Goal: Communication & Community: Answer question/provide support

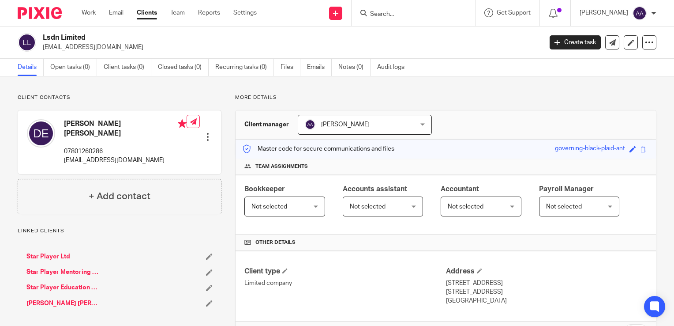
click at [416, 14] on input "Search" at bounding box center [408, 15] width 79 height 8
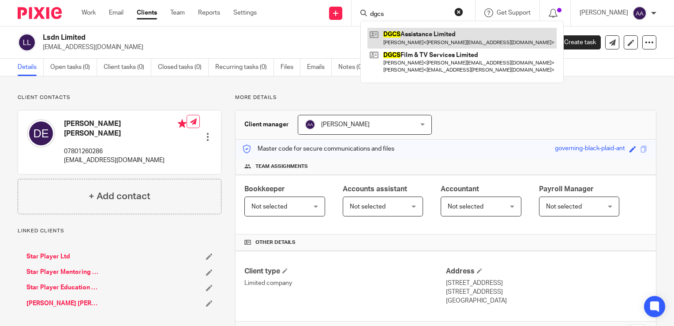
type input "dgcs"
click at [425, 31] on link at bounding box center [462, 38] width 189 height 20
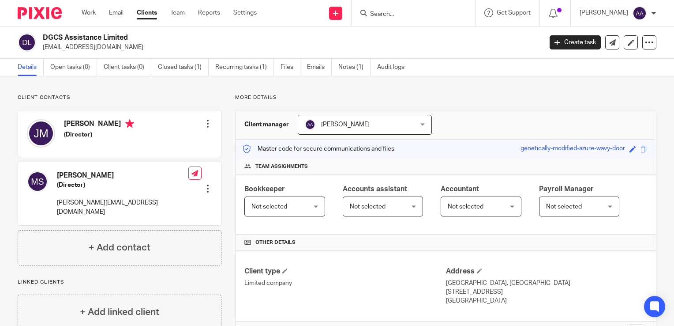
click at [399, 11] on input "Search" at bounding box center [408, 15] width 79 height 8
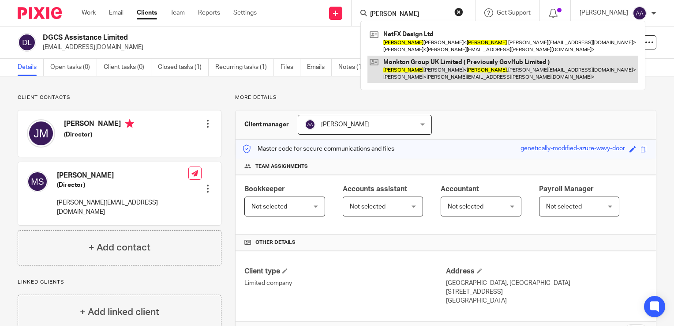
type input "shirley"
click at [432, 72] on link at bounding box center [503, 69] width 271 height 27
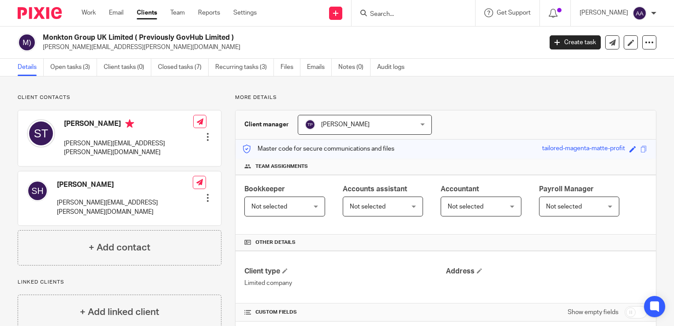
click at [393, 16] on input "Search" at bounding box center [408, 15] width 79 height 8
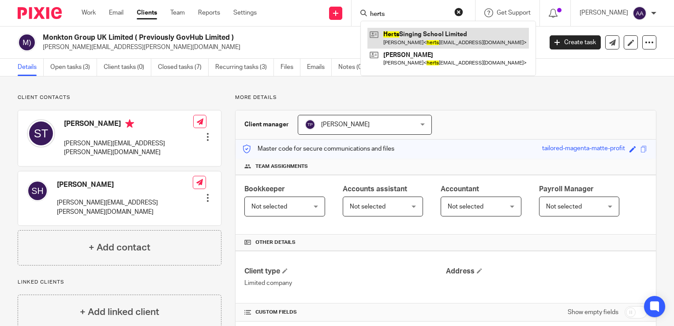
type input "herts"
click at [416, 45] on link at bounding box center [449, 38] width 162 height 20
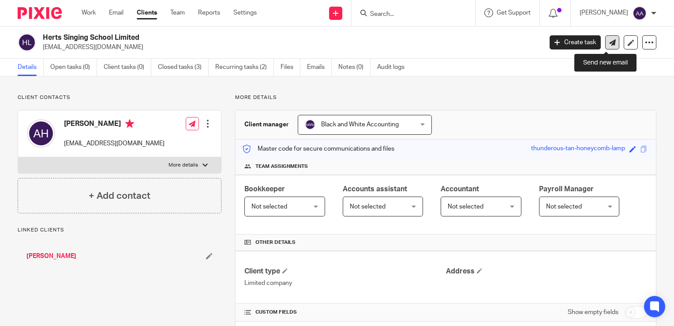
click at [608, 36] on link at bounding box center [613, 42] width 14 height 14
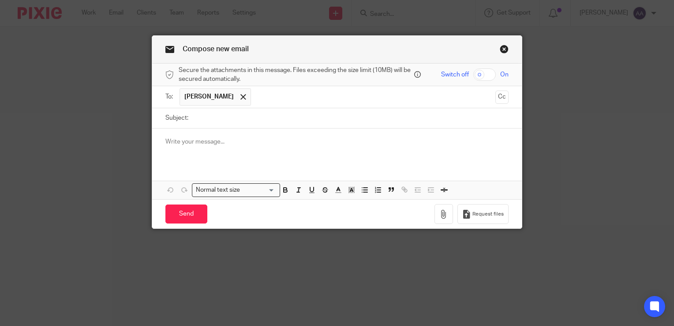
click at [290, 115] on input "Subject:" at bounding box center [351, 118] width 316 height 20
type input "Post"
click at [231, 134] on div at bounding box center [337, 145] width 370 height 34
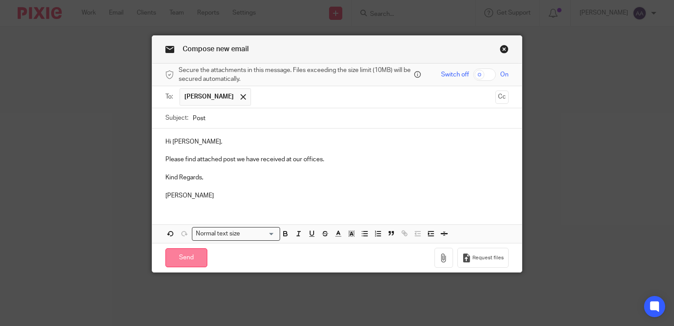
click at [176, 253] on input "Send" at bounding box center [186, 257] width 42 height 19
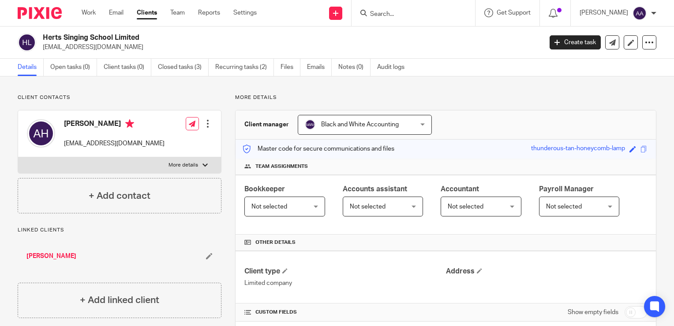
click at [92, 9] on link "Work" at bounding box center [89, 12] width 14 height 9
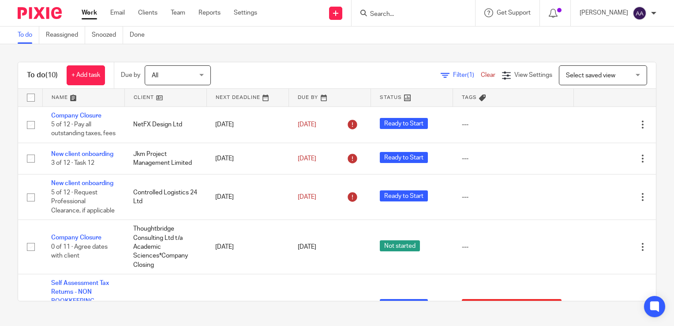
click at [158, 9] on ul "Work Email Clients Team Reports Settings" at bounding box center [176, 12] width 189 height 9
drag, startPoint x: 157, startPoint y: 9, endPoint x: 94, endPoint y: 11, distance: 62.7
click at [94, 11] on link "Work" at bounding box center [89, 12] width 15 height 9
click at [147, 12] on link "Clients" at bounding box center [147, 12] width 19 height 9
click at [180, 13] on link "Team" at bounding box center [178, 12] width 15 height 9
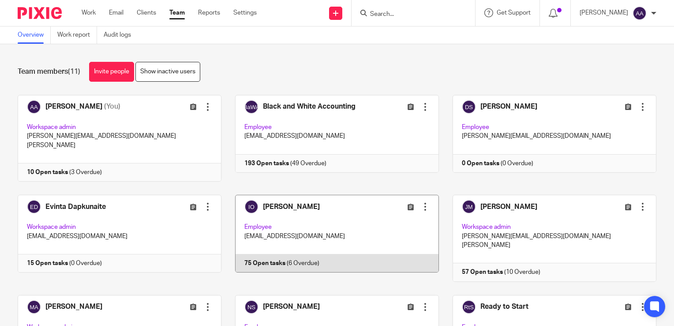
scroll to position [147, 0]
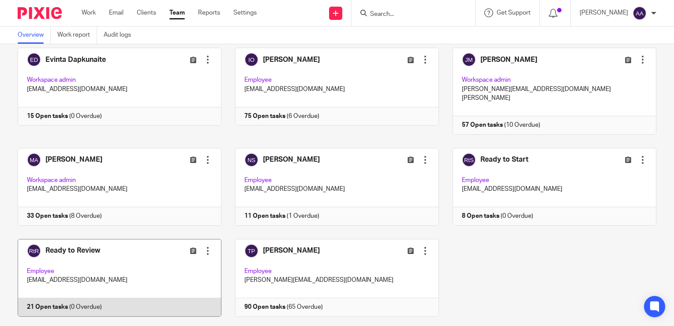
click at [97, 242] on link at bounding box center [113, 278] width 218 height 78
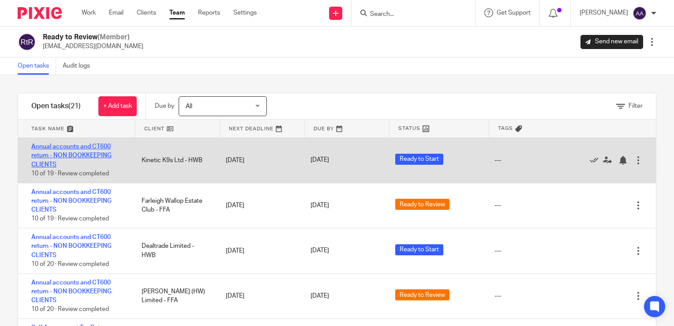
click at [92, 145] on link "Annual accounts and CT600 return - NON BOOKKEEPING CLIENTS" at bounding box center [71, 155] width 80 height 24
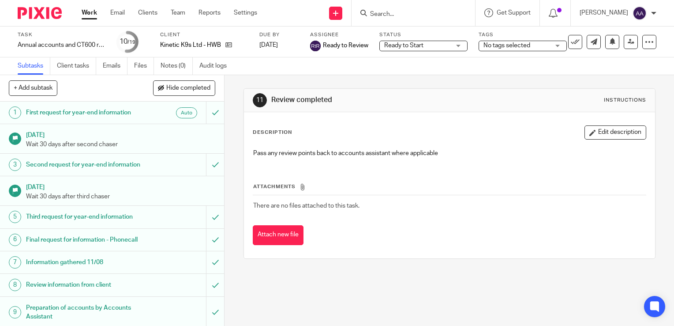
click at [420, 47] on span "Ready to Start" at bounding box center [403, 45] width 39 height 6
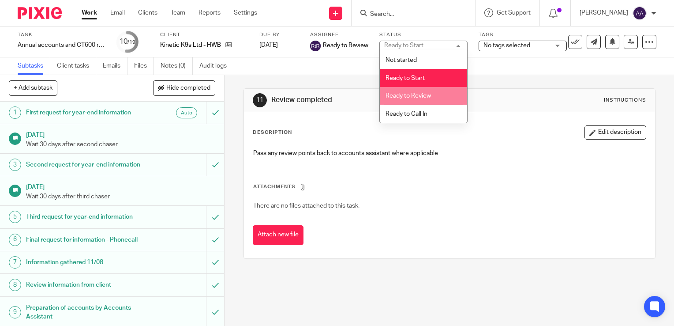
click at [308, 79] on div "11 Review completed Instructions Description Edit description Pass any review p…" at bounding box center [450, 173] width 412 height 197
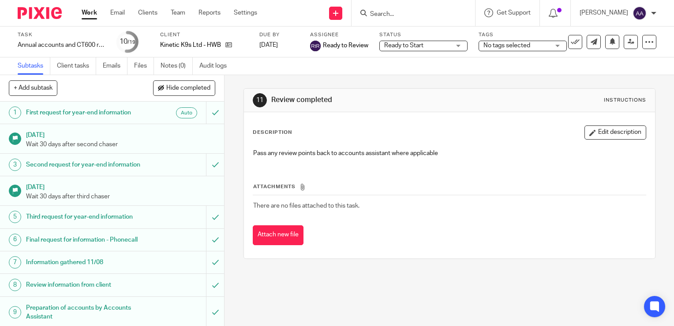
click at [88, 11] on link "Work" at bounding box center [89, 12] width 15 height 9
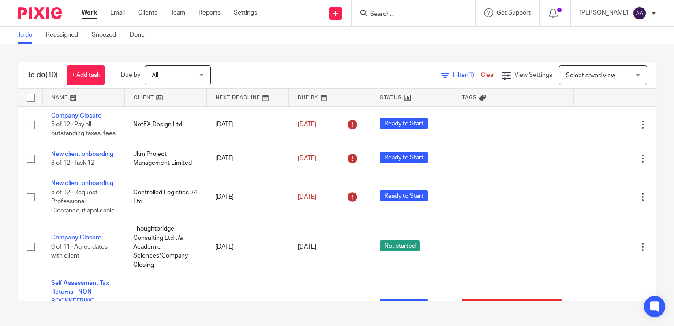
click at [409, 15] on input "Search" at bounding box center [408, 15] width 79 height 8
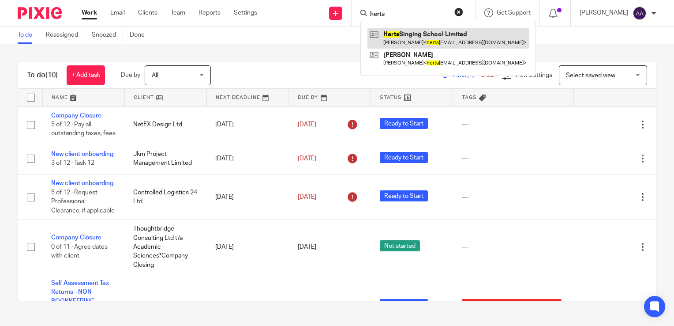
type input "herts"
click at [424, 40] on link at bounding box center [449, 38] width 162 height 20
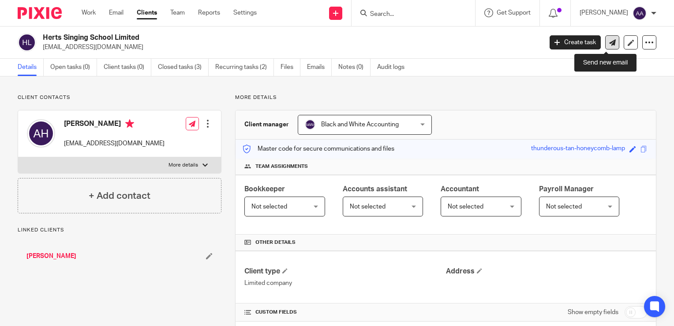
click at [608, 36] on link at bounding box center [613, 42] width 14 height 14
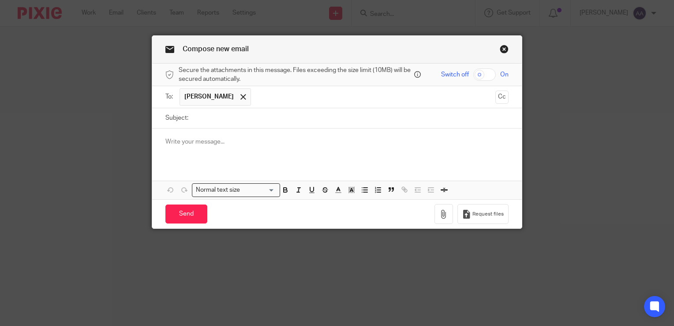
click at [500, 47] on link "Close this dialog window" at bounding box center [504, 51] width 9 height 12
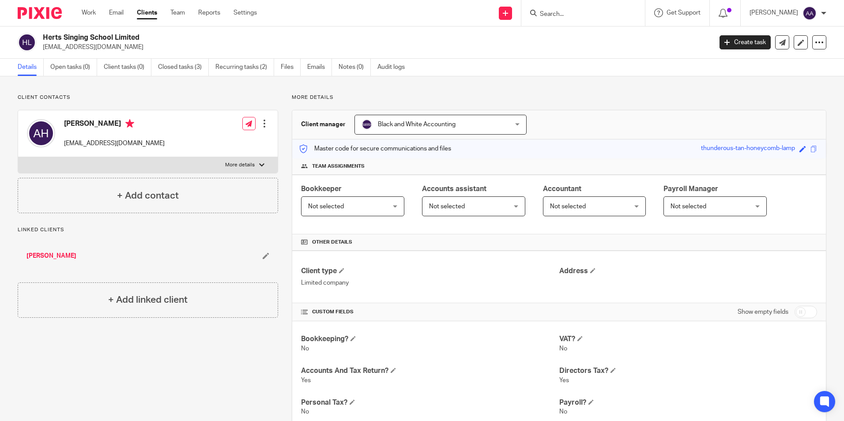
click at [580, 14] on input "Search" at bounding box center [578, 15] width 79 height 8
click at [282, 215] on div "More details Client manager Black and White Accounting Black and White Accounti…" at bounding box center [552, 409] width 548 height 630
click at [504, 105] on div "More details Client manager Black and White Accounting Black and White Accounti…" at bounding box center [552, 409] width 548 height 630
click at [506, 102] on div "More details Client manager Black and White Accounting Black and White Accounti…" at bounding box center [552, 409] width 548 height 630
click at [508, 102] on div "More details Client manager Black and White Accounting Black and White Accounti…" at bounding box center [552, 409] width 548 height 630
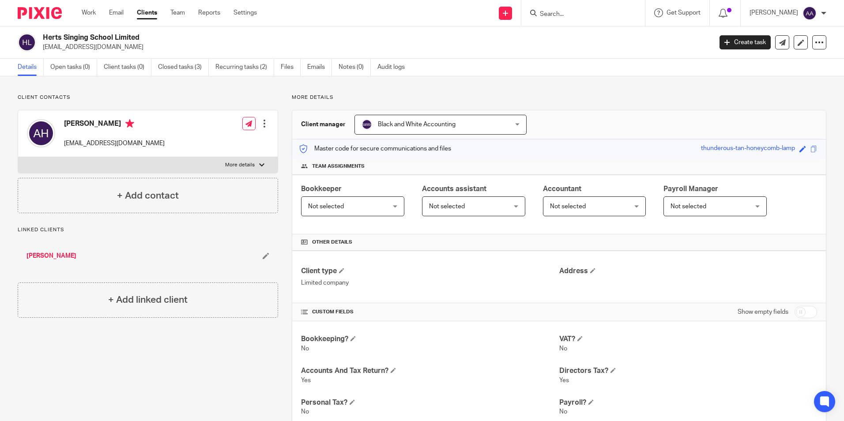
drag, startPoint x: 508, startPoint y: 102, endPoint x: 597, endPoint y: 79, distance: 92.1
click at [595, 74] on div "Details Open tasks (0) Client tasks (0) Closed tasks (3) Recurring tasks (2) Fi…" at bounding box center [422, 68] width 844 height 18
click at [572, 15] on input "Search" at bounding box center [578, 15] width 79 height 8
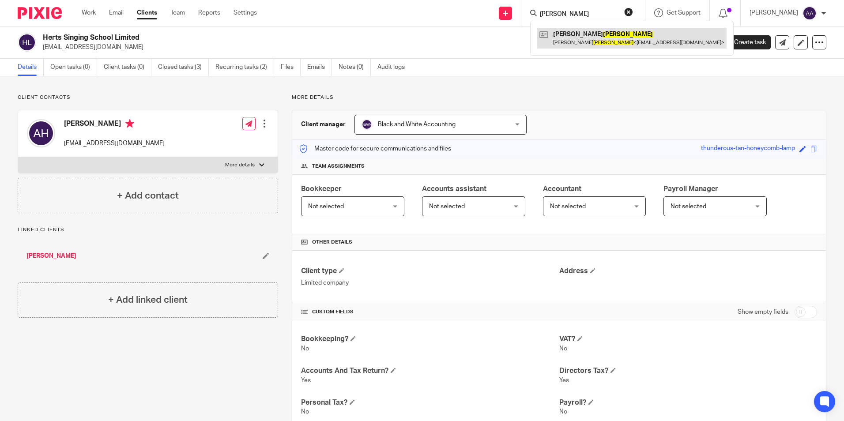
type input "jacobs"
click at [576, 36] on link at bounding box center [631, 38] width 189 height 20
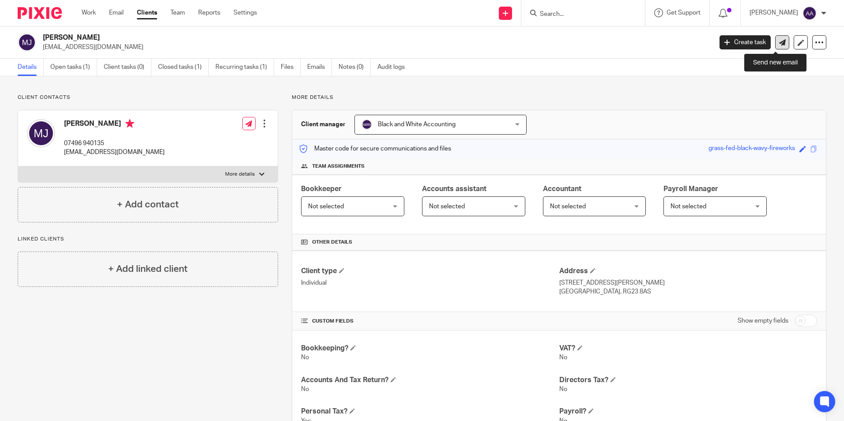
click at [779, 40] on icon at bounding box center [782, 42] width 7 height 7
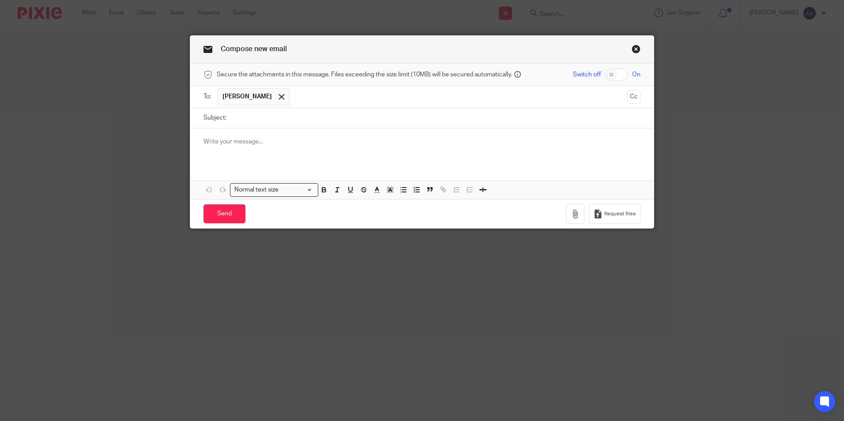
click at [634, 48] on link "Close this dialog window" at bounding box center [636, 51] width 9 height 12
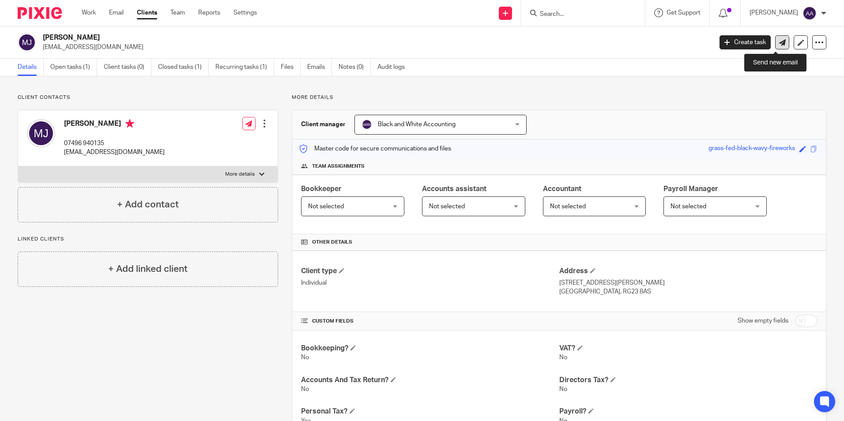
click at [779, 39] on icon at bounding box center [782, 42] width 7 height 7
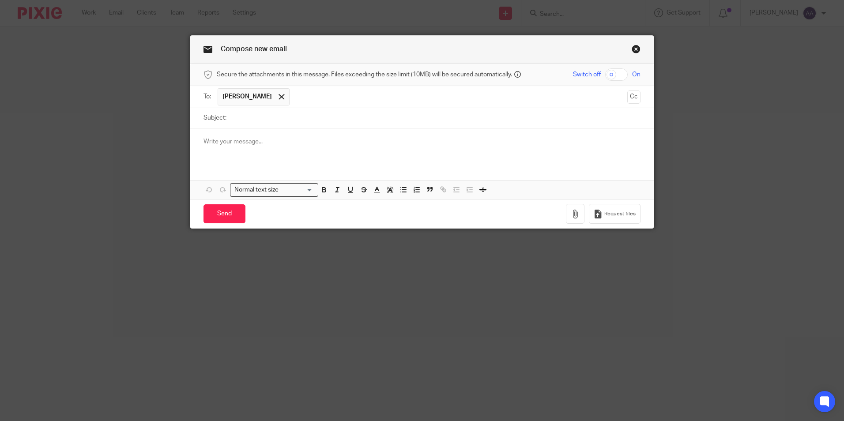
click at [320, 116] on input "Subject:" at bounding box center [436, 118] width 410 height 20
type input "HMRC Authorisation"
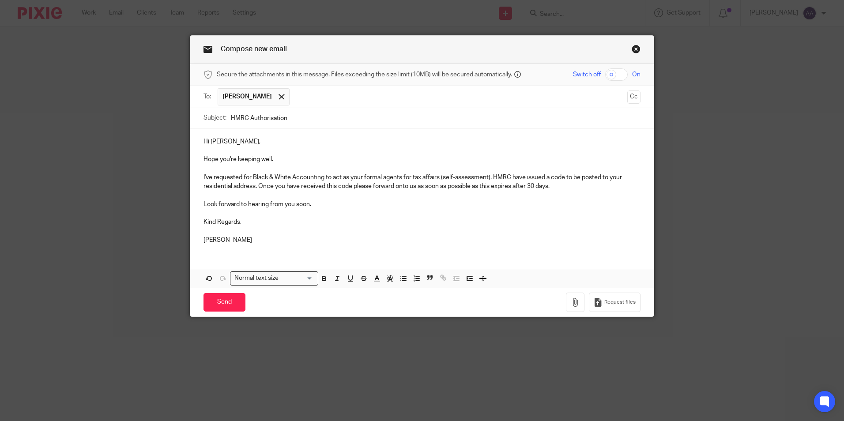
click at [241, 178] on p "I've requested for Black & White Accounting to act as your formal agents for ta…" at bounding box center [421, 182] width 437 height 18
click at [276, 168] on p at bounding box center [421, 168] width 437 height 9
click at [216, 175] on p "I've requested for Black & White Accounting to act as your formal agents for ta…" at bounding box center [421, 182] width 437 height 18
click at [207, 146] on p "Hi Michael," at bounding box center [421, 141] width 437 height 9
click at [229, 169] on p at bounding box center [421, 168] width 437 height 9
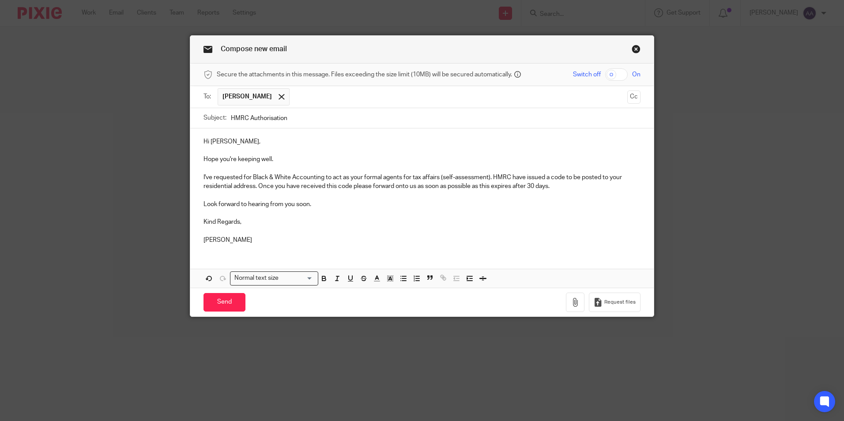
click at [269, 222] on p "Kind Regards," at bounding box center [421, 222] width 437 height 9
click at [244, 243] on p "Adam" at bounding box center [421, 240] width 437 height 9
drag, startPoint x: 503, startPoint y: 174, endPoint x: 498, endPoint y: 177, distance: 5.4
click at [502, 175] on p "I've requested for Black & White Accounting to act as your formal agents for ta…" at bounding box center [421, 182] width 437 height 18
click at [492, 176] on p "I've requested for Black & White Accounting to act as your formal agents for ta…" at bounding box center [421, 182] width 437 height 18
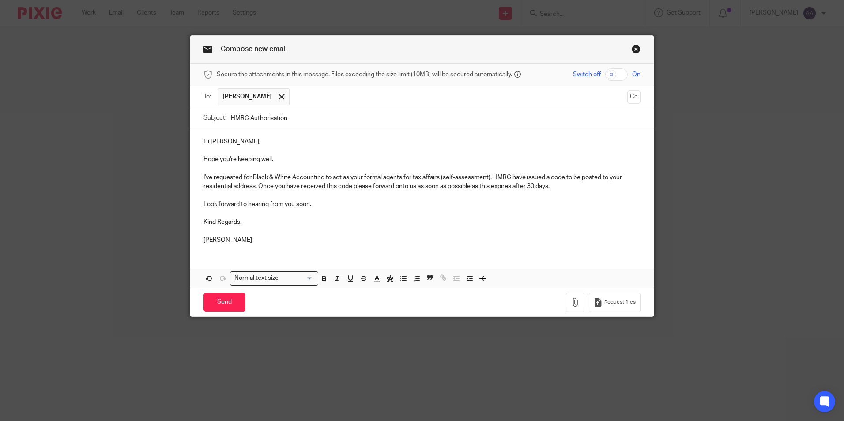
click at [513, 179] on p "I've requested for Black & White Accounting to act as your formal agents for ta…" at bounding box center [421, 182] width 437 height 18
click at [517, 176] on p "I've requested for Black & White Accounting to act as your formal agents for ta…" at bounding box center [421, 182] width 437 height 18
click at [519, 178] on p "I've requested for Black & White Accounting to act as your formal agents for ta…" at bounding box center [421, 182] width 437 height 18
click at [523, 186] on p "I've requested for Black & White Accounting to act as your formal agents for ta…" at bounding box center [421, 182] width 437 height 18
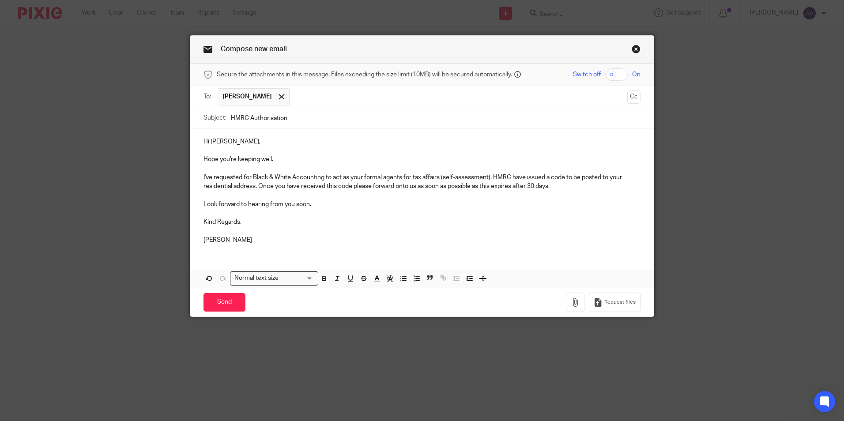
click at [525, 177] on p "I've requested for Black & White Accounting to act as your formal agents for ta…" at bounding box center [421, 182] width 437 height 18
click at [401, 195] on p at bounding box center [421, 195] width 437 height 9
drag, startPoint x: 200, startPoint y: 202, endPoint x: 199, endPoint y: 207, distance: 5.4
click at [199, 207] on div "Hi Michael, Hope you're keeping well. I've requested for Black & White Accounti…" at bounding box center [421, 189] width 463 height 123
click at [219, 300] on input "Send" at bounding box center [224, 302] width 42 height 19
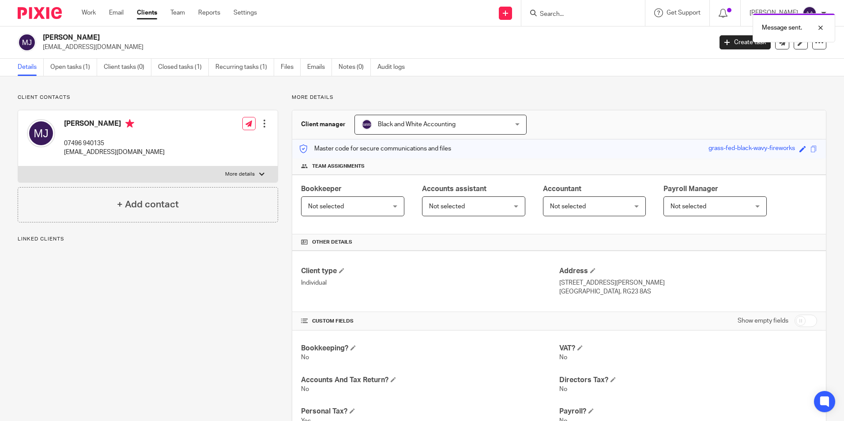
click at [564, 15] on div "Message sent." at bounding box center [628, 26] width 413 height 34
click at [824, 27] on div at bounding box center [814, 28] width 24 height 11
click at [601, 16] on input "Search" at bounding box center [578, 15] width 79 height 8
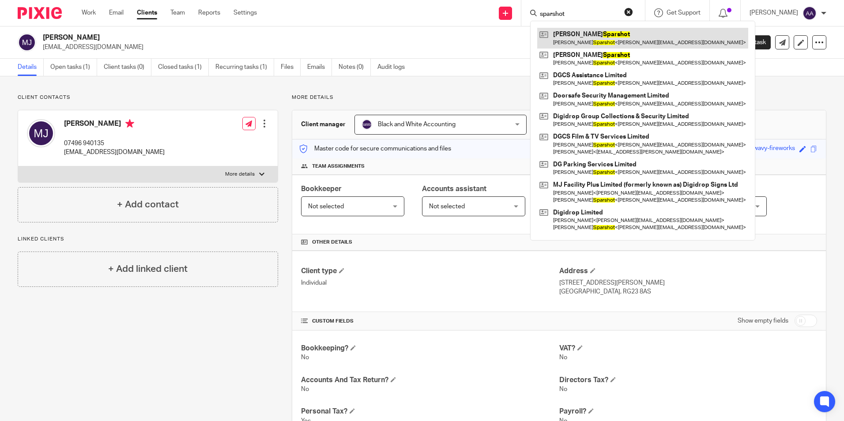
type input "sparshot"
click at [611, 34] on link at bounding box center [642, 38] width 211 height 20
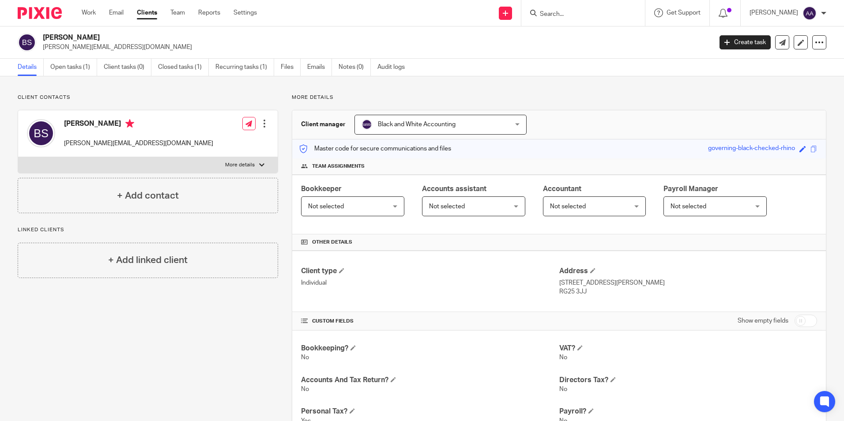
click at [579, 12] on input "Search" at bounding box center [578, 15] width 79 height 8
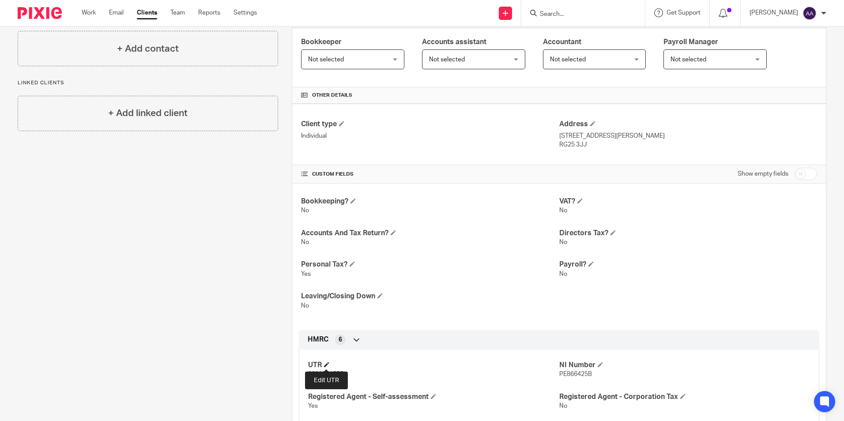
click at [329, 365] on span at bounding box center [326, 364] width 5 height 5
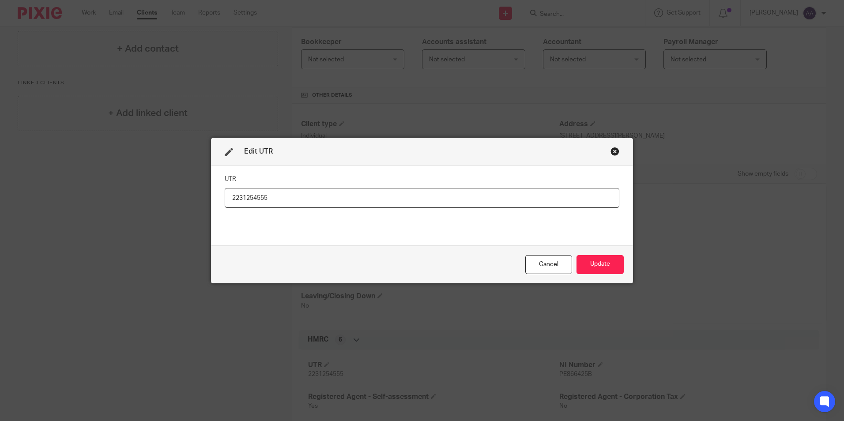
drag, startPoint x: 301, startPoint y: 197, endPoint x: 207, endPoint y: 198, distance: 93.6
click at [207, 198] on div "Edit UTR UTR 2231254555 Cancel Update" at bounding box center [422, 210] width 844 height 421
click at [607, 262] on button "Update" at bounding box center [599, 264] width 47 height 19
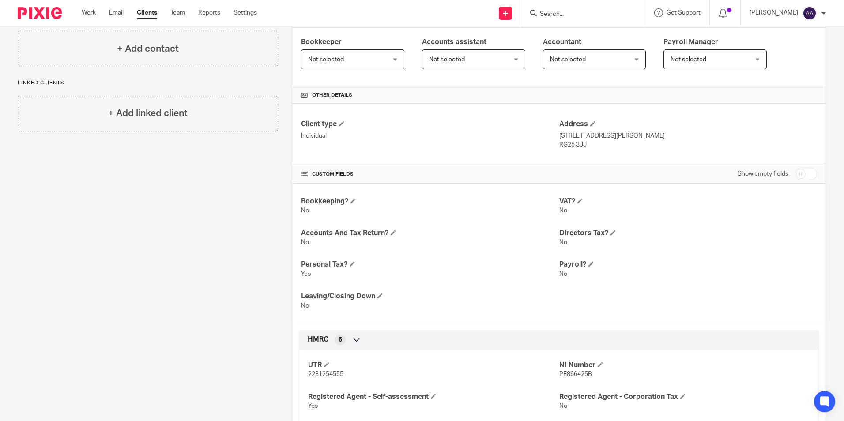
click at [589, 14] on input "Search" at bounding box center [578, 15] width 79 height 8
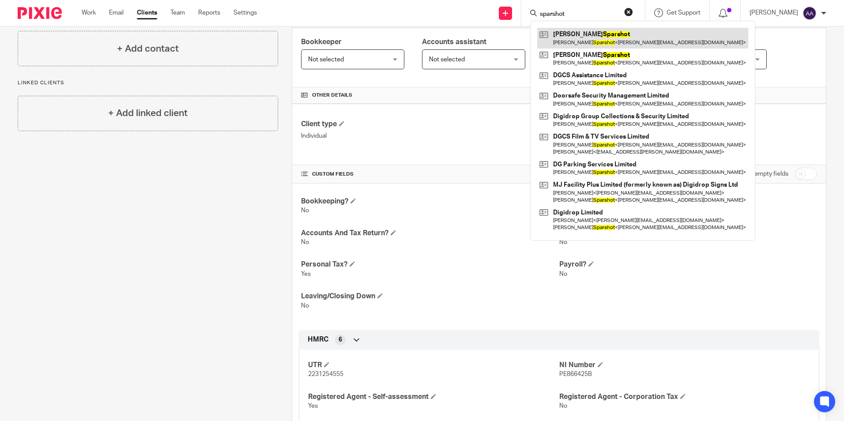
type input "sparshot"
click at [638, 37] on link at bounding box center [642, 38] width 211 height 20
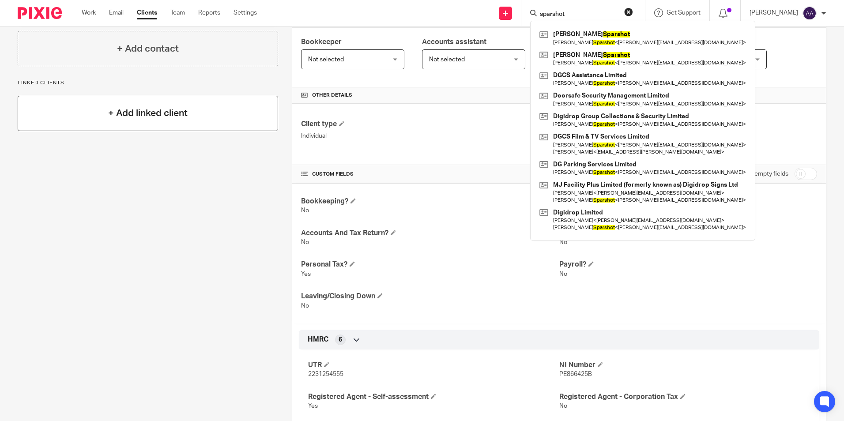
click at [233, 119] on div "+ Add linked client" at bounding box center [148, 113] width 260 height 35
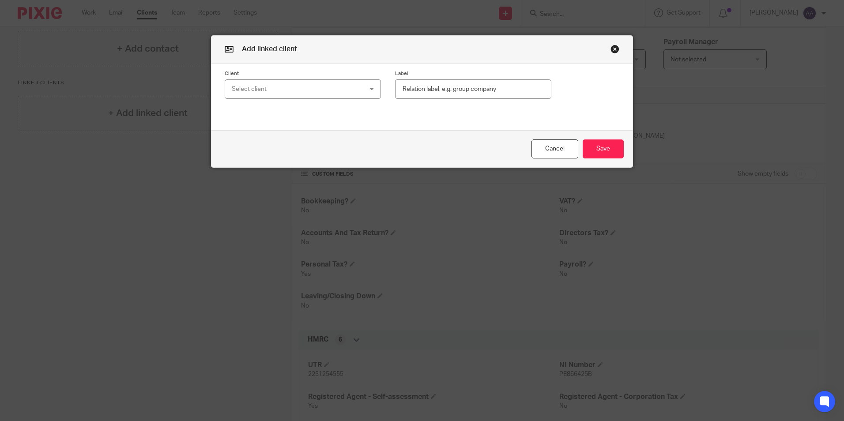
click at [613, 50] on button "button" at bounding box center [614, 49] width 9 height 9
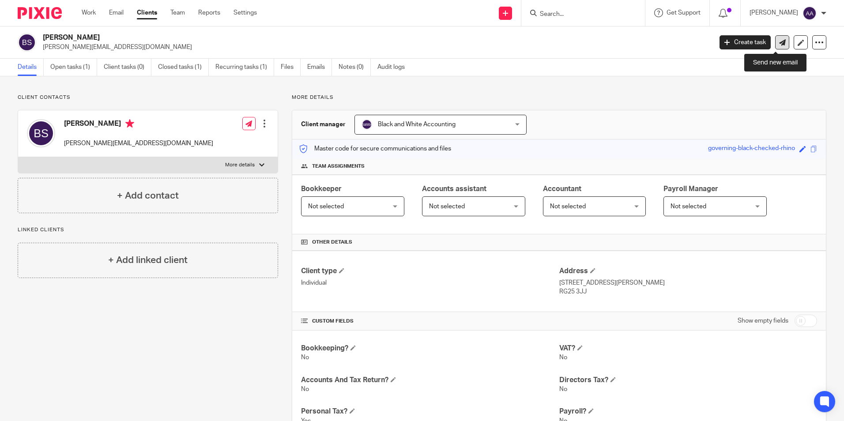
click at [775, 38] on link at bounding box center [782, 42] width 14 height 14
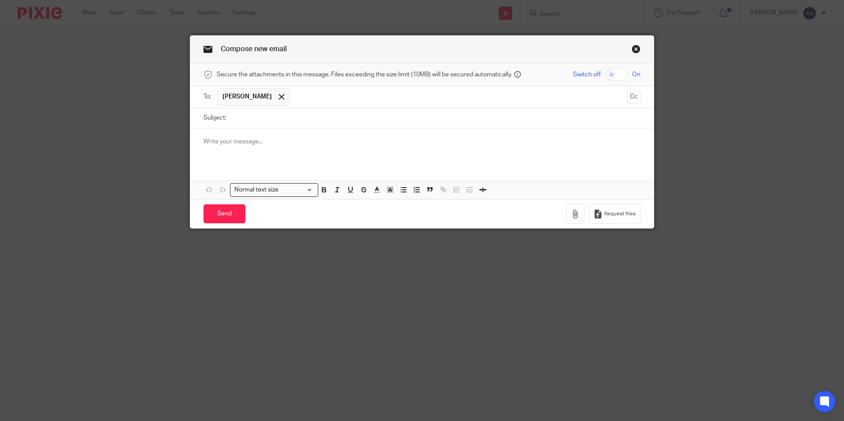
click at [255, 110] on input "Subject:" at bounding box center [436, 118] width 410 height 20
click at [246, 125] on input "Subject:" at bounding box center [436, 118] width 410 height 20
click at [263, 120] on input "Subject:" at bounding box center [436, 118] width 410 height 20
type input "HMRC Authorisation"
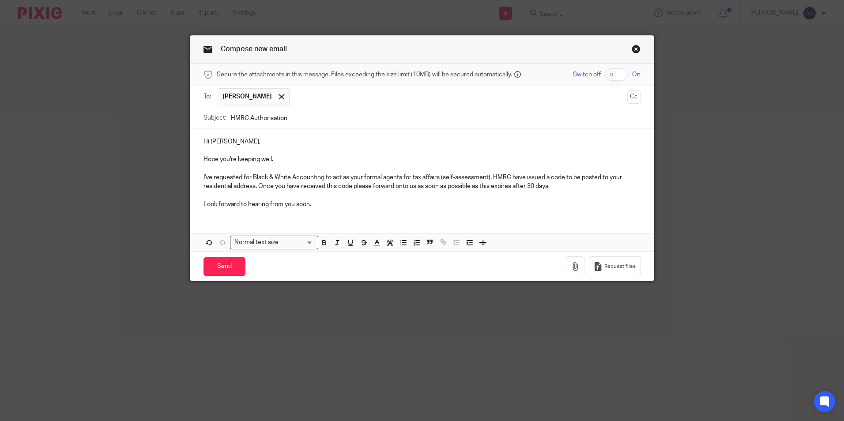
click at [252, 147] on p at bounding box center [421, 150] width 437 height 9
click at [284, 158] on p "Hope you're keeping well." at bounding box center [421, 159] width 437 height 9
drag, startPoint x: 415, startPoint y: 193, endPoint x: 436, endPoint y: 186, distance: 22.5
click at [414, 193] on p at bounding box center [421, 195] width 437 height 9
click at [560, 181] on p "I've requested for Black & White Accounting to act as your formal agents for ta…" at bounding box center [421, 182] width 437 height 18
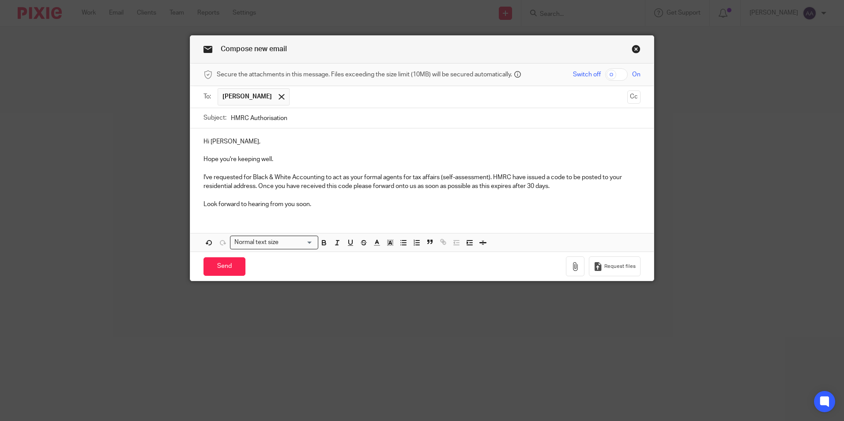
click at [569, 200] on p "Look forward to hearing from you soon." at bounding box center [421, 204] width 437 height 9
click at [349, 197] on p at bounding box center [421, 195] width 437 height 9
click at [252, 185] on p "I've requested for Black & White Accounting to act as your formal agents for ta…" at bounding box center [421, 182] width 437 height 18
click at [295, 214] on div "Hi Bianca, Hope you're keeping well. I've requested for Black & White Accountin…" at bounding box center [421, 171] width 463 height 87
click at [286, 189] on p "I've requested for Black & White Accounting to act as your formal agents for ta…" at bounding box center [421, 182] width 437 height 18
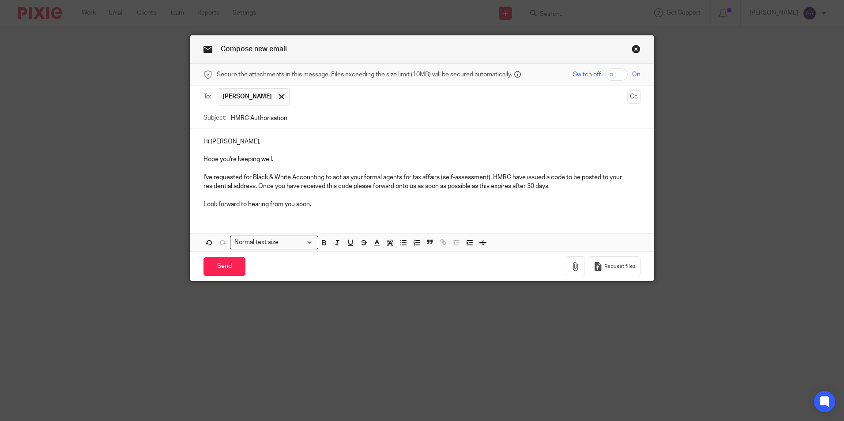
click at [342, 211] on div "Hi Bianca, Hope you're keeping well. I've requested for Black & White Accountin…" at bounding box center [421, 171] width 463 height 87
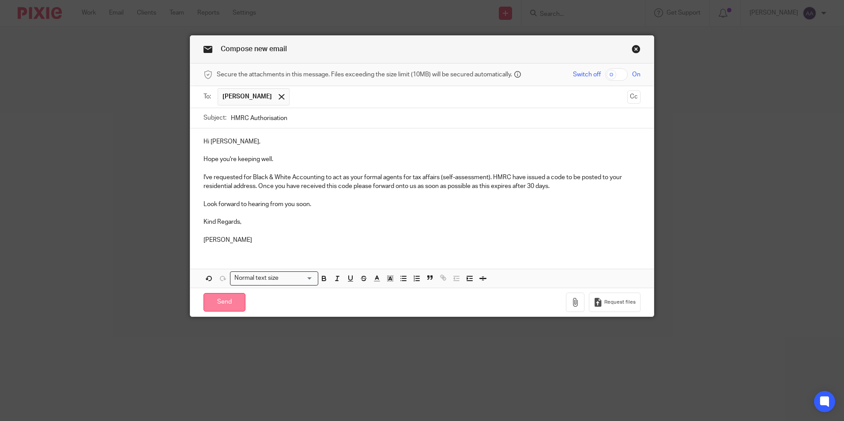
click at [227, 307] on input "Send" at bounding box center [224, 302] width 42 height 19
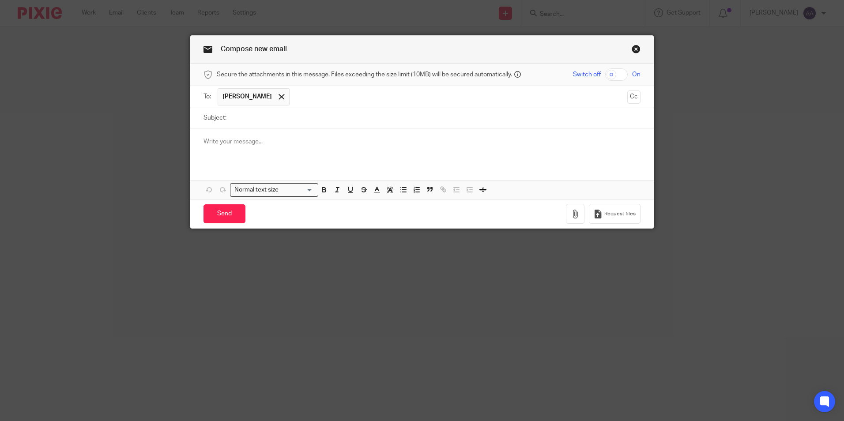
click at [632, 46] on link "Close this dialog window" at bounding box center [636, 51] width 9 height 12
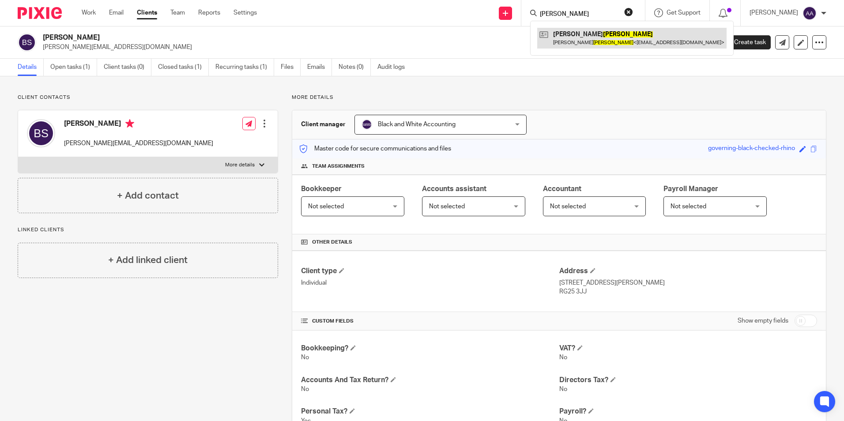
type input "[PERSON_NAME]"
click at [594, 37] on link at bounding box center [631, 38] width 189 height 20
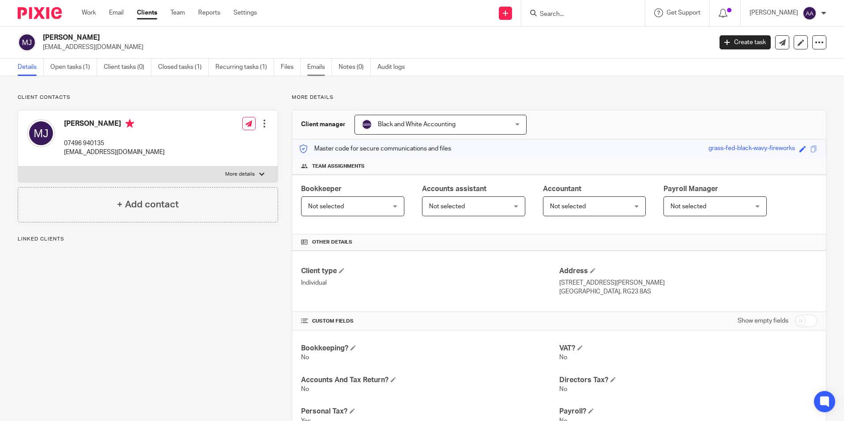
click at [328, 67] on link "Emails" at bounding box center [319, 67] width 25 height 17
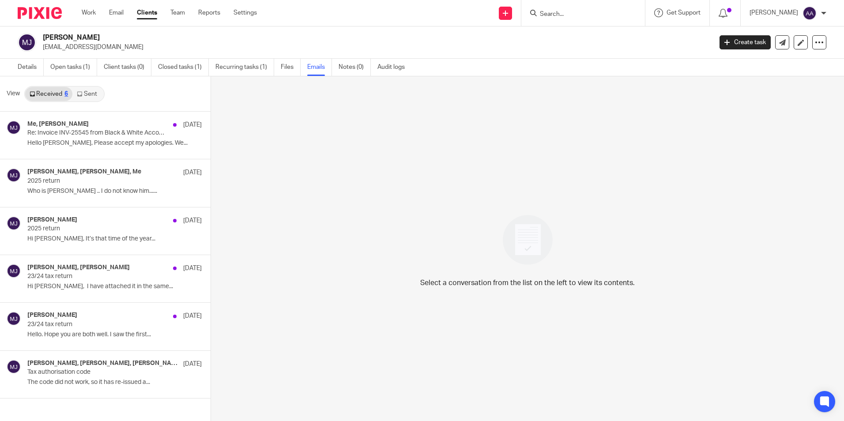
click at [86, 93] on link "Sent" at bounding box center [87, 94] width 31 height 14
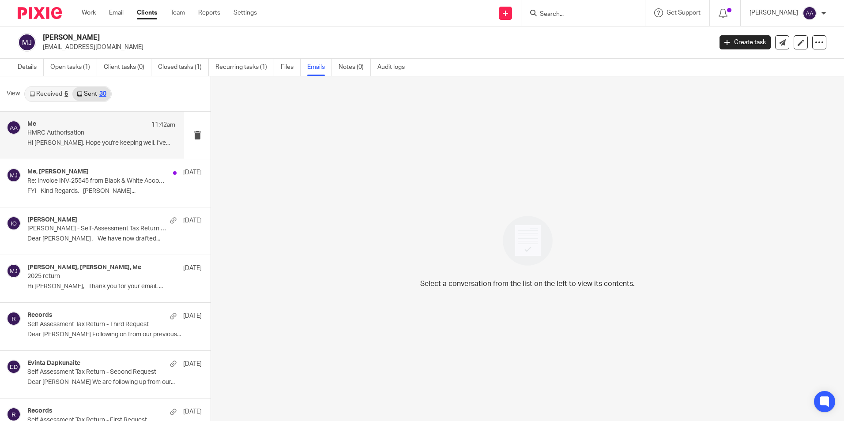
click at [69, 136] on p "HMRC Authorisation" at bounding box center [86, 133] width 118 height 8
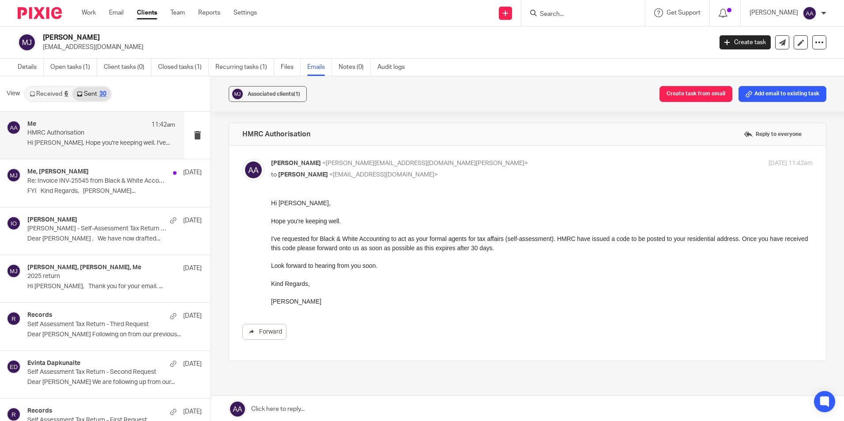
drag, startPoint x: 538, startPoint y: 417, endPoint x: 281, endPoint y: 232, distance: 317.0
drag, startPoint x: 538, startPoint y: 421, endPoint x: 279, endPoint y: 207, distance: 336.0
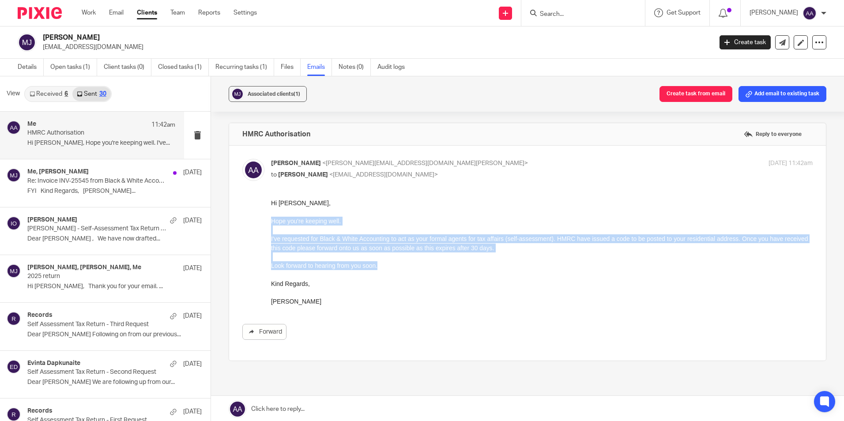
drag, startPoint x: 271, startPoint y: 222, endPoint x: 394, endPoint y: 270, distance: 131.2
click at [394, 270] on div "Hi [PERSON_NAME], Hope you're keeping well. I've requested for Black & White Ac…" at bounding box center [542, 253] width 542 height 108
copy div "Hope you're keeping well. I've requested for Black & White Accounting to act as…"
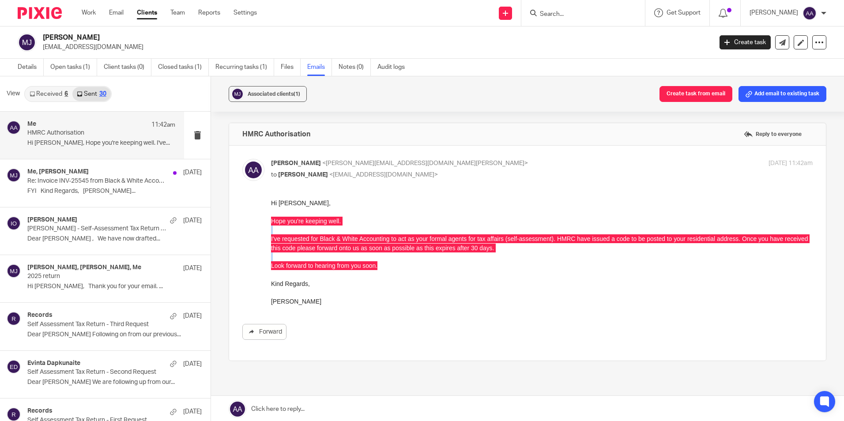
click at [569, 15] on input "Search" at bounding box center [578, 15] width 79 height 8
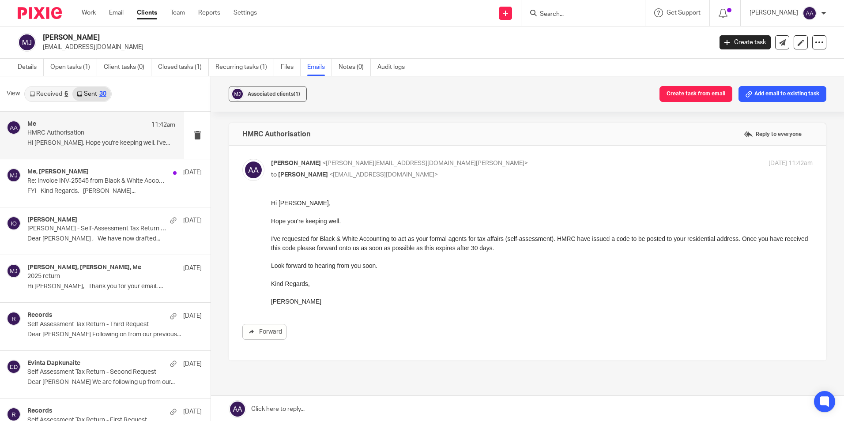
drag, startPoint x: 486, startPoint y: 212, endPoint x: 498, endPoint y: 202, distance: 15.4
click at [485, 212] on div "Hi [PERSON_NAME], Hope you're keeping well. I've requested for Black & White Ac…" at bounding box center [542, 253] width 542 height 108
click at [575, 16] on input "Search" at bounding box center [578, 15] width 79 height 8
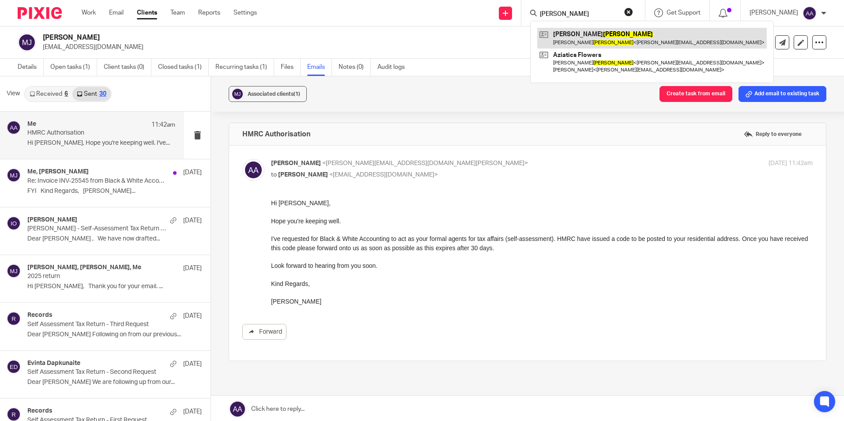
type input "[PERSON_NAME]"
click at [632, 37] on link at bounding box center [651, 38] width 229 height 20
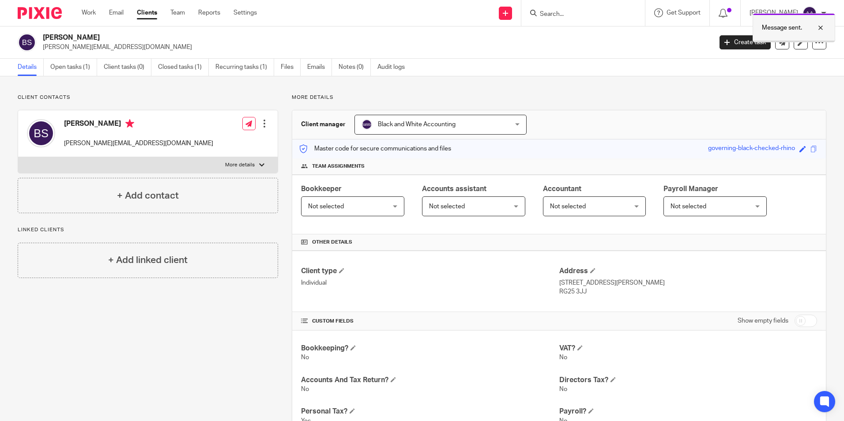
click at [821, 26] on div at bounding box center [814, 28] width 24 height 11
click at [574, 11] on input "Search" at bounding box center [578, 15] width 79 height 8
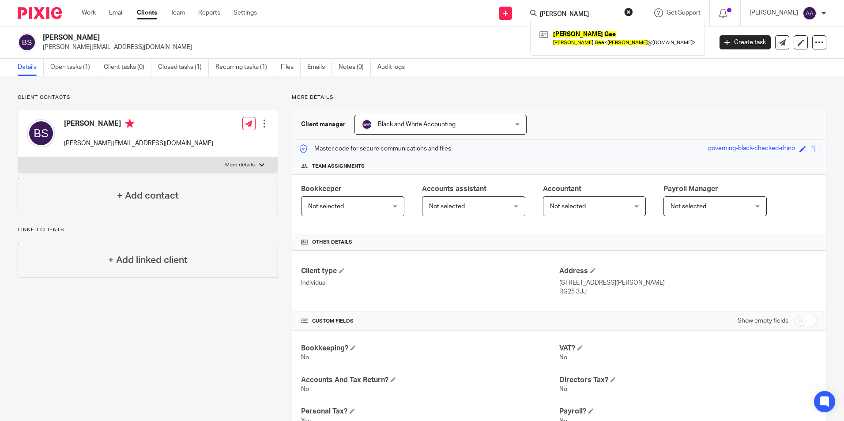
type input "denise gee"
click at [587, 27] on div "Denise Gee Denise Gee < denise @findexable.com >" at bounding box center [617, 38] width 175 height 34
click at [587, 28] on link at bounding box center [617, 38] width 161 height 20
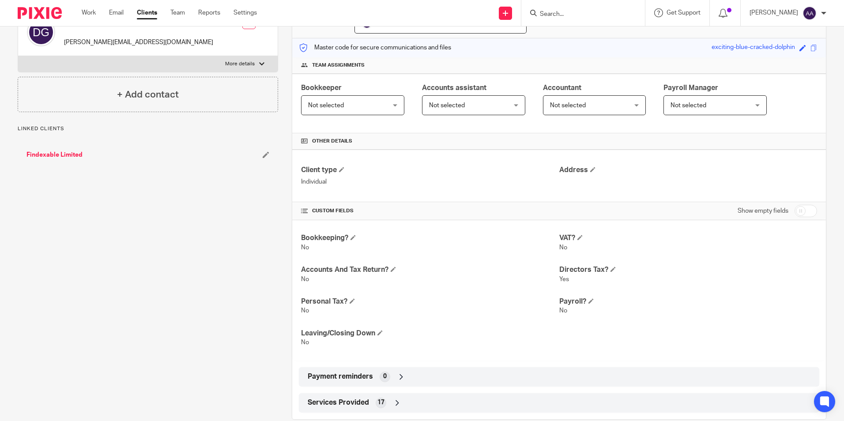
scroll to position [117, 0]
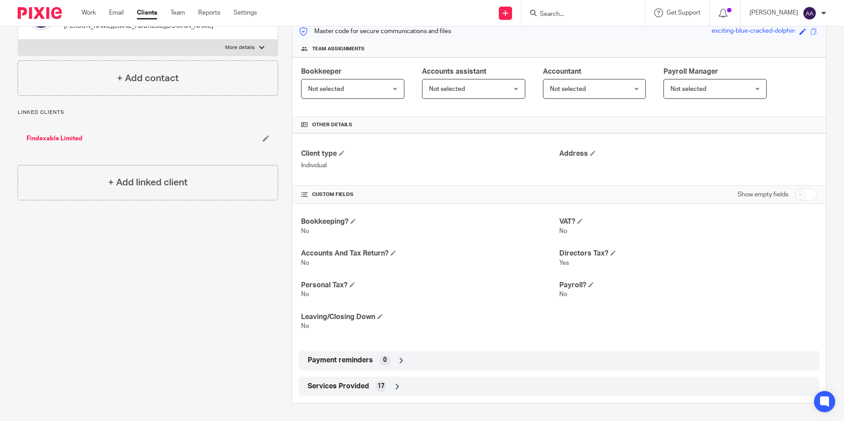
click at [804, 189] on input "checkbox" at bounding box center [805, 194] width 23 height 12
checkbox input "true"
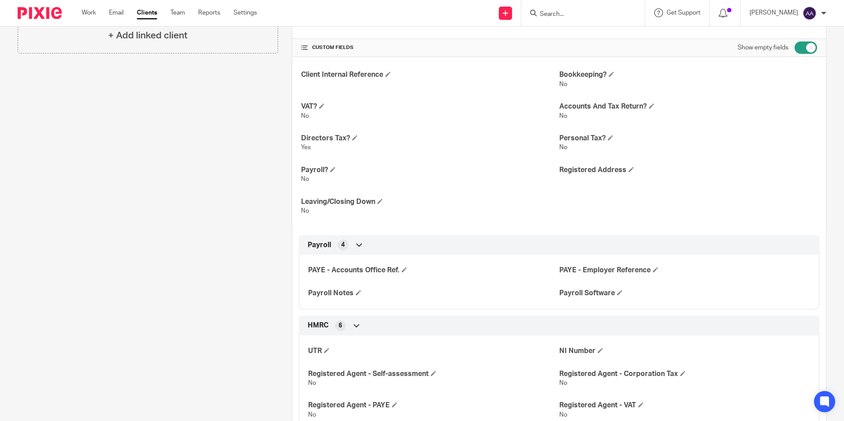
scroll to position [0, 0]
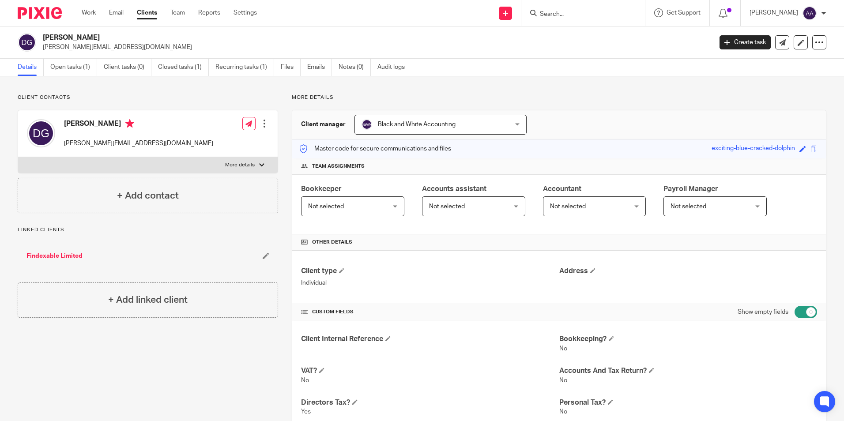
click at [63, 255] on link "Findexable Limited" at bounding box center [54, 256] width 56 height 9
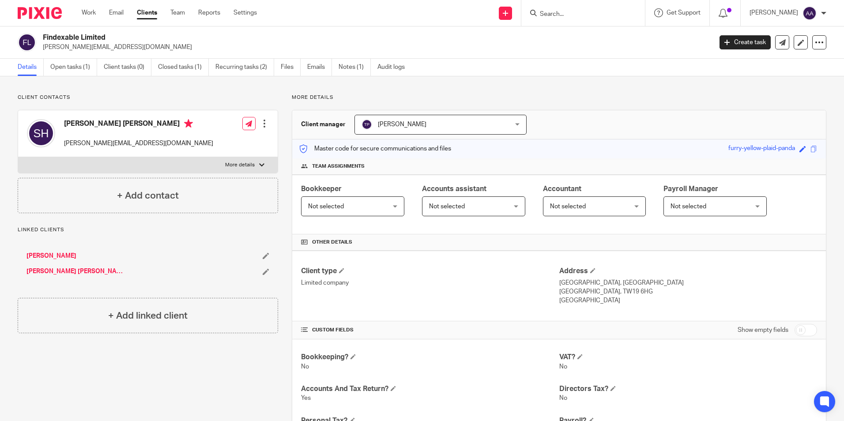
click at [36, 258] on link "[PERSON_NAME]" at bounding box center [51, 256] width 50 height 9
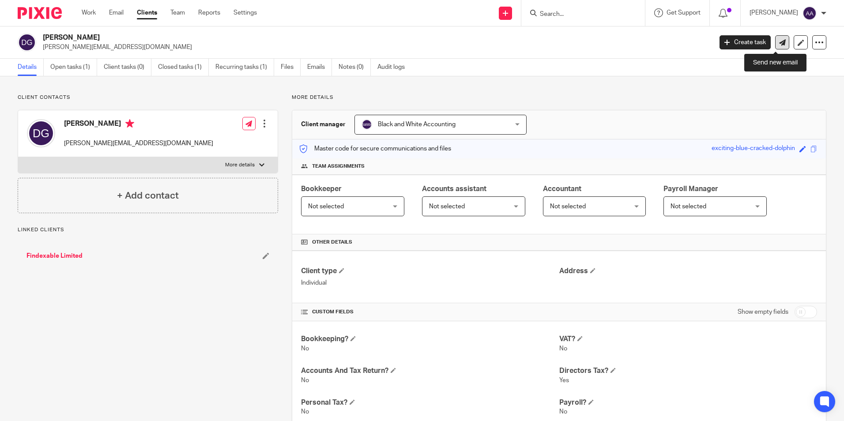
click at [777, 38] on link at bounding box center [782, 42] width 14 height 14
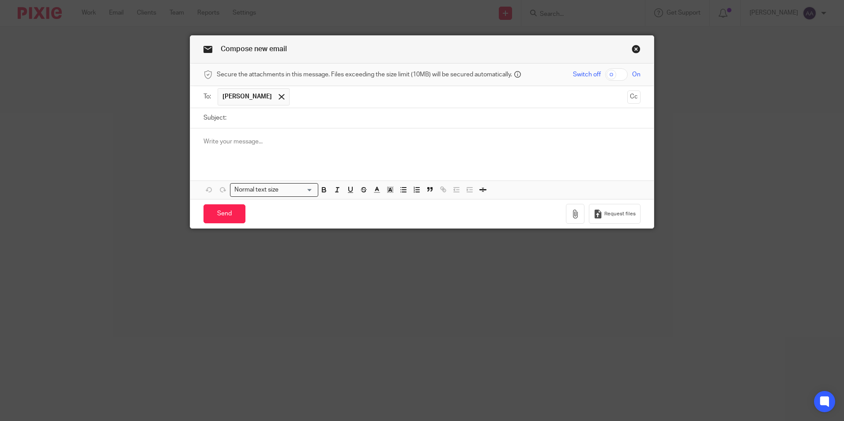
click at [287, 124] on input "Subject:" at bounding box center [436, 118] width 410 height 20
type input "Agent Authorisation"
click at [271, 152] on div at bounding box center [421, 145] width 463 height 34
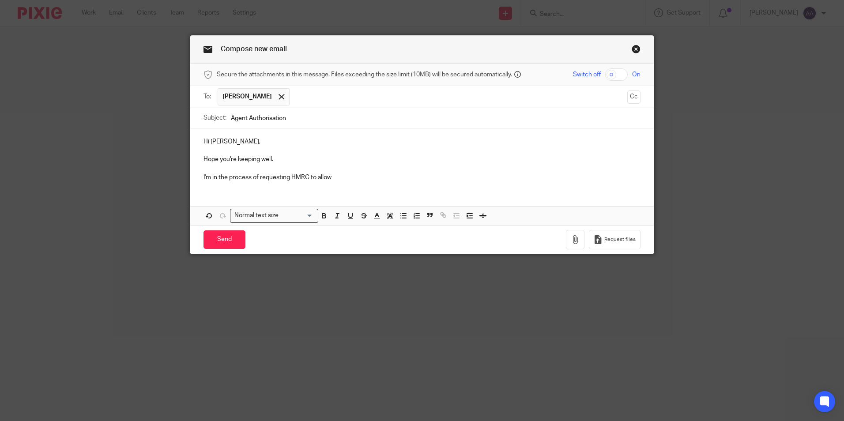
click at [371, 179] on p "I'm in the process of requesting HMRC to allow" at bounding box center [421, 177] width 437 height 9
click at [346, 185] on div "Hi Denise, Hope you're keeping well. I'm in the process of requesting HMRC to a…" at bounding box center [421, 158] width 463 height 60
click at [329, 177] on p "I'm in the process of requesting HMRC to allow" at bounding box center [421, 177] width 437 height 9
click at [369, 173] on p "I'm in the process of requesting HMRC to allow" at bounding box center [421, 177] width 437 height 9
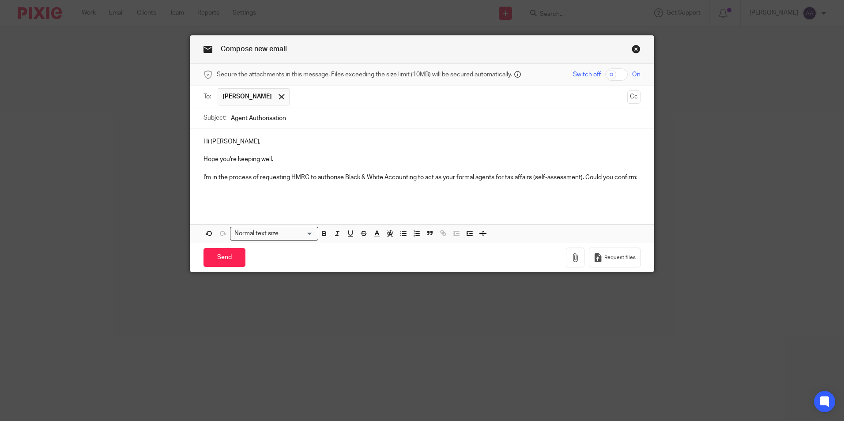
drag, startPoint x: 357, startPoint y: 183, endPoint x: 468, endPoint y: 267, distance: 139.6
click at [520, 277] on div "Compose new email Secure the attachments in this message. Files exceeding the s…" at bounding box center [422, 210] width 844 height 421
click at [402, 233] on icon "button" at bounding box center [403, 233] width 8 height 8
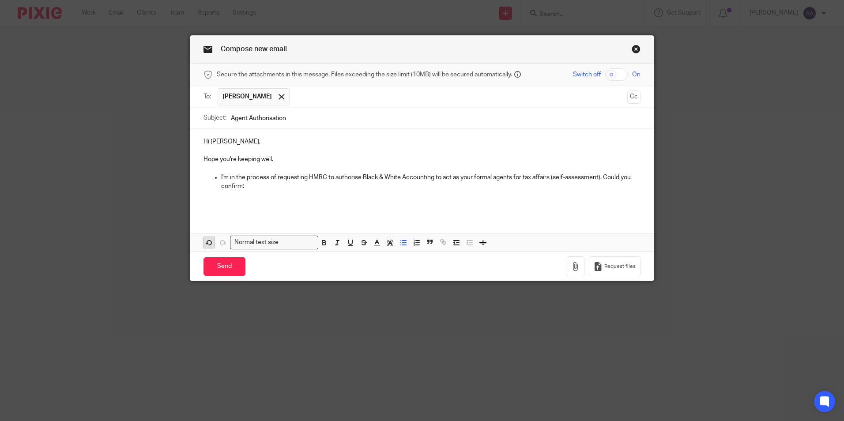
click at [207, 246] on icon "button" at bounding box center [209, 243] width 8 height 8
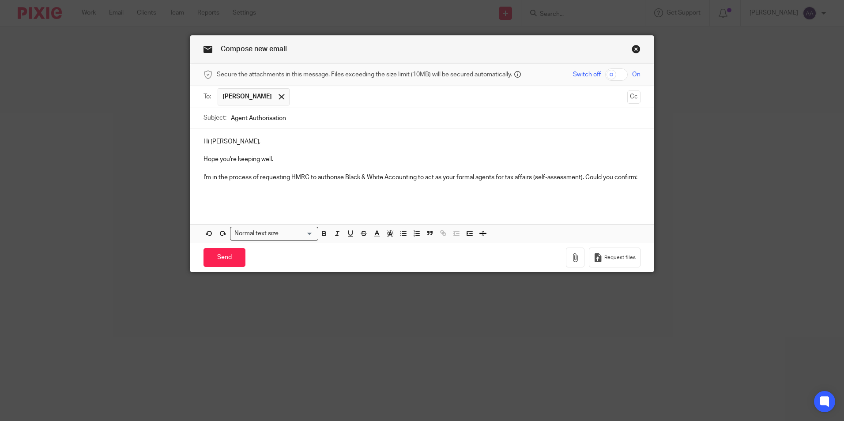
click at [640, 177] on div "Hi Denise, Hope you're keeping well. I'm in the process of requesting HMRC to a…" at bounding box center [421, 167] width 463 height 78
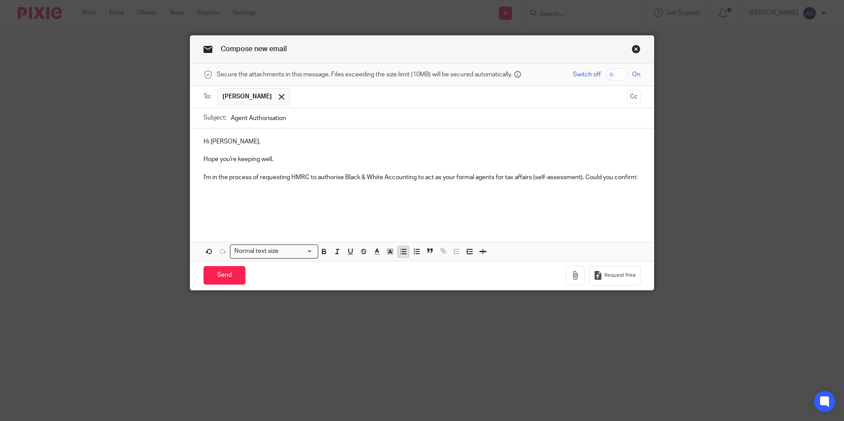
click at [398, 244] on div "Normal text size Loading... Remove Edit" at bounding box center [421, 251] width 463 height 19
click at [402, 252] on line "button" at bounding box center [404, 252] width 4 height 0
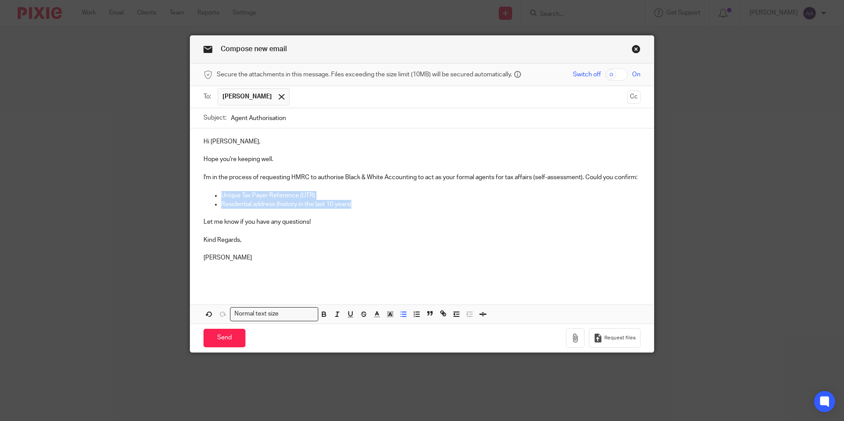
drag, startPoint x: 217, startPoint y: 194, endPoint x: 391, endPoint y: 208, distance: 175.3
click at [391, 208] on ul "Unique Tax Payer Reference (UTR) Residential address (history in the last 10 ye…" at bounding box center [421, 200] width 437 height 18
click at [323, 312] on icon "button" at bounding box center [324, 314] width 8 height 8
click at [408, 225] on p "Let me know if you have any questions!" at bounding box center [421, 222] width 437 height 9
click at [221, 338] on input "Send" at bounding box center [224, 338] width 42 height 19
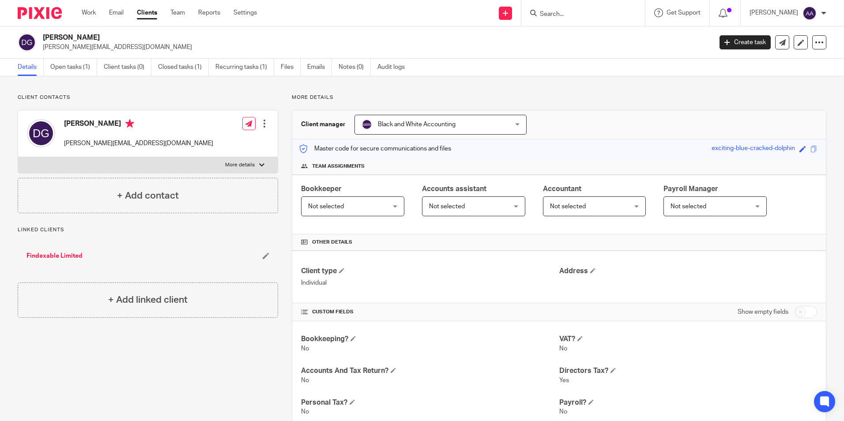
click at [616, 103] on div "More details Client manager Black and White Accounting Black and White Accounti…" at bounding box center [552, 307] width 548 height 427
click at [381, 88] on div "Client contacts [PERSON_NAME] [PERSON_NAME][EMAIL_ADDRESS][DOMAIN_NAME] Edit co…" at bounding box center [422, 307] width 844 height 462
drag, startPoint x: 293, startPoint y: 96, endPoint x: 348, endPoint y: 87, distance: 56.4
click at [348, 87] on div "Client contacts [PERSON_NAME] [PERSON_NAME][EMAIL_ADDRESS][DOMAIN_NAME] Edit co…" at bounding box center [422, 307] width 844 height 462
drag, startPoint x: 348, startPoint y: 87, endPoint x: 296, endPoint y: 98, distance: 53.2
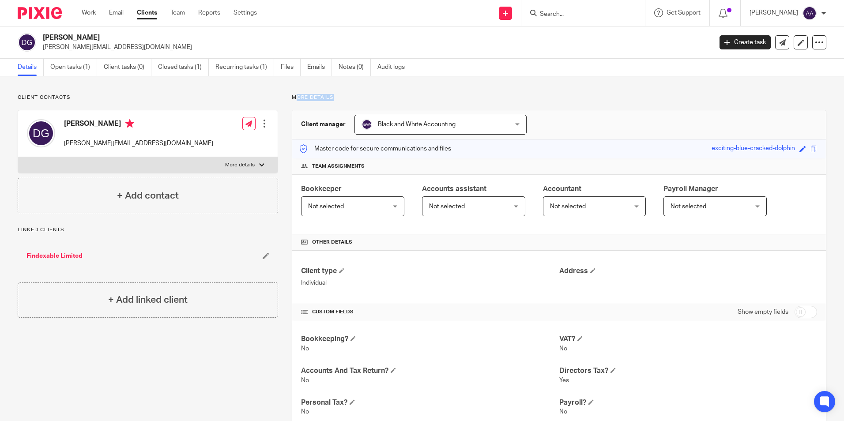
click at [296, 98] on p "More details" at bounding box center [559, 97] width 534 height 7
drag, startPoint x: 279, startPoint y: 84, endPoint x: 290, endPoint y: 84, distance: 10.6
click at [288, 84] on div "Client contacts [PERSON_NAME] [PERSON_NAME][EMAIL_ADDRESS][DOMAIN_NAME] Edit co…" at bounding box center [422, 307] width 844 height 462
drag, startPoint x: 289, startPoint y: 97, endPoint x: 353, endPoint y: 93, distance: 64.1
click at [353, 93] on div "Client contacts [PERSON_NAME] [PERSON_NAME][EMAIL_ADDRESS][DOMAIN_NAME] Edit co…" at bounding box center [422, 307] width 844 height 462
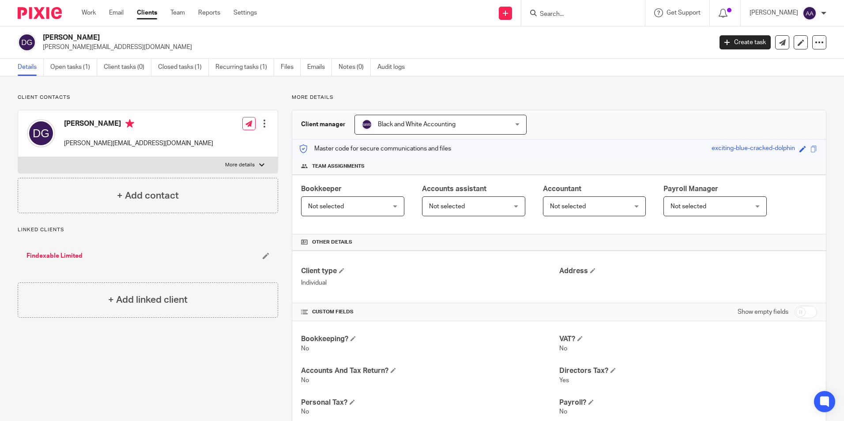
drag, startPoint x: 353, startPoint y: 93, endPoint x: 290, endPoint y: 102, distance: 63.8
click at [290, 102] on div "More details Client manager Black and White Accounting Black and White Accounti…" at bounding box center [552, 307] width 548 height 427
click at [292, 100] on p "More details" at bounding box center [559, 97] width 534 height 7
drag, startPoint x: 292, startPoint y: 96, endPoint x: 297, endPoint y: 97, distance: 4.9
click at [297, 97] on p "More details" at bounding box center [559, 97] width 534 height 7
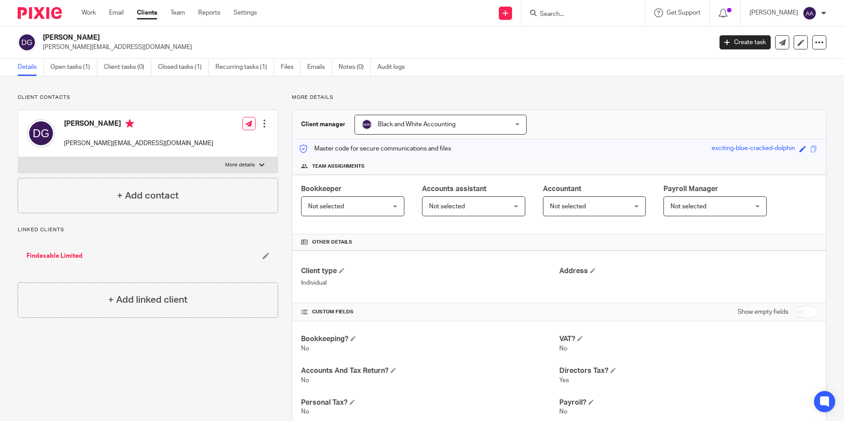
drag, startPoint x: 297, startPoint y: 97, endPoint x: 289, endPoint y: 98, distance: 8.0
click at [289, 98] on div "More details Client manager Black and White Accounting Black and White Accounti…" at bounding box center [552, 307] width 548 height 427
drag, startPoint x: 292, startPoint y: 96, endPoint x: 346, endPoint y: 95, distance: 54.3
click at [346, 95] on p "More details" at bounding box center [559, 97] width 534 height 7
drag, startPoint x: 346, startPoint y: 95, endPoint x: 321, endPoint y: 102, distance: 26.1
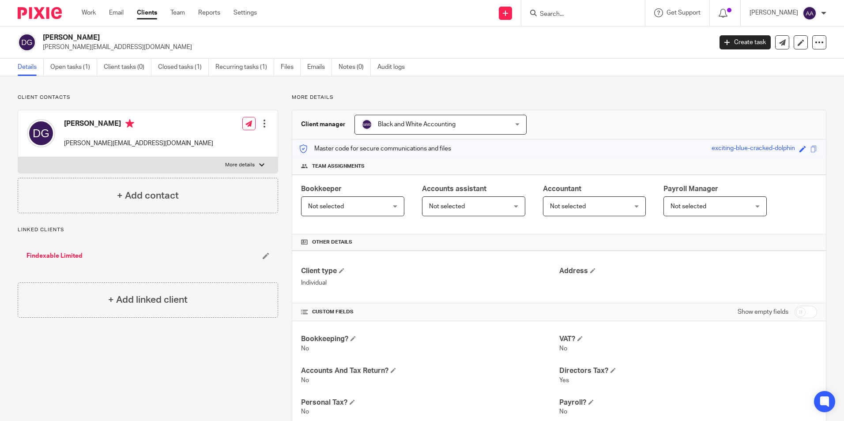
click at [322, 103] on div "More details Client manager Black and White Accounting Black and White Accounti…" at bounding box center [552, 307] width 548 height 427
drag, startPoint x: 330, startPoint y: 96, endPoint x: 278, endPoint y: 102, distance: 52.8
click at [278, 102] on div "More details Client manager Black and White Accounting Black and White Accounti…" at bounding box center [552, 307] width 548 height 427
click at [285, 98] on div "More details Client manager Black and White Accounting Black and White Accounti…" at bounding box center [552, 307] width 548 height 427
click at [214, 159] on label "More details" at bounding box center [148, 165] width 260 height 16
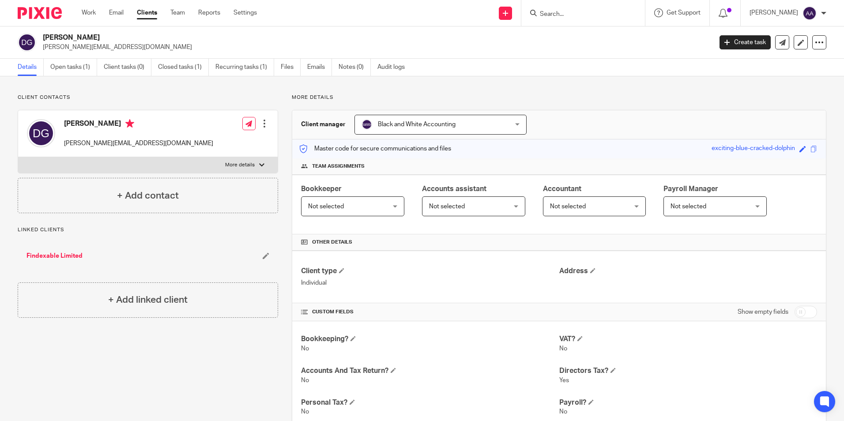
click at [18, 157] on input "More details" at bounding box center [18, 157] width 0 height 0
checkbox input "true"
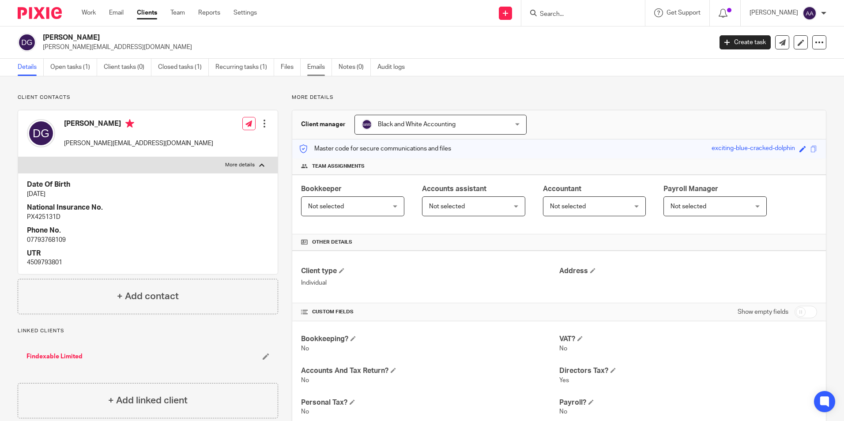
click at [327, 68] on link "Emails" at bounding box center [319, 67] width 25 height 17
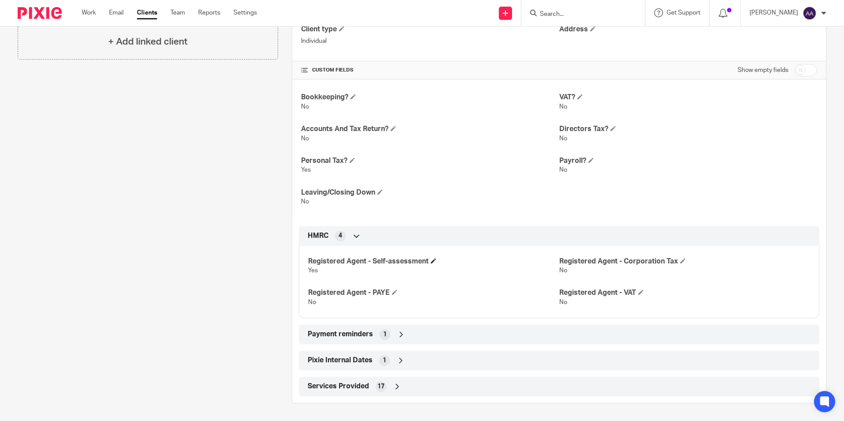
scroll to position [95, 0]
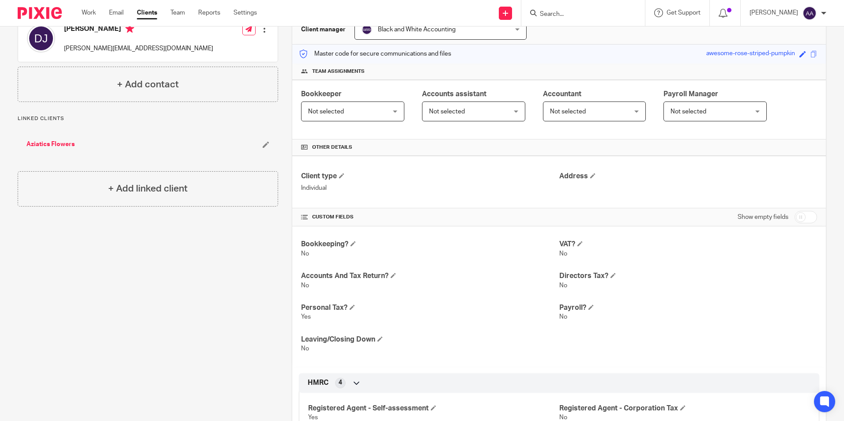
click at [809, 218] on input "checkbox" at bounding box center [805, 217] width 23 height 12
checkbox input "true"
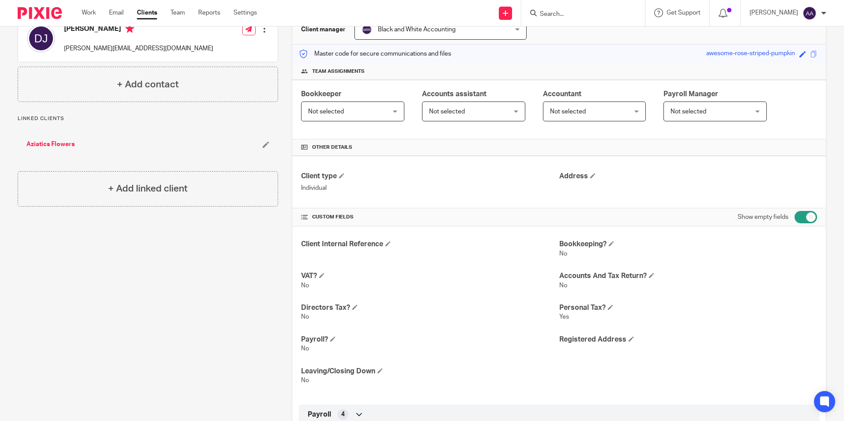
scroll to position [0, 0]
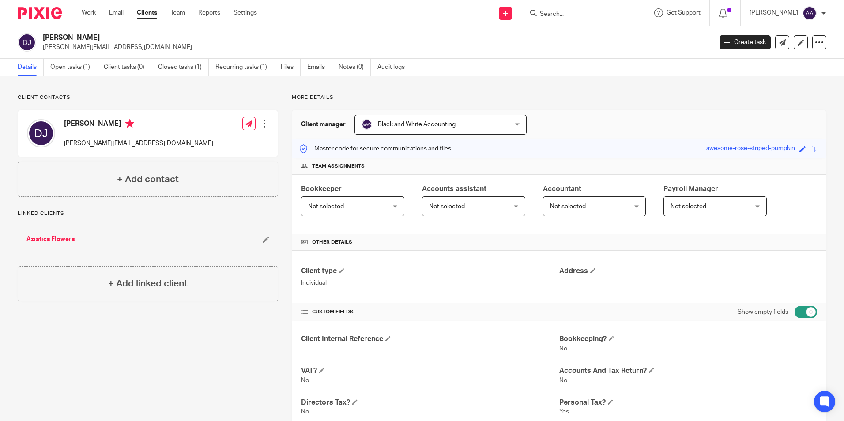
click at [44, 235] on link "Aziatics Flowers" at bounding box center [50, 239] width 48 height 9
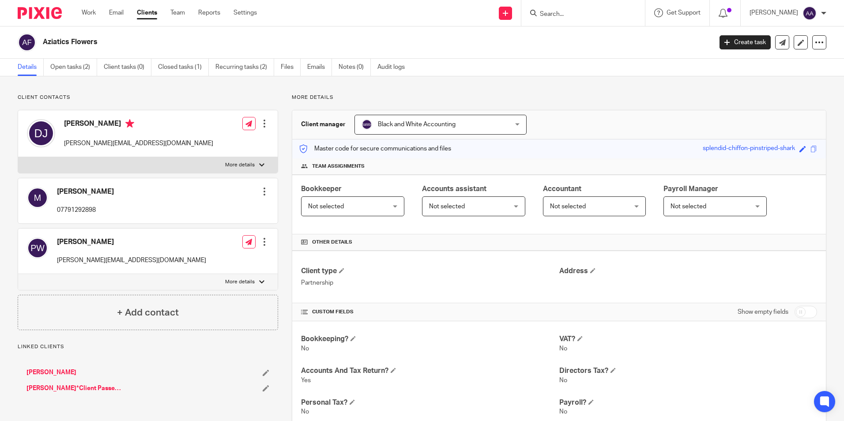
click at [237, 163] on p "More details" at bounding box center [240, 165] width 30 height 7
click at [18, 157] on input "More details" at bounding box center [18, 157] width 0 height 0
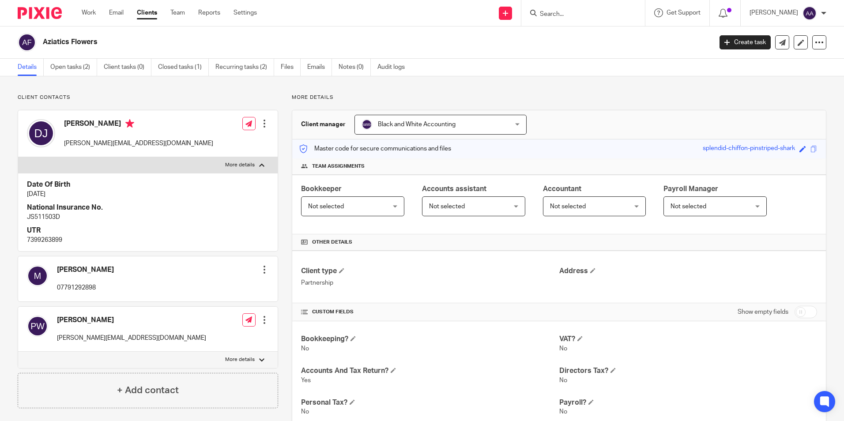
click at [235, 165] on p "More details" at bounding box center [240, 165] width 30 height 7
click at [18, 157] on input "More details" at bounding box center [18, 157] width 0 height 0
checkbox input "false"
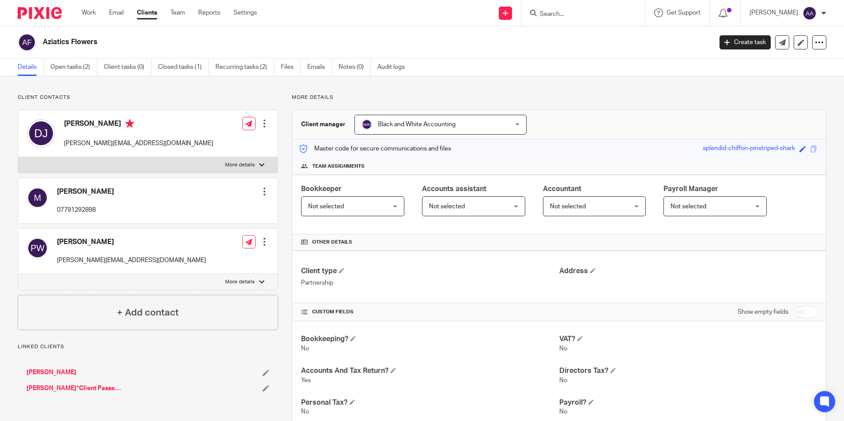
click at [156, 211] on div "Mike 07791292898 Edit contact Create client from contact Export data Make prima…" at bounding box center [148, 200] width 260 height 45
drag, startPoint x: 156, startPoint y: 211, endPoint x: 217, endPoint y: 206, distance: 61.6
click at [217, 206] on div "Mike 07791292898 Edit contact Create client from contact Export data Make prima…" at bounding box center [148, 200] width 260 height 45
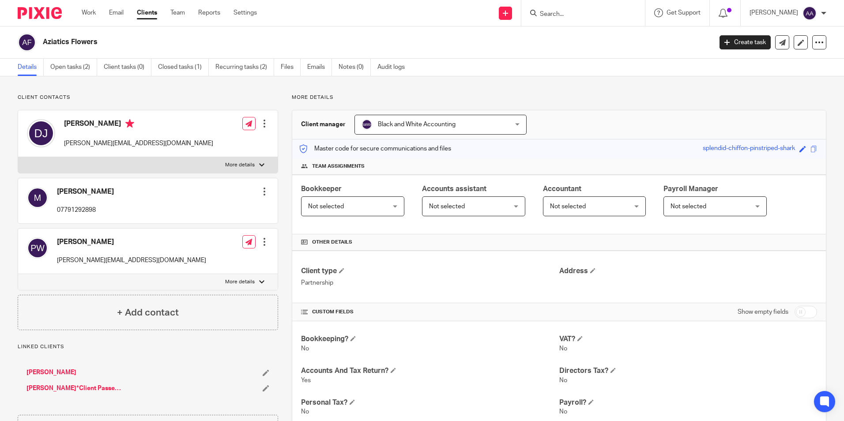
click at [94, 184] on div "Mike 07791292898" at bounding box center [70, 201] width 87 height 36
click at [778, 37] on link at bounding box center [782, 42] width 14 height 14
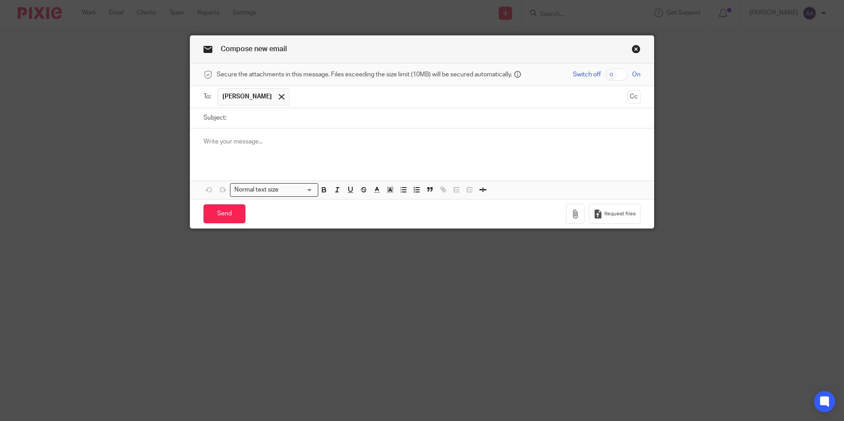
click at [285, 124] on input "Subject:" at bounding box center [436, 118] width 410 height 20
click at [633, 49] on link "Close this dialog window" at bounding box center [636, 51] width 9 height 12
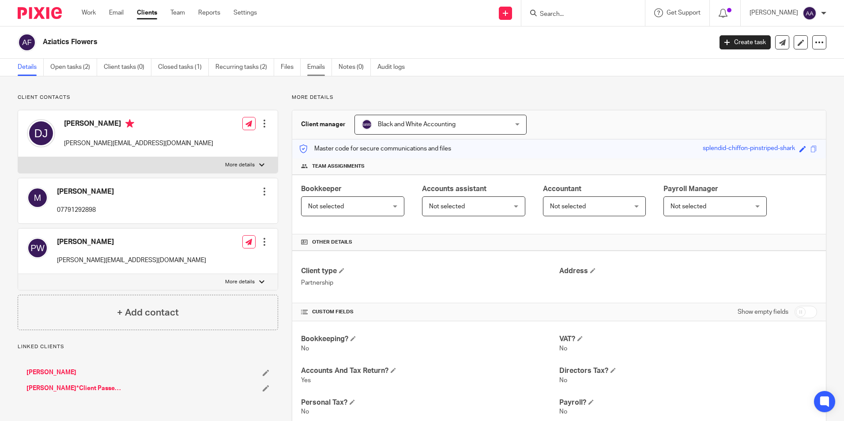
click at [327, 61] on link "Emails" at bounding box center [319, 67] width 25 height 17
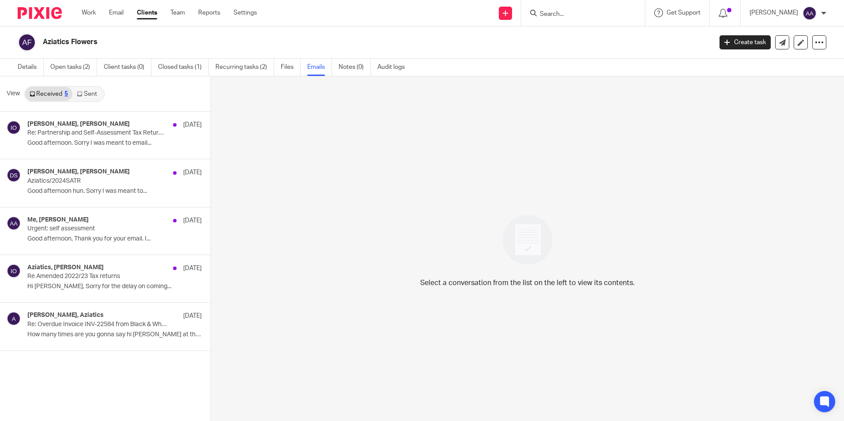
click at [92, 95] on link "Sent" at bounding box center [87, 94] width 31 height 14
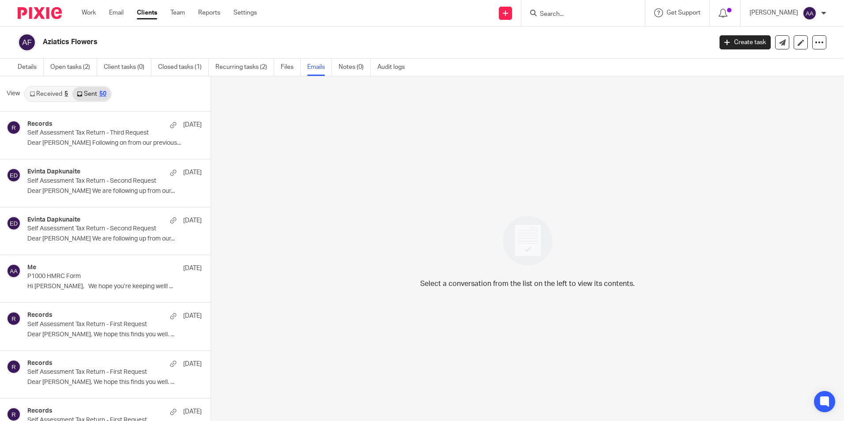
click at [372, 34] on div "Aziatics Flowers" at bounding box center [362, 42] width 688 height 19
drag, startPoint x: 372, startPoint y: 34, endPoint x: 309, endPoint y: 44, distance: 63.5
click at [313, 45] on h2 "Aziatics Flowers" at bounding box center [308, 42] width 530 height 9
click at [71, 263] on div "Me 8 Apr P1000 HMRC Form Hi Mike, We hope you’re keeping well! ..." at bounding box center [92, 278] width 184 height 47
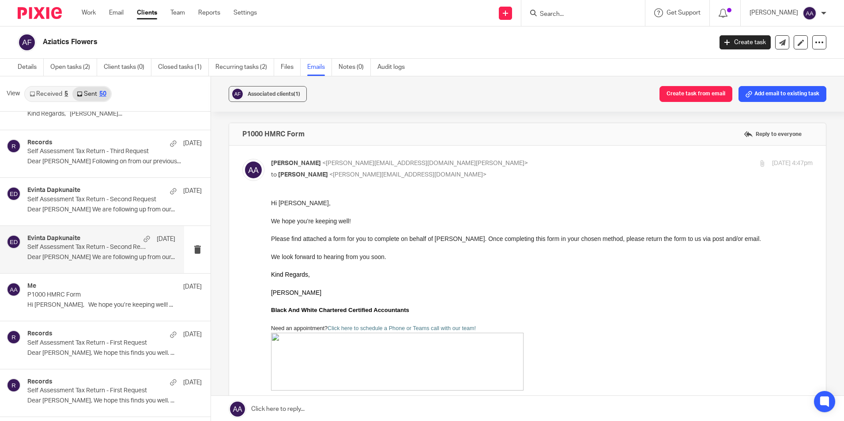
scroll to position [1030, 0]
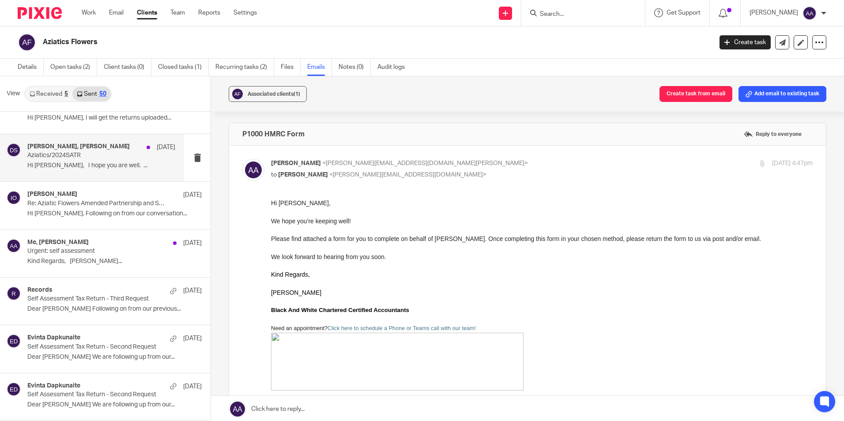
click at [102, 167] on p "Hi David, I hope you are well. ..." at bounding box center [101, 166] width 148 height 8
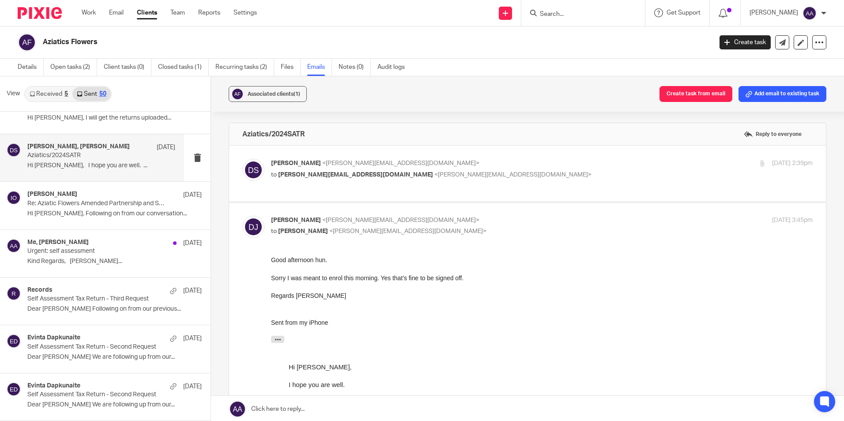
scroll to position [0, 0]
click at [357, 227] on p "to Donna Sharp <donna@blackandwhiteaccounting.co.uk>" at bounding box center [451, 231] width 361 height 9
checkbox input "false"
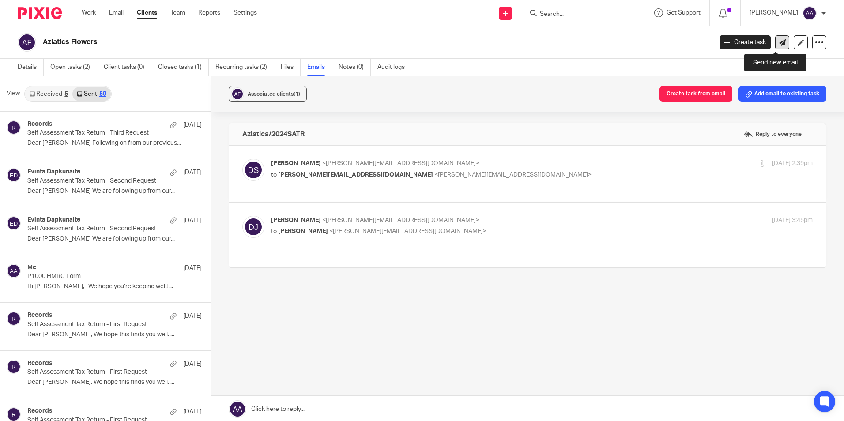
click at [775, 48] on link at bounding box center [782, 42] width 14 height 14
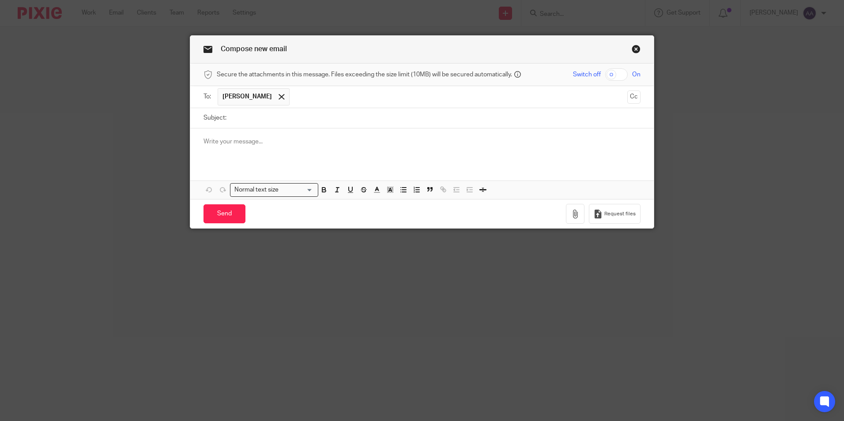
click at [359, 113] on input "Subject:" at bounding box center [436, 118] width 410 height 20
type input "P"
type input "Agent Authorisation"
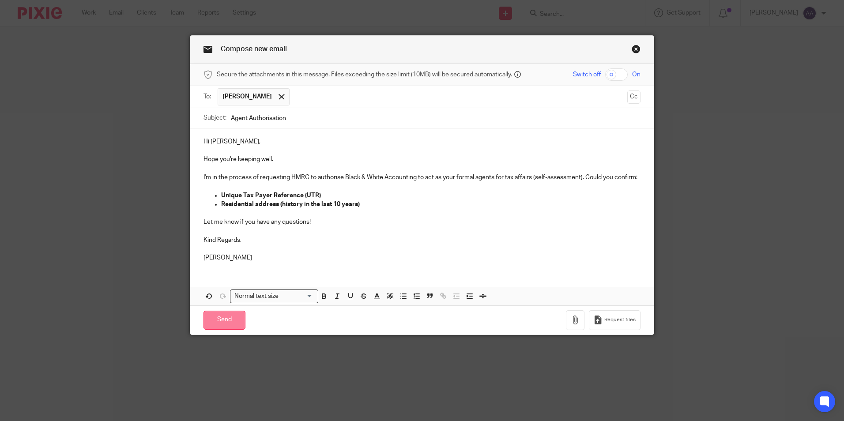
click at [220, 316] on input "Send" at bounding box center [224, 320] width 42 height 19
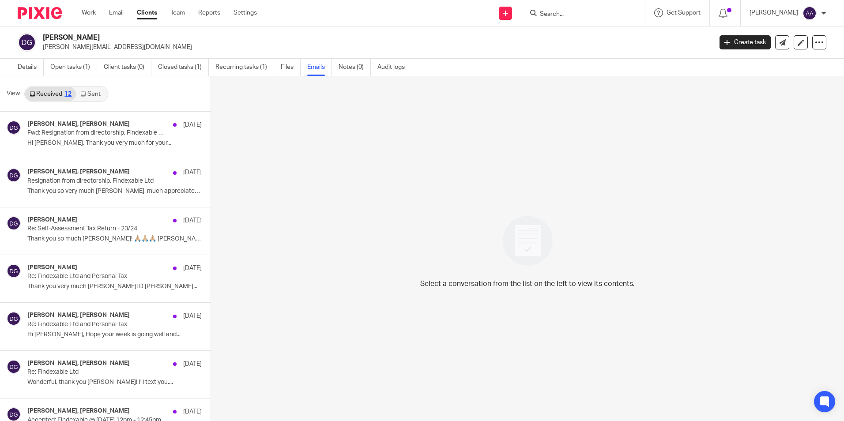
click at [102, 95] on link "Sent" at bounding box center [91, 94] width 31 height 14
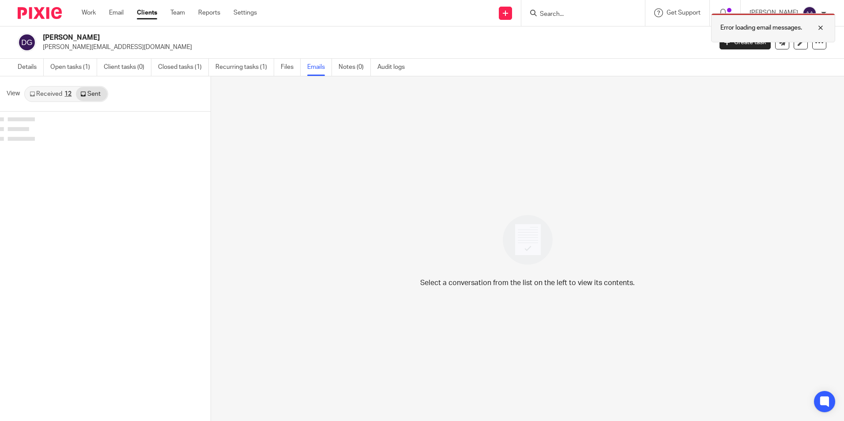
click at [820, 27] on div at bounding box center [814, 28] width 24 height 11
drag, startPoint x: 68, startPoint y: 93, endPoint x: 62, endPoint y: 96, distance: 7.5
click at [68, 94] on div "12" at bounding box center [67, 94] width 7 height 6
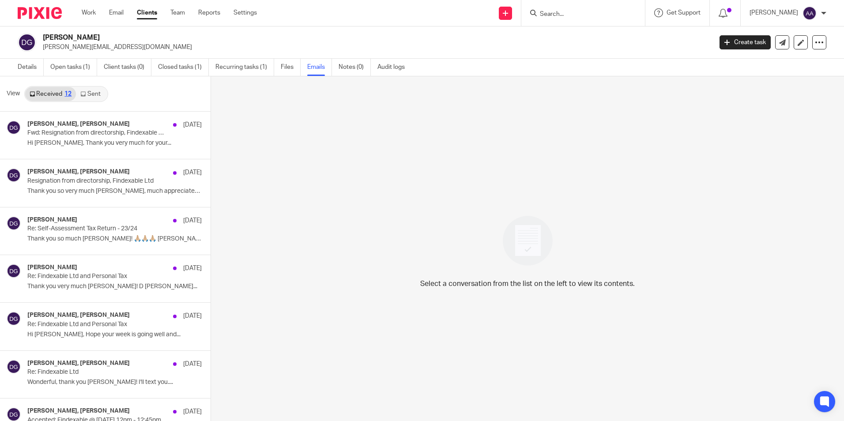
click at [110, 92] on div "View Received 12 Sent" at bounding box center [105, 93] width 211 height 35
click at [103, 92] on link "Sent" at bounding box center [91, 94] width 31 height 14
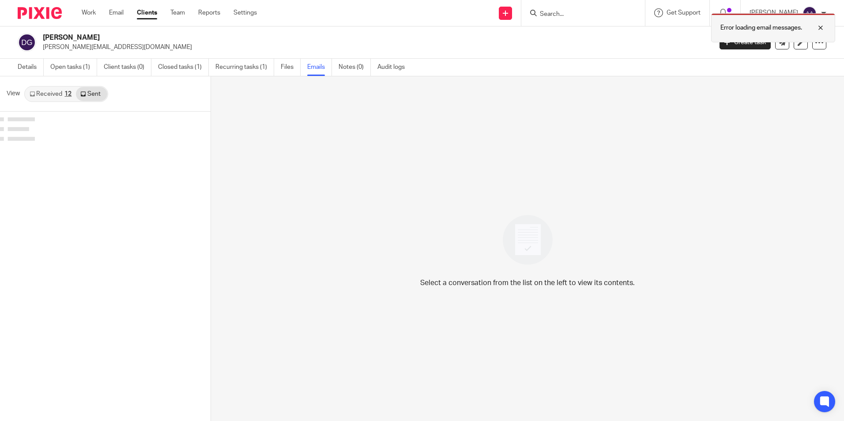
click at [824, 31] on div at bounding box center [814, 28] width 24 height 11
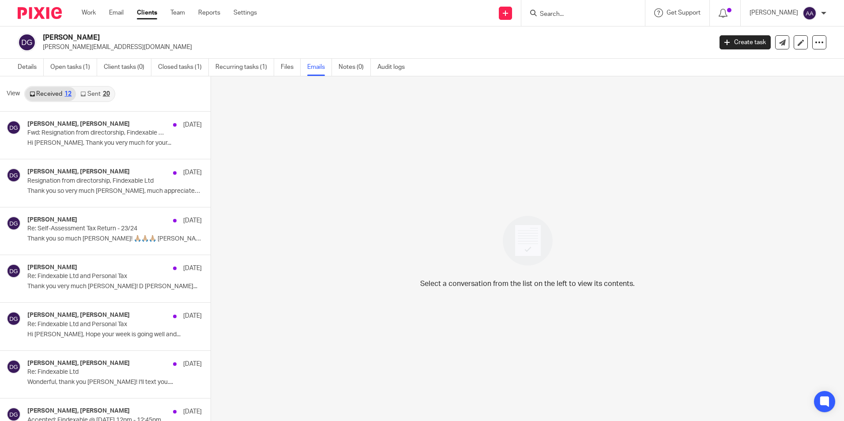
click at [109, 105] on div "View Received 12 Sent 20" at bounding box center [105, 93] width 211 height 35
click at [109, 99] on link "Sent 20" at bounding box center [95, 94] width 38 height 14
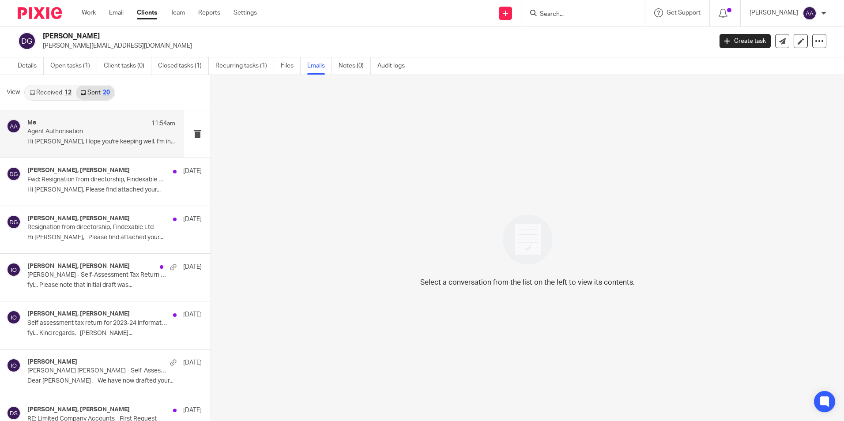
click at [75, 120] on div "Me 11:54am" at bounding box center [101, 123] width 148 height 9
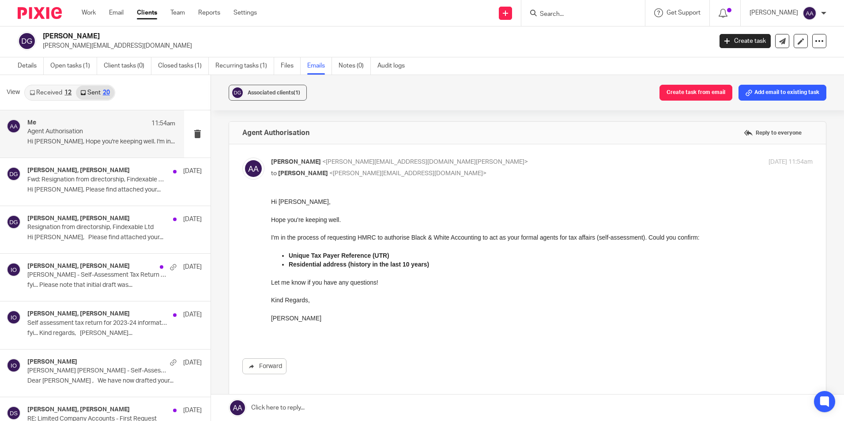
scroll to position [0, 0]
drag, startPoint x: 534, startPoint y: 429, endPoint x: 407, endPoint y: 263, distance: 208.9
drag, startPoint x: 540, startPoint y: 434, endPoint x: 408, endPoint y: 260, distance: 217.9
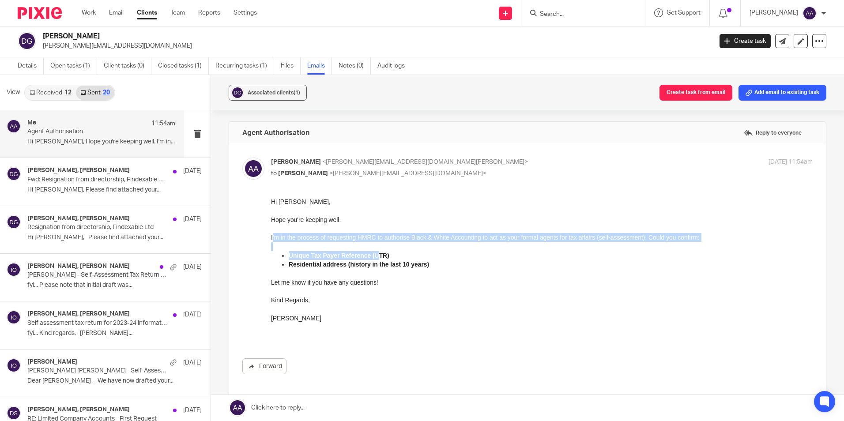
drag, startPoint x: 540, startPoint y: 432, endPoint x: 375, endPoint y: 258, distance: 239.8
click at [375, 258] on div "Hi Denise, Hope you're keeping well. I'm in the process of requesting HMRC to a…" at bounding box center [542, 268] width 542 height 143
drag, startPoint x: 375, startPoint y: 258, endPoint x: 279, endPoint y: 240, distance: 97.8
click at [279, 240] on p "I'm in the process of requesting HMRC to authorise Black & White Accounting to …" at bounding box center [542, 237] width 542 height 9
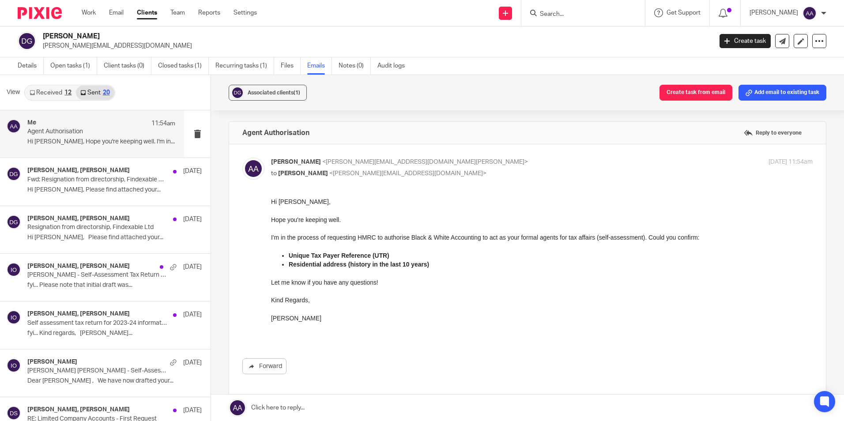
drag, startPoint x: 540, startPoint y: 434, endPoint x: 355, endPoint y: 244, distance: 265.9
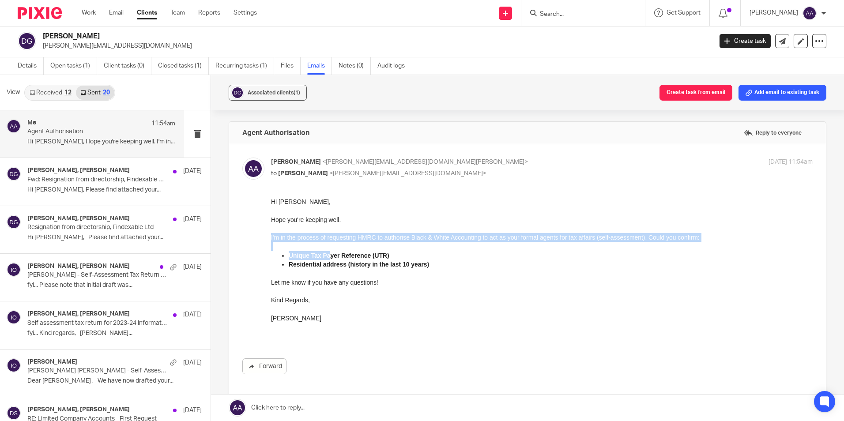
drag, startPoint x: 321, startPoint y: 250, endPoint x: 329, endPoint y: 256, distance: 9.4
drag, startPoint x: 329, startPoint y: 256, endPoint x: 279, endPoint y: 233, distance: 54.5
click at [279, 233] on div "Hi Denise, Hope you're keeping well. I'm in the process of requesting HMRC to a…" at bounding box center [542, 268] width 542 height 143
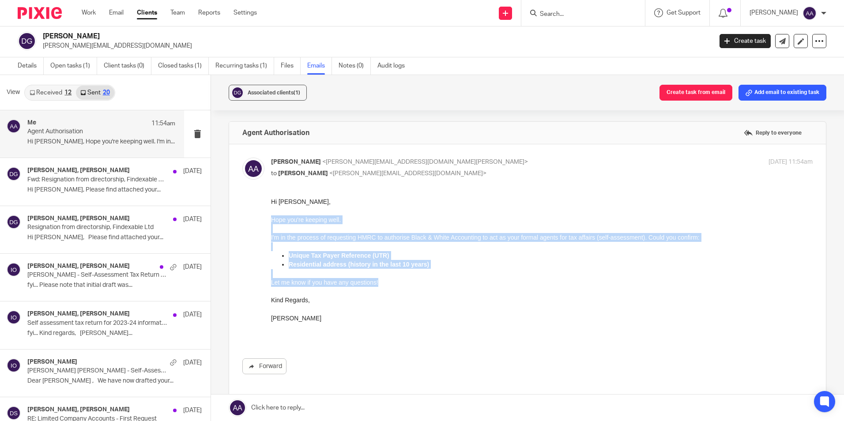
drag, startPoint x: 272, startPoint y: 220, endPoint x: 402, endPoint y: 284, distance: 145.1
click at [402, 284] on div "Hi Denise, Hope you're keeping well. I'm in the process of requesting HMRC to a…" at bounding box center [542, 268] width 542 height 143
copy div "Hope you're keeping well. I'm in the process of requesting HMRC to authorise Bl…"
click at [487, 219] on p "Hope you're keeping well." at bounding box center [542, 219] width 542 height 9
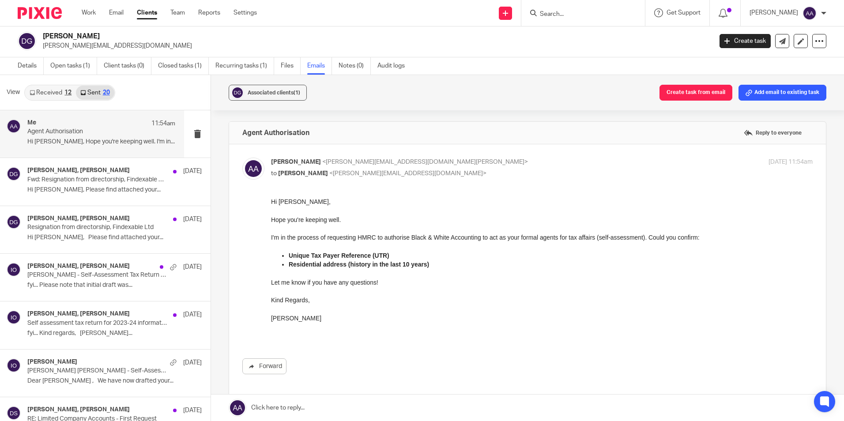
drag, startPoint x: 531, startPoint y: 433, endPoint x: 434, endPoint y: 271, distance: 189.0
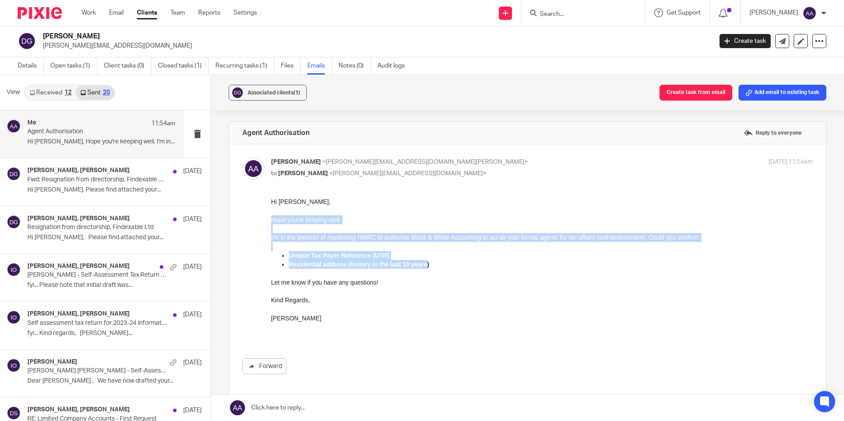
drag, startPoint x: 424, startPoint y: 266, endPoint x: 248, endPoint y: 229, distance: 179.8
click html "Hi Denise, Hope you're keeping well. I'm in the process of requesting HMRC to a…"
drag, startPoint x: 248, startPoint y: 229, endPoint x: 277, endPoint y: 224, distance: 29.6
click at [277, 224] on div "Hi [PERSON_NAME], Hope you're keeping well. I'm in the process of requesting HM…" at bounding box center [542, 268] width 542 height 143
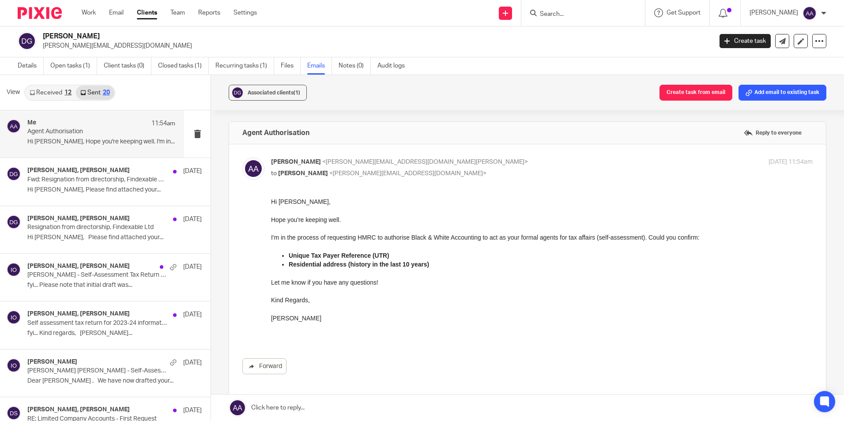
drag, startPoint x: 538, startPoint y: 417, endPoint x: 294, endPoint y: 232, distance: 305.8
drag, startPoint x: 539, startPoint y: 416, endPoint x: 333, endPoint y: 229, distance: 278.4
click at [472, 135] on div "Agent Authorisation Reply to everyone" at bounding box center [527, 133] width 597 height 22
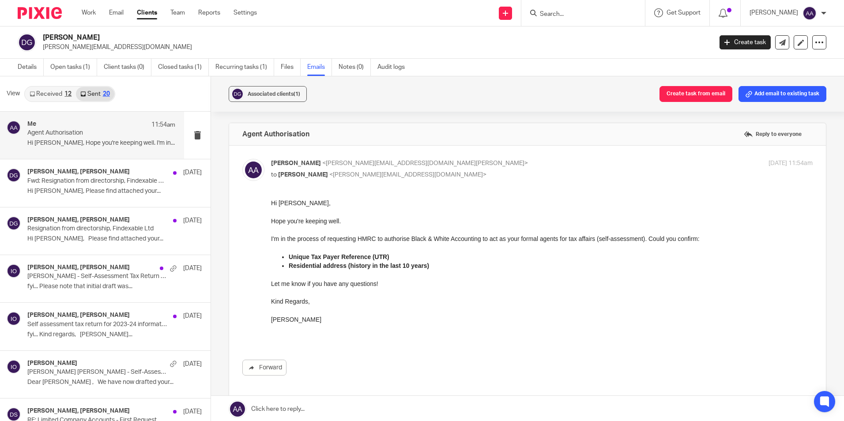
drag, startPoint x: 538, startPoint y: 417, endPoint x: 312, endPoint y: 220, distance: 299.3
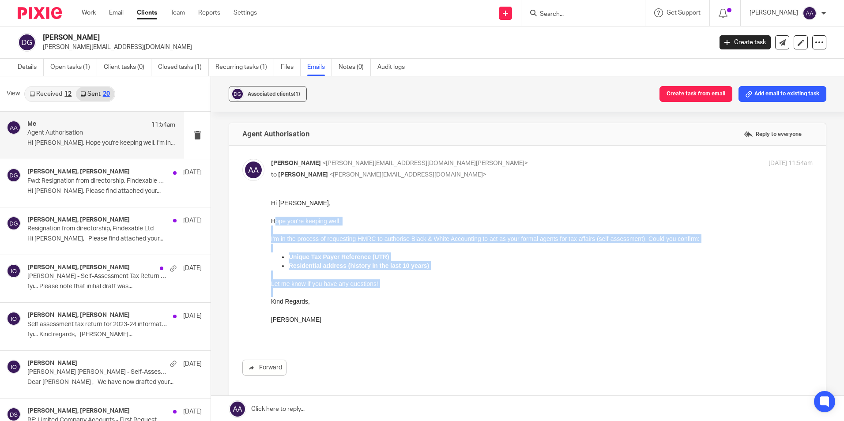
drag, startPoint x: 273, startPoint y: 219, endPoint x: 369, endPoint y: 307, distance: 130.6
click at [369, 307] on div "Hi Denise, Hope you're keeping well. I'm in the process of requesting HMRC to a…" at bounding box center [542, 270] width 542 height 143
copy div "ope you're keeping well. I'm in the process of requesting HMRC to authorise Bla…"
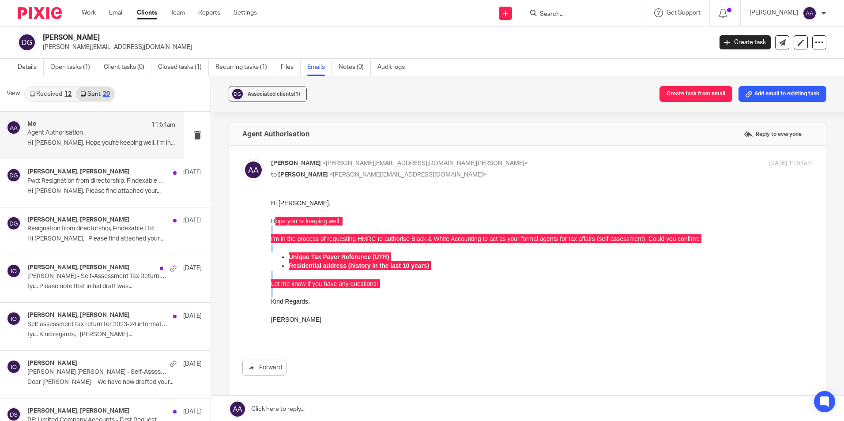
click at [483, 162] on p "Adam Abdulla <adam@blackandwhiteaccounting.co.uk>" at bounding box center [451, 163] width 361 height 9
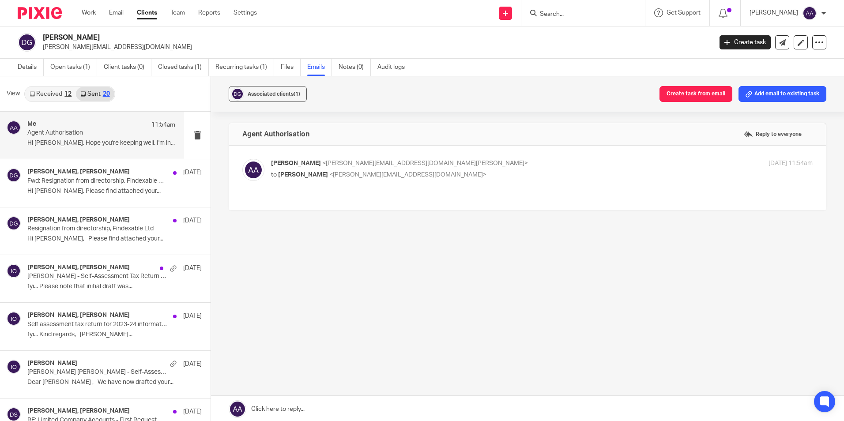
click at [335, 164] on span "<adam@blackandwhiteaccounting.co.uk>" at bounding box center [425, 163] width 206 height 6
checkbox input "true"
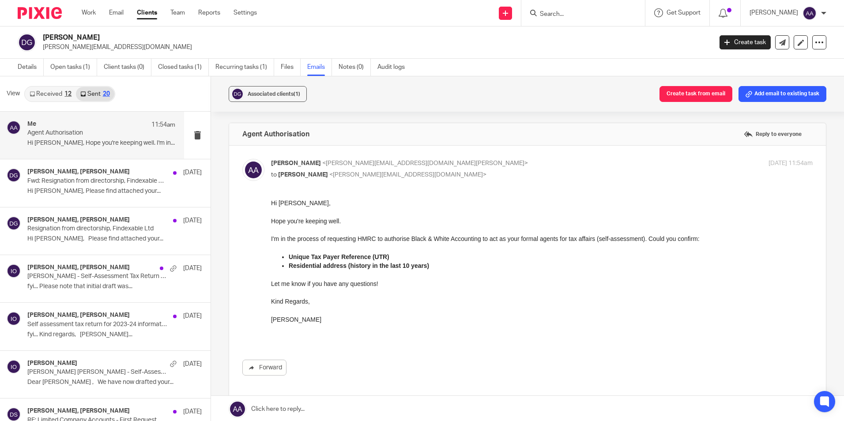
click at [563, 39] on h2 "[PERSON_NAME]" at bounding box center [308, 37] width 530 height 9
click at [438, 63] on div "Details Open tasks (1) Client tasks (0) Closed tasks (1) Recurring tasks (1) Fi…" at bounding box center [422, 68] width 844 height 18
click at [438, 43] on p "denise@findexable.com" at bounding box center [374, 47] width 663 height 9
click at [454, 59] on div "Details Open tasks (1) Client tasks (0) Closed tasks (1) Recurring tasks (1) Fi…" at bounding box center [422, 68] width 844 height 18
drag, startPoint x: 537, startPoint y: 401, endPoint x: 323, endPoint y: 220, distance: 280.6
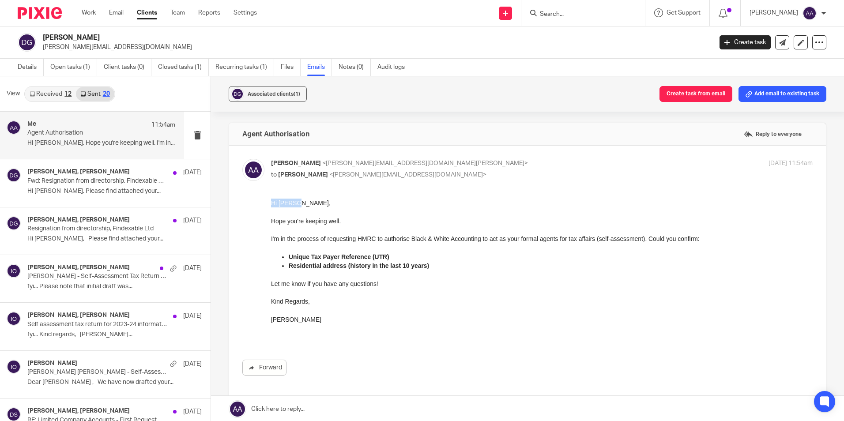
drag, startPoint x: 272, startPoint y: 200, endPoint x: 305, endPoint y: 228, distance: 42.6
click at [298, 214] on div "Hi Denise, Hope you're keeping well. I'm in the process of requesting HMRC to a…" at bounding box center [542, 270] width 542 height 143
click at [305, 228] on div "Hi Denise, Hope you're keeping well. I'm in the process of requesting HMRC to a…" at bounding box center [542, 270] width 542 height 143
click at [291, 225] on p "Hope you're keeping well." at bounding box center [542, 221] width 542 height 9
drag, startPoint x: 271, startPoint y: 238, endPoint x: 332, endPoint y: 237, distance: 61.4
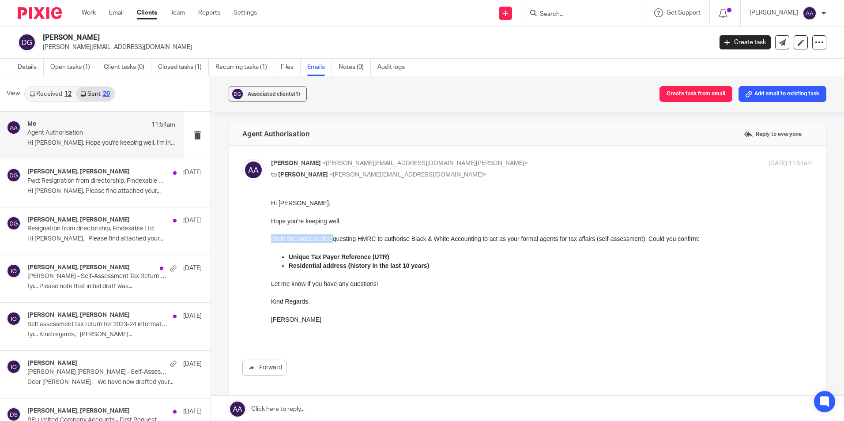
click at [332, 237] on p "I'm in the process of requesting HMRC to authorise Black & White Accounting to …" at bounding box center [542, 238] width 542 height 9
drag, startPoint x: 332, startPoint y: 237, endPoint x: 325, endPoint y: 252, distance: 17.2
click at [325, 253] on strong "Unique Tax Payer Reference (UTR)" at bounding box center [339, 256] width 101 height 7
drag, startPoint x: 287, startPoint y: 256, endPoint x: 327, endPoint y: 258, distance: 39.8
click at [327, 258] on ul "Unique Tax Payer Reference (UTR) Residential address (history in the last 10 ye…" at bounding box center [542, 261] width 542 height 18
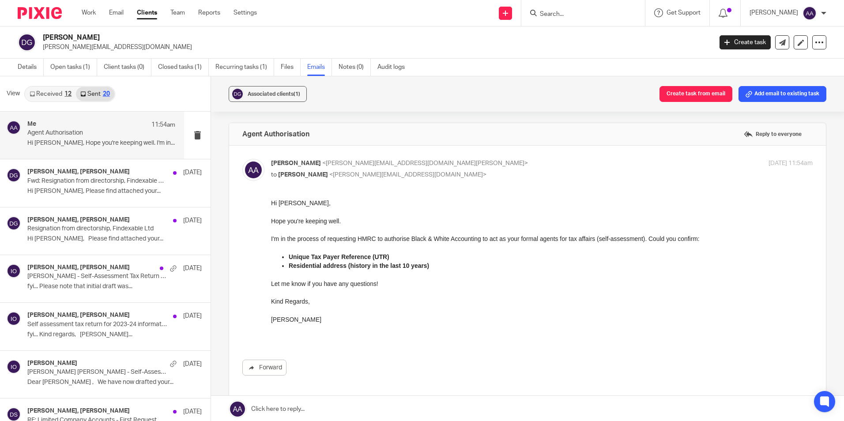
drag, startPoint x: 327, startPoint y: 258, endPoint x: 308, endPoint y: 271, distance: 22.5
click at [308, 271] on div "Hi Denise, Hope you're keeping well. I'm in the process of requesting HMRC to a…" at bounding box center [542, 270] width 542 height 143
drag, startPoint x: 292, startPoint y: 264, endPoint x: 367, endPoint y: 267, distance: 75.5
click at [367, 267] on strong "Residential address (history in the last 10 years)" at bounding box center [359, 265] width 140 height 7
drag, startPoint x: 367, startPoint y: 267, endPoint x: 323, endPoint y: 296, distance: 52.9
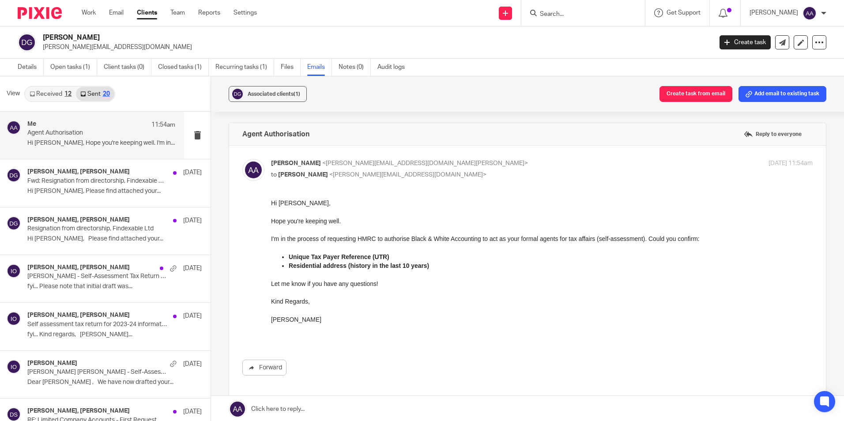
click at [323, 296] on div "Hi Denise, Hope you're keeping well. I'm in the process of requesting HMRC to a…" at bounding box center [542, 270] width 542 height 143
click at [570, 14] on input "Search" at bounding box center [578, 15] width 79 height 8
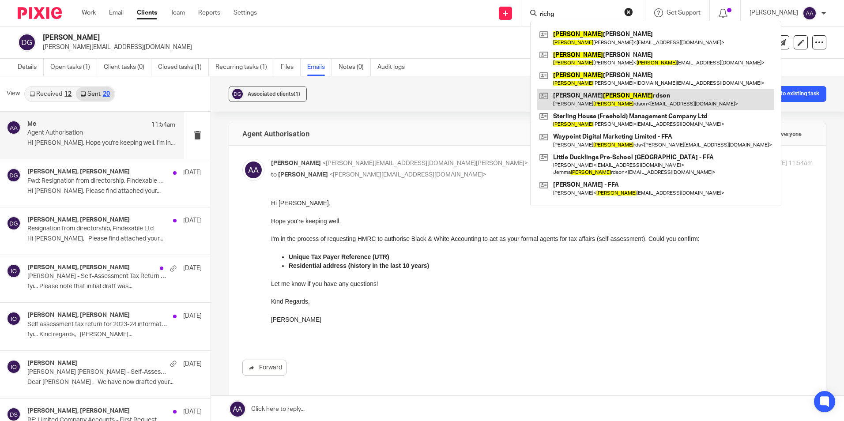
type input "richg"
click at [623, 98] on link at bounding box center [655, 99] width 237 height 20
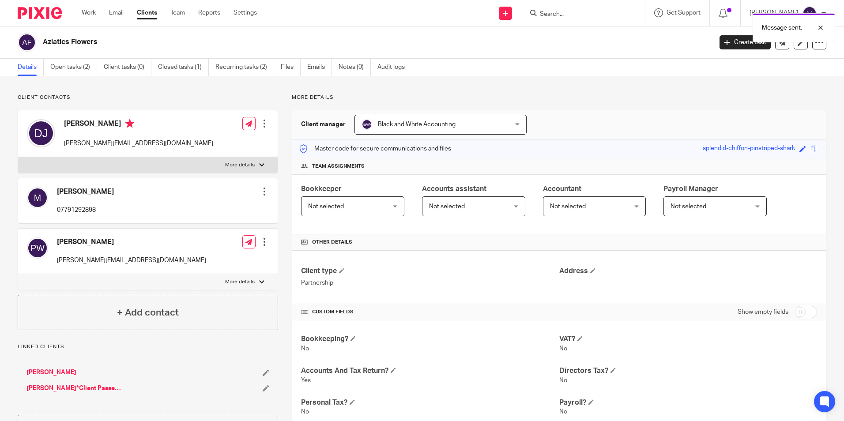
click at [201, 104] on div "Client contacts [PERSON_NAME] [PERSON_NAME][EMAIL_ADDRESS][DOMAIN_NAME] Edit co…" at bounding box center [148, 212] width 260 height 236
click at [586, 17] on input "Search" at bounding box center [578, 15] width 79 height 8
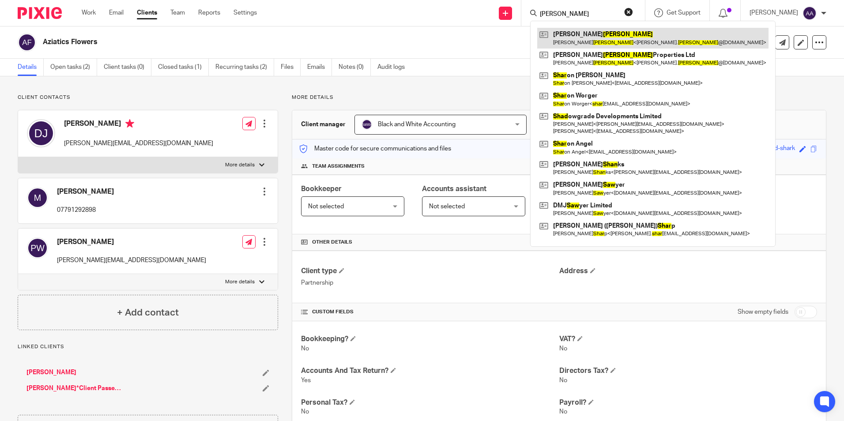
type input "[PERSON_NAME]"
click at [603, 37] on link at bounding box center [652, 38] width 231 height 20
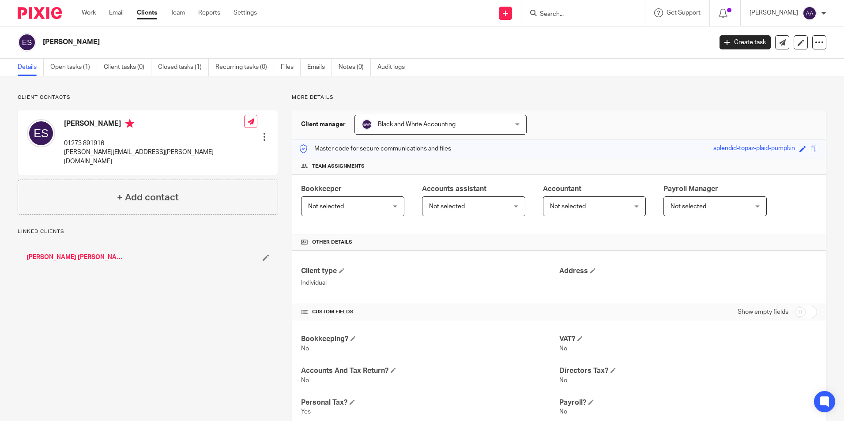
click at [316, 55] on div "Elizabeth Shaw Create task Update from Companies House Export data Merge Archiv…" at bounding box center [422, 42] width 844 height 32
click at [315, 65] on link "Emails" at bounding box center [319, 67] width 25 height 17
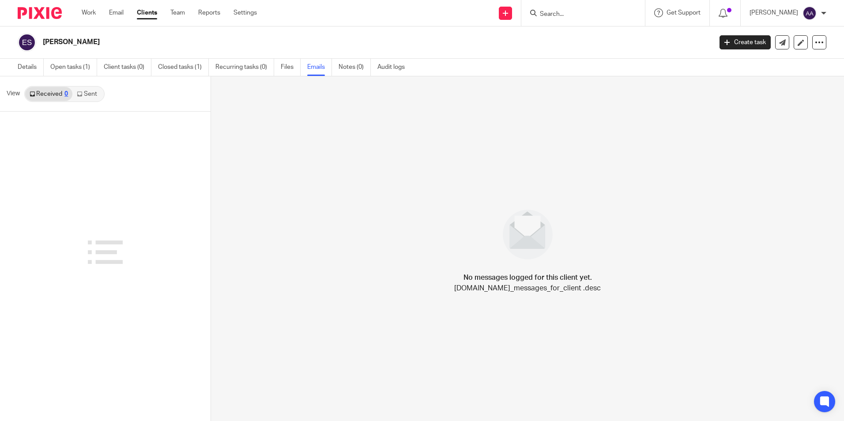
click at [85, 96] on link "Sent" at bounding box center [87, 94] width 31 height 14
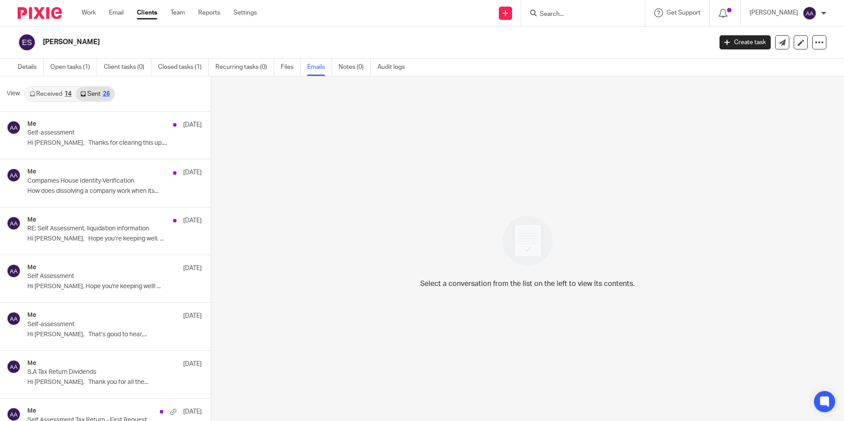
click at [53, 97] on link "Received 14" at bounding box center [50, 94] width 51 height 14
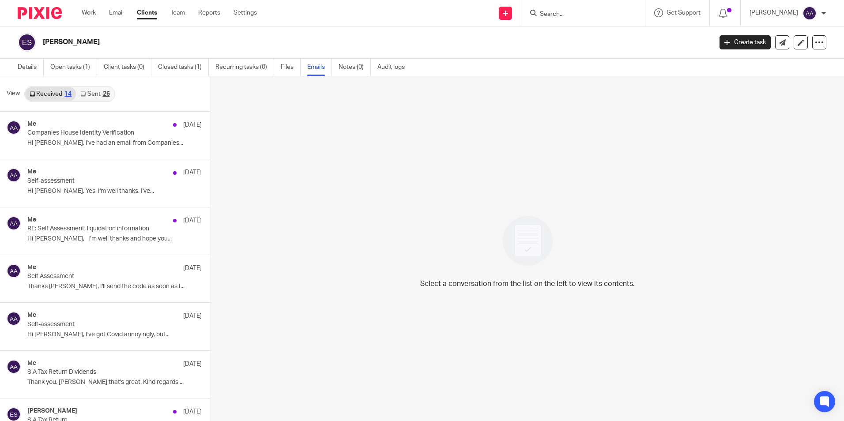
scroll to position [1, 0]
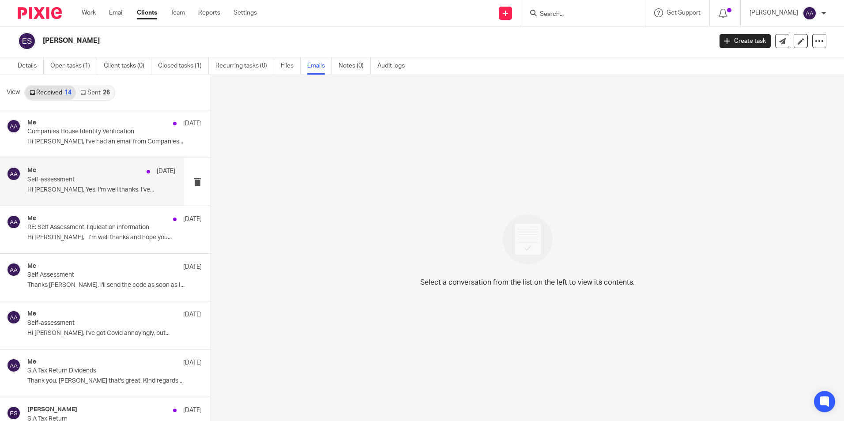
click at [71, 171] on div "Me [DATE]" at bounding box center [101, 171] width 148 height 9
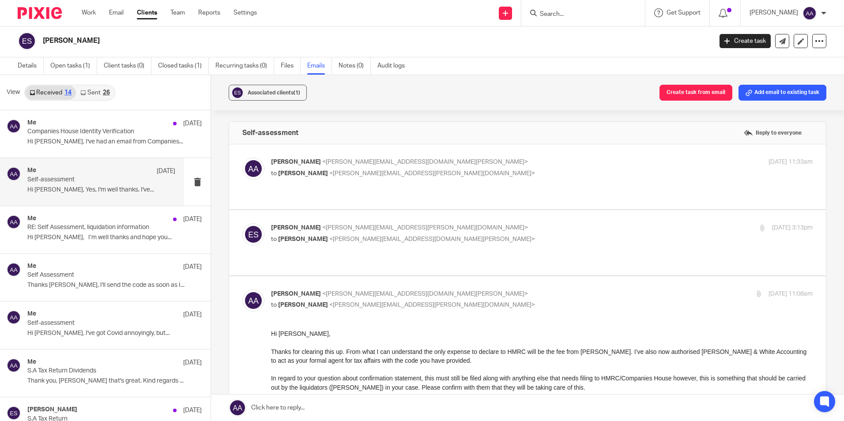
scroll to position [0, 0]
click at [375, 158] on p "[PERSON_NAME] <[PERSON_NAME][EMAIL_ADDRESS][DOMAIN_NAME][PERSON_NAME]>" at bounding box center [451, 162] width 361 height 9
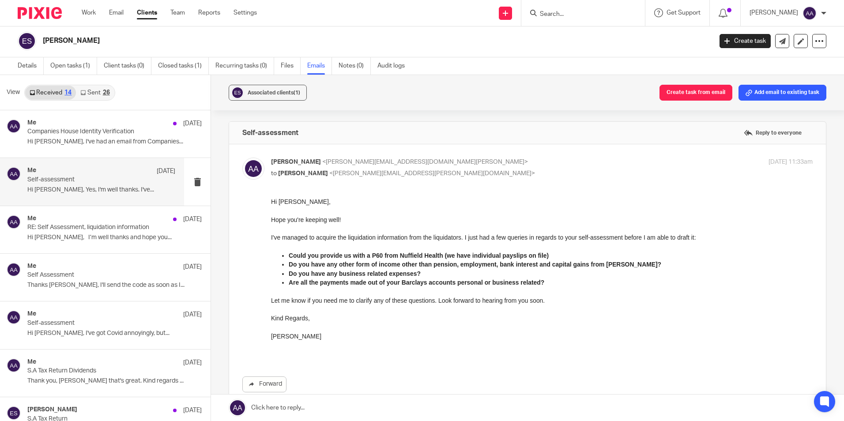
click at [349, 168] on div "Adam Abdulla <adam@blackandwhiteaccounting.co.uk> to Elizabeth Shaw <liz.shaw@h…" at bounding box center [451, 168] width 361 height 20
checkbox input "false"
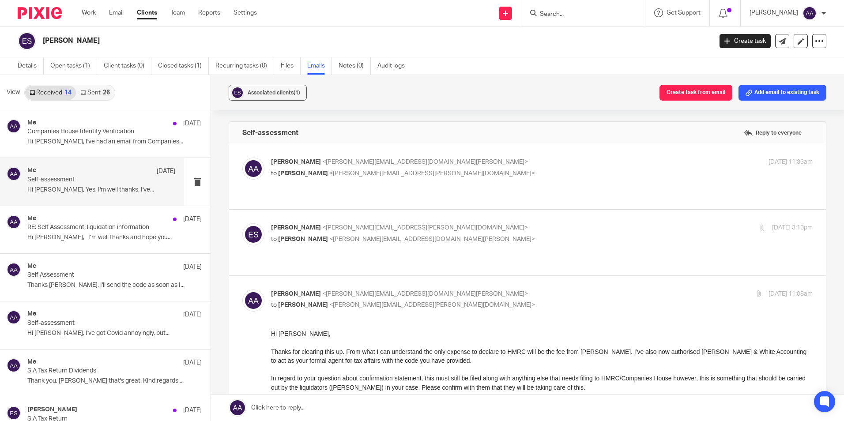
click at [327, 235] on p "to Adam Abdulla <adam@blackandwhiteaccounting.co.uk>" at bounding box center [451, 239] width 361 height 9
checkbox input "true"
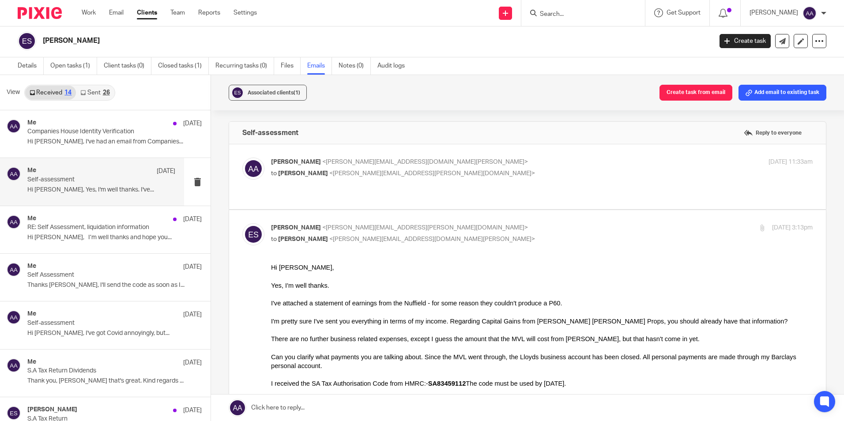
click at [576, 6] on div at bounding box center [583, 13] width 124 height 26
click at [575, 11] on input "Search" at bounding box center [578, 15] width 79 height 8
click at [580, 11] on input "Search" at bounding box center [578, 15] width 79 height 8
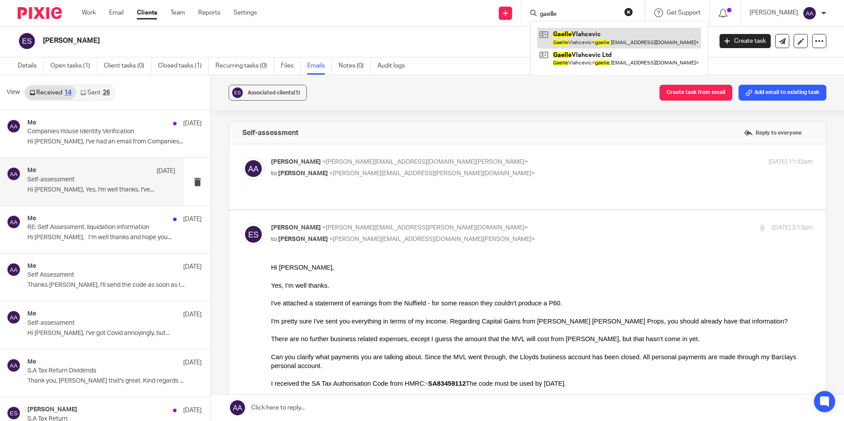
type input "gaelle"
click at [577, 37] on link at bounding box center [619, 38] width 164 height 20
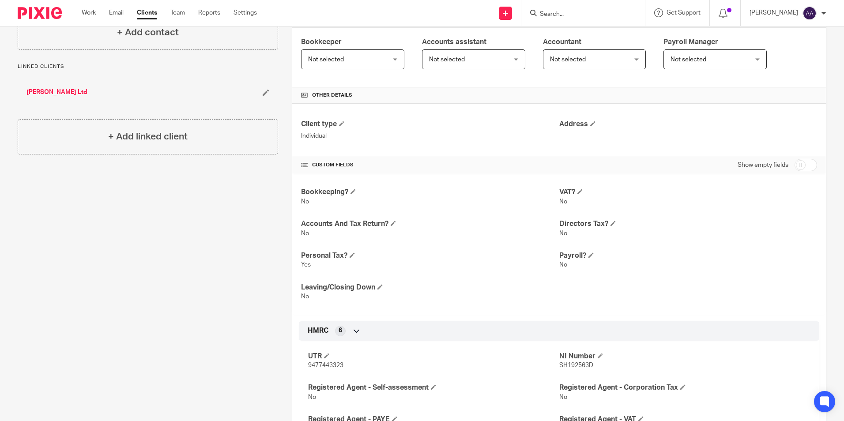
scroll to position [248, 0]
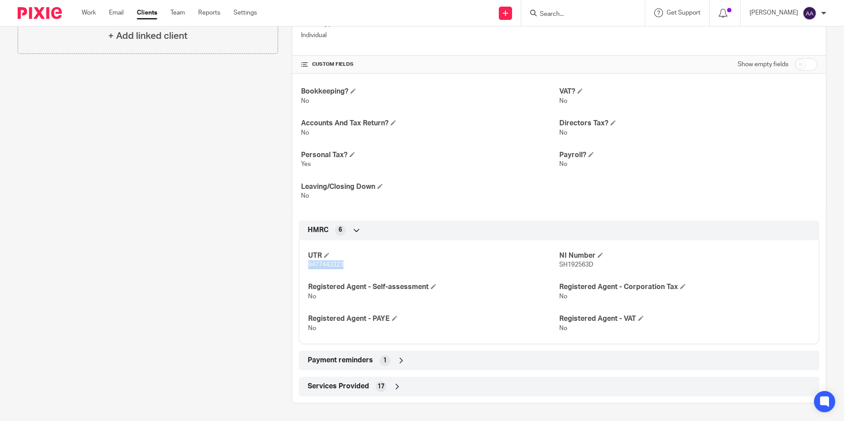
drag, startPoint x: 307, startPoint y: 266, endPoint x: 357, endPoint y: 264, distance: 50.3
click at [357, 264] on p "9477443323" at bounding box center [433, 264] width 251 height 9
copy span "9477443323"
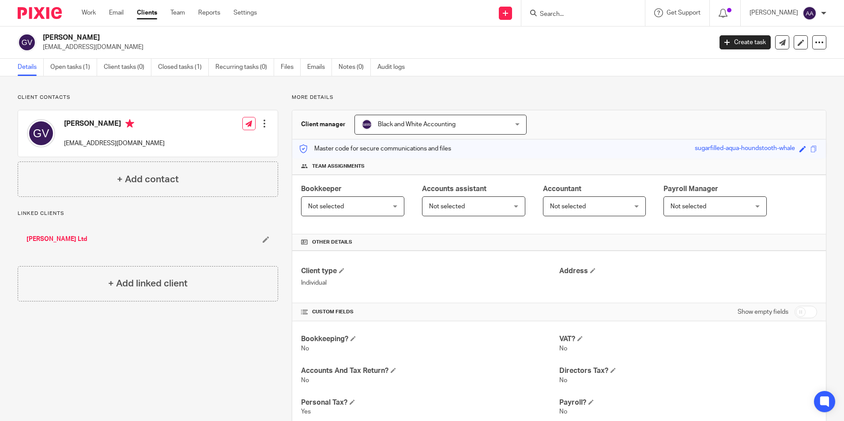
click at [365, 98] on p "More details" at bounding box center [559, 97] width 534 height 7
click at [624, 83] on div "Client contacts Gaelle Vlahcevic gaelle.jupet@smartflyer.com Edit contact Creat…" at bounding box center [422, 372] width 844 height 592
click at [699, 82] on div "Client contacts Gaelle Vlahcevic gaelle.jupet@smartflyer.com Edit contact Creat…" at bounding box center [422, 372] width 844 height 592
drag, startPoint x: 773, startPoint y: 31, endPoint x: 774, endPoint y: 38, distance: 6.7
click at [773, 31] on div "Gaelle Vlahcevic gaelle.jupet@smartflyer.com Create task Update from Companies …" at bounding box center [422, 42] width 844 height 32
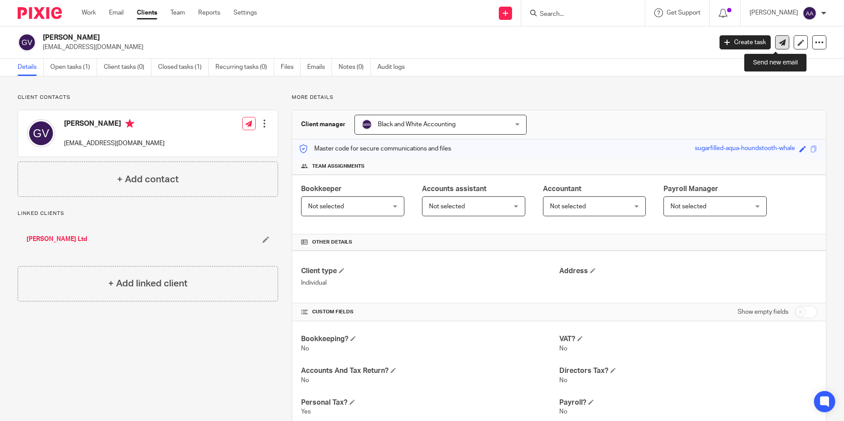
click at [779, 39] on icon at bounding box center [782, 42] width 7 height 7
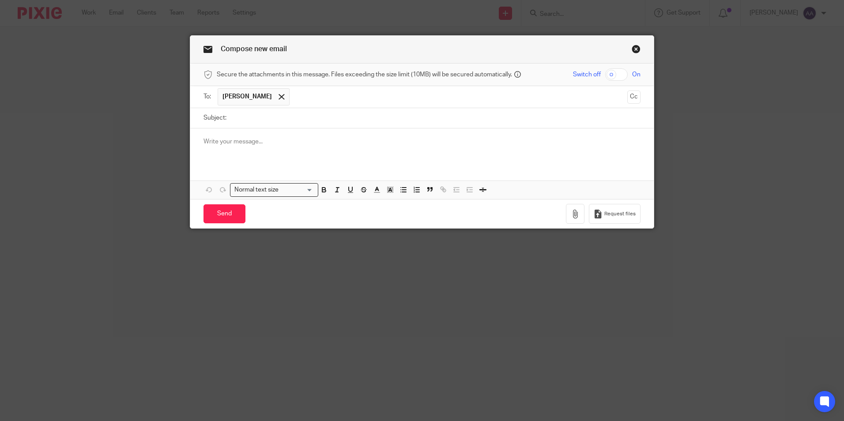
click at [634, 53] on link "Close this dialog window" at bounding box center [636, 51] width 9 height 12
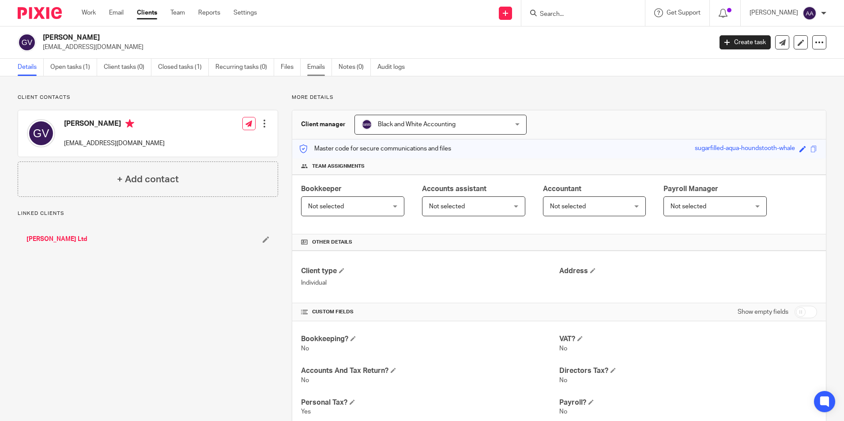
click at [324, 71] on link "Emails" at bounding box center [319, 67] width 25 height 17
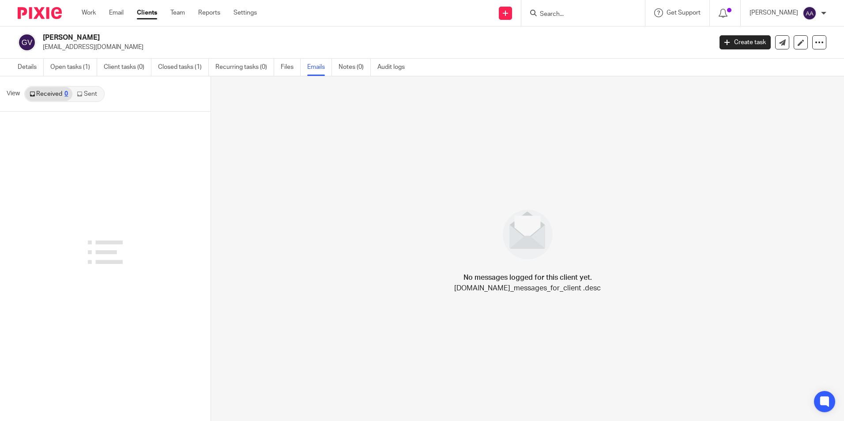
click at [90, 100] on link "Sent" at bounding box center [87, 94] width 31 height 14
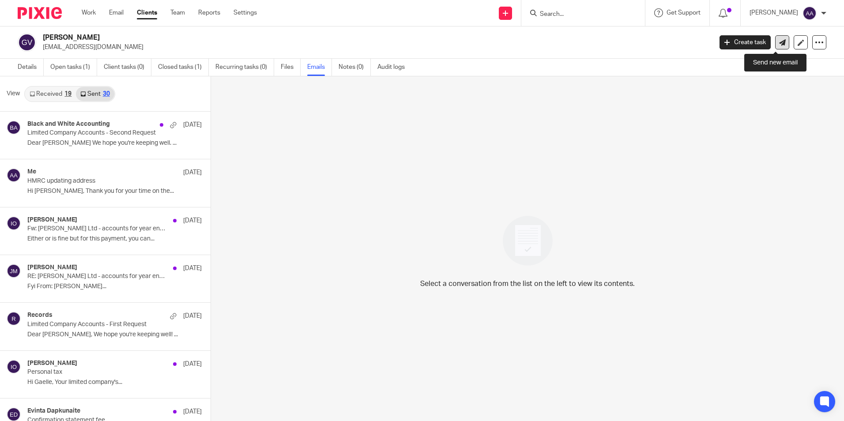
click at [775, 38] on link at bounding box center [782, 42] width 14 height 14
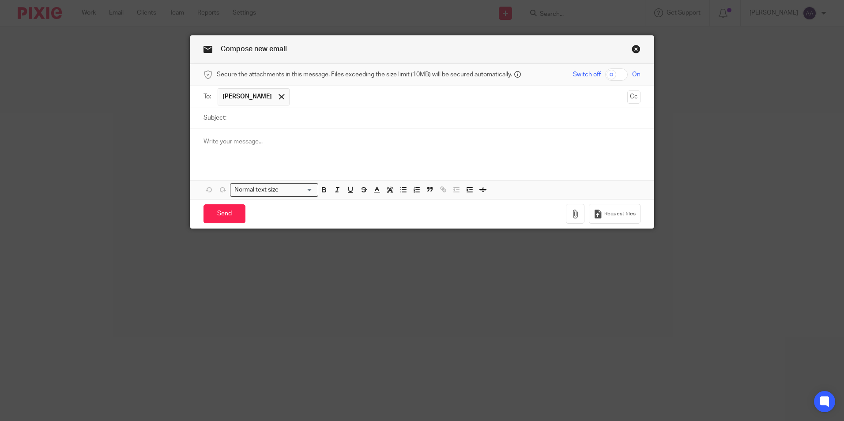
click at [218, 132] on div at bounding box center [421, 145] width 463 height 34
drag, startPoint x: 248, startPoint y: 138, endPoint x: 125, endPoint y: 133, distance: 123.7
click at [125, 133] on div "Compose new email Secure the attachments in this message. Files exceeding the s…" at bounding box center [422, 210] width 844 height 421
paste div
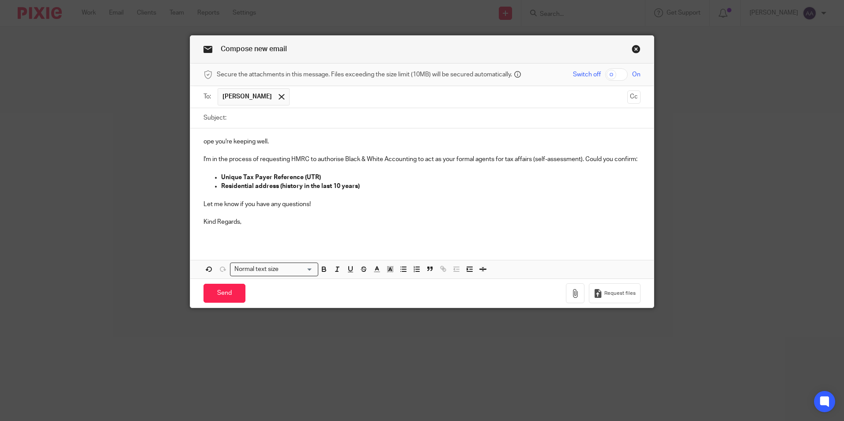
click at [203, 141] on p "ope you're keeping well." at bounding box center [421, 141] width 437 height 9
click at [326, 174] on p "Unique Tax Payer Reference (UTR)" at bounding box center [430, 177] width 419 height 9
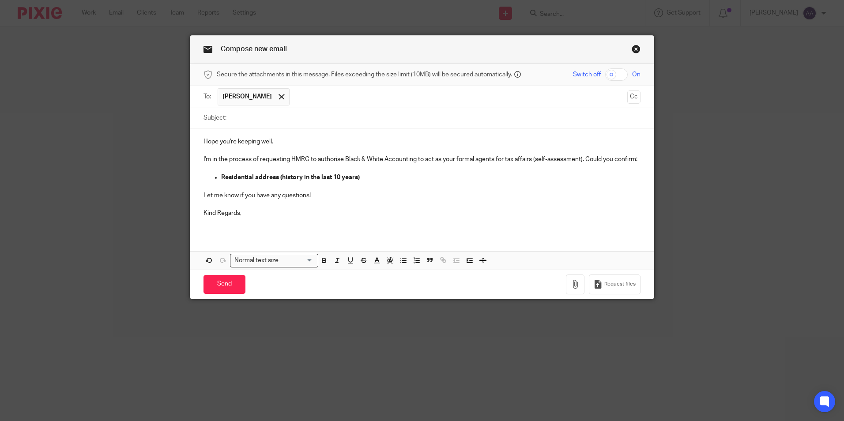
click at [246, 215] on p "Kind Regards," at bounding box center [421, 213] width 437 height 9
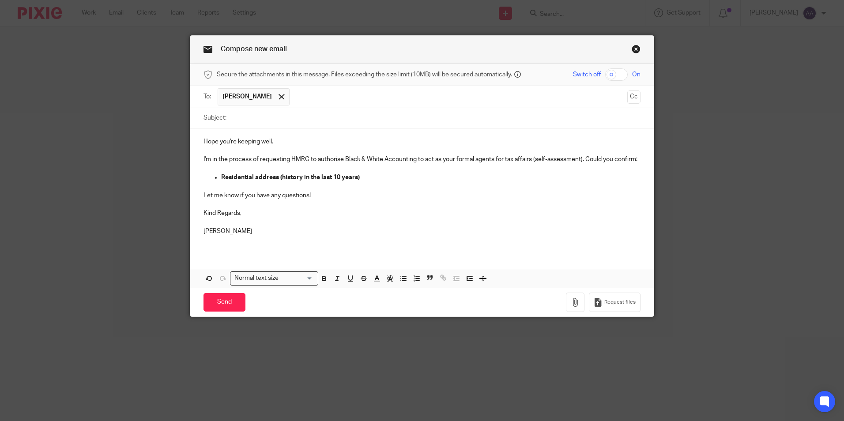
click at [203, 138] on p "Hope you're keeping well." at bounding box center [421, 141] width 437 height 9
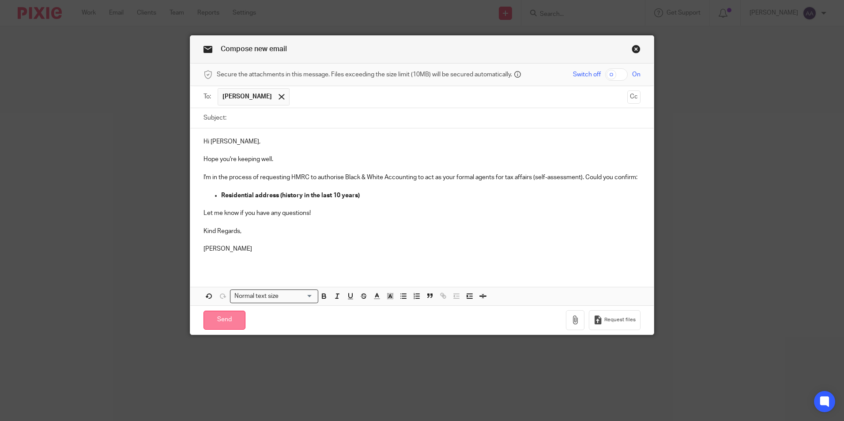
click at [217, 320] on input "Send" at bounding box center [224, 320] width 42 height 19
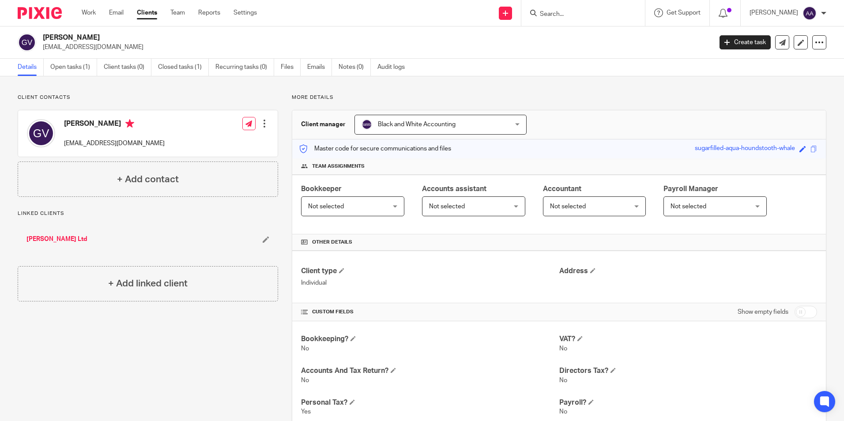
drag, startPoint x: 561, startPoint y: 2, endPoint x: 564, endPoint y: 17, distance: 15.6
click at [563, 7] on div at bounding box center [583, 13] width 124 height 26
click at [564, 17] on input "Search" at bounding box center [578, 15] width 79 height 8
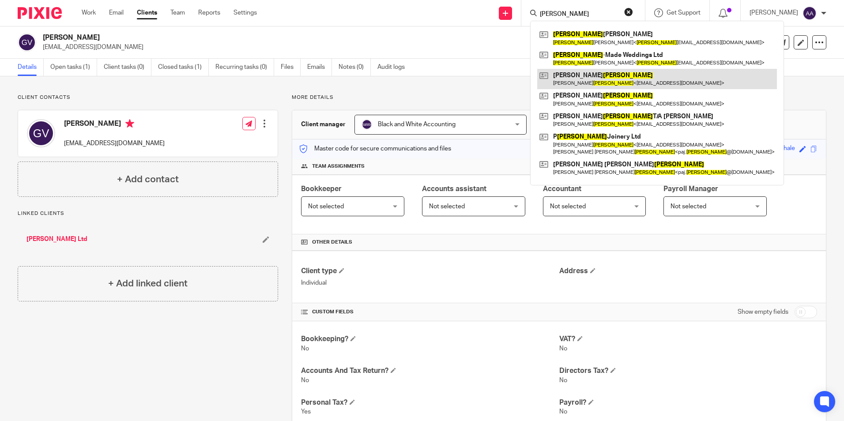
type input "[PERSON_NAME]"
click at [603, 79] on link at bounding box center [657, 79] width 240 height 20
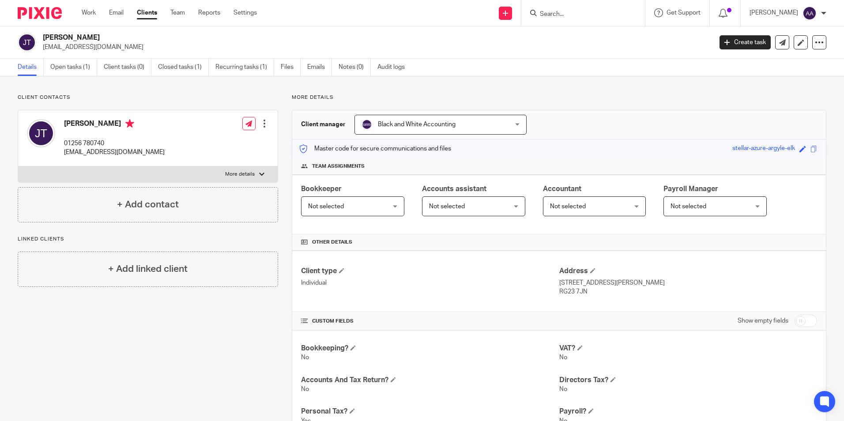
click at [582, 12] on input "Search" at bounding box center [578, 15] width 79 height 8
type input "[PERSON_NAME]"
click at [593, 33] on link at bounding box center [617, 38] width 161 height 20
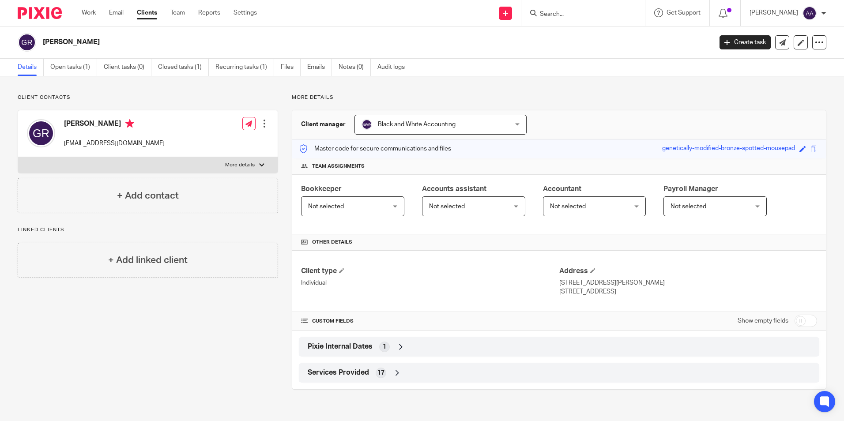
click at [794, 320] on input "checkbox" at bounding box center [805, 321] width 23 height 12
checkbox input "true"
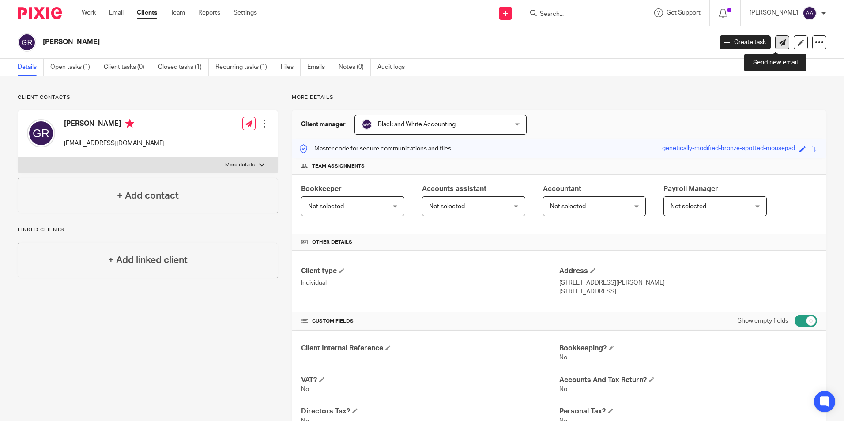
click at [779, 44] on icon at bounding box center [782, 42] width 7 height 7
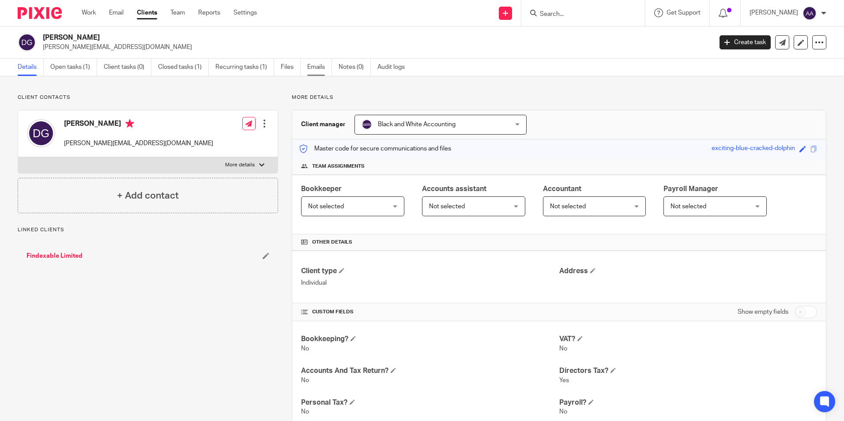
click at [328, 68] on link "Emails" at bounding box center [319, 67] width 25 height 17
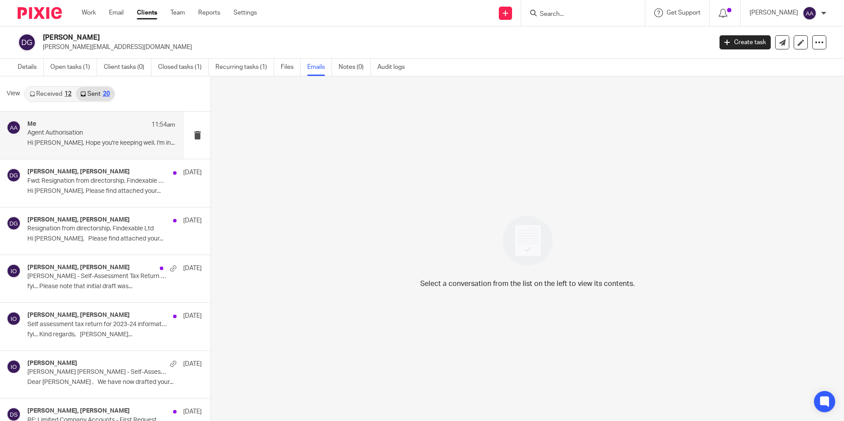
scroll to position [1, 0]
click at [56, 136] on div "Me 11:54am Agent Authorisation Hi [PERSON_NAME], Hope you're keeping well. I'm …" at bounding box center [101, 134] width 148 height 30
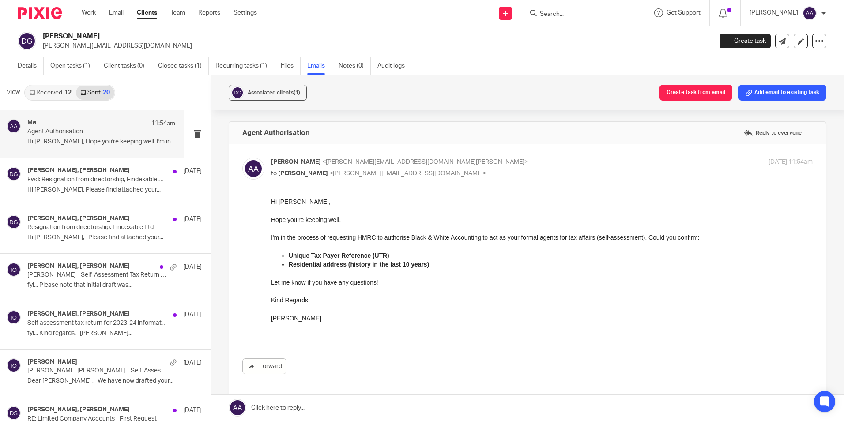
scroll to position [0, 0]
drag, startPoint x: 539, startPoint y: 417, endPoint x: 304, endPoint y: 219, distance: 307.6
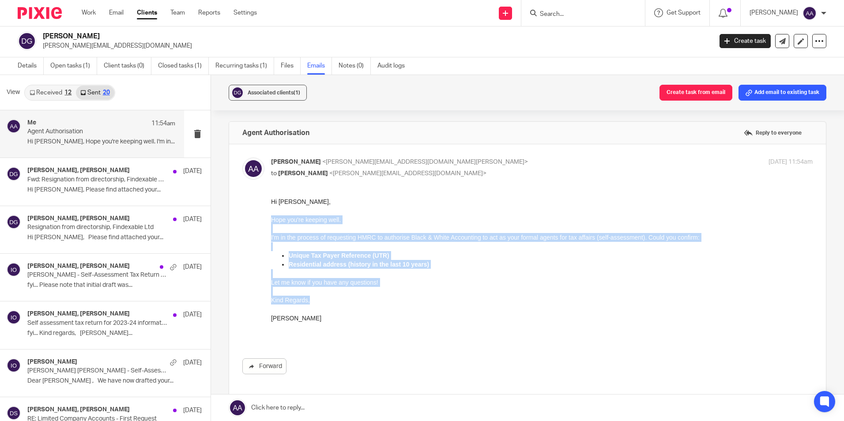
drag, startPoint x: 271, startPoint y: 219, endPoint x: 348, endPoint y: 297, distance: 109.9
click at [348, 297] on div "Hi [PERSON_NAME], Hope you're keeping well. I'm in the process of requesting HM…" at bounding box center [542, 268] width 542 height 143
copy div "Hope you're keeping well. I'm in the process of requesting HMRC to authorise Bl…"
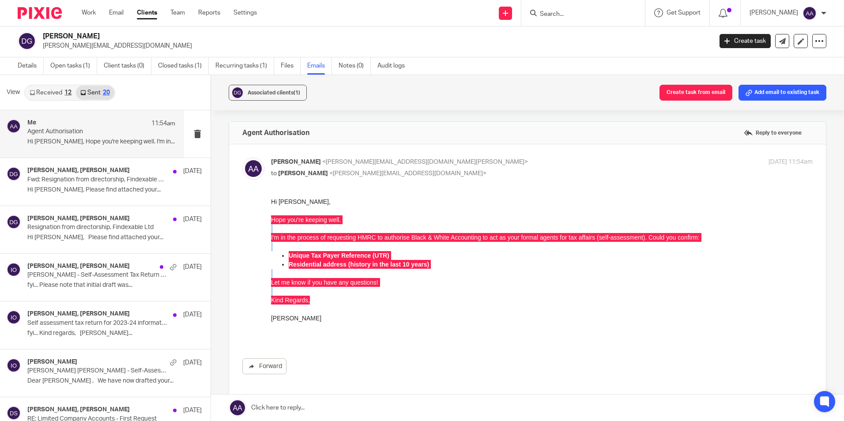
click at [564, 8] on form at bounding box center [586, 13] width 94 height 11
click at [564, 12] on input "Search" at bounding box center [578, 15] width 79 height 8
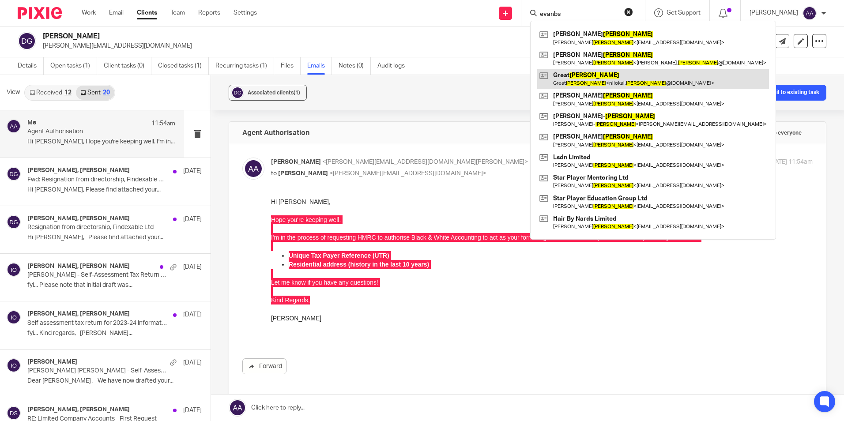
type input "evanbs"
click at [585, 84] on link at bounding box center [653, 79] width 232 height 20
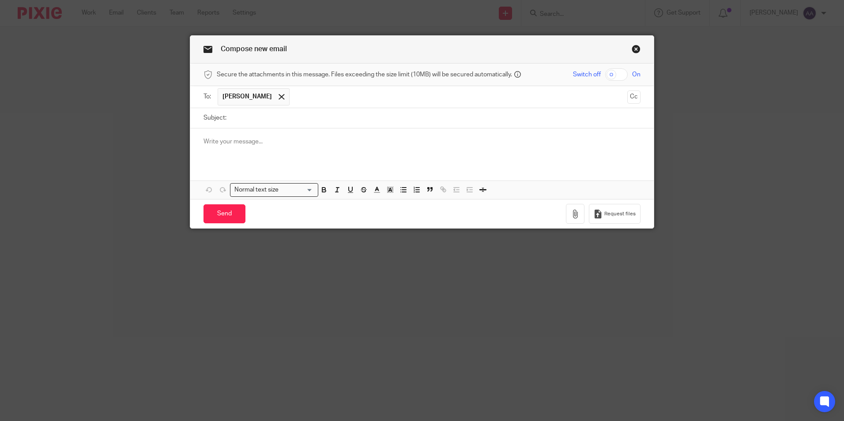
click at [298, 119] on input "Subject:" at bounding box center [436, 118] width 410 height 20
type input "Agent Authorisation"
click at [303, 154] on div at bounding box center [421, 145] width 463 height 34
paste div
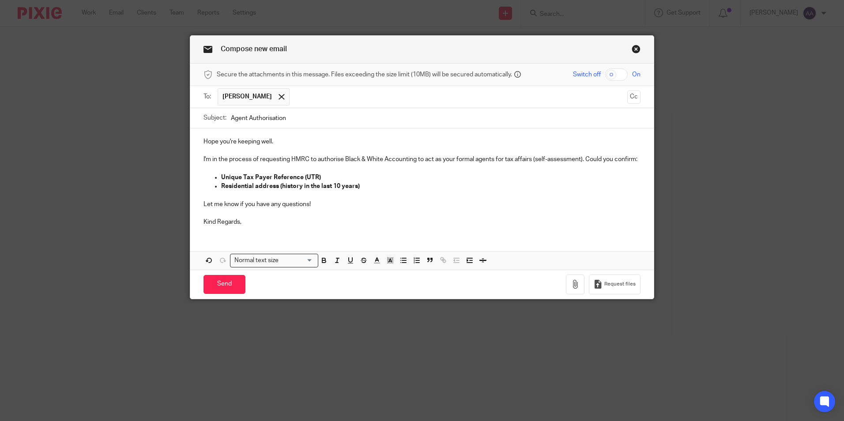
click at [323, 172] on p at bounding box center [421, 168] width 437 height 9
click at [323, 175] on p "Unique Tax Payer Reference (UTR)" at bounding box center [430, 177] width 419 height 9
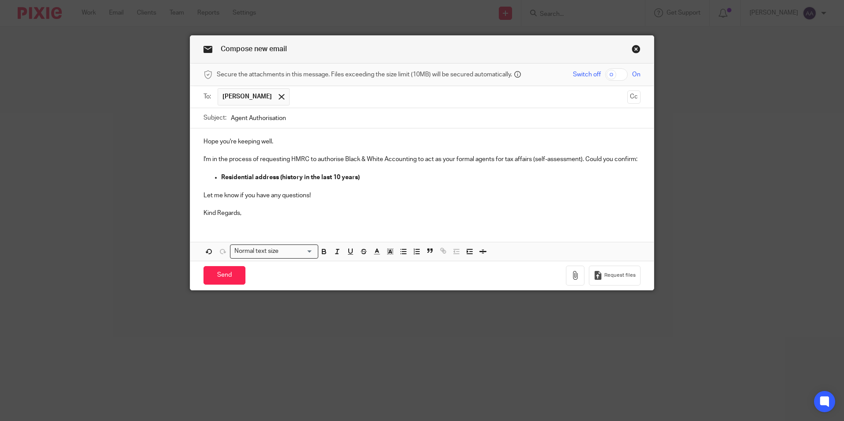
drag, startPoint x: 324, startPoint y: 175, endPoint x: 316, endPoint y: 175, distance: 7.9
drag, startPoint x: 316, startPoint y: 175, endPoint x: 305, endPoint y: 205, distance: 31.8
click at [308, 206] on p at bounding box center [421, 204] width 437 height 9
click at [285, 211] on p "Kind Regards," at bounding box center [421, 213] width 437 height 9
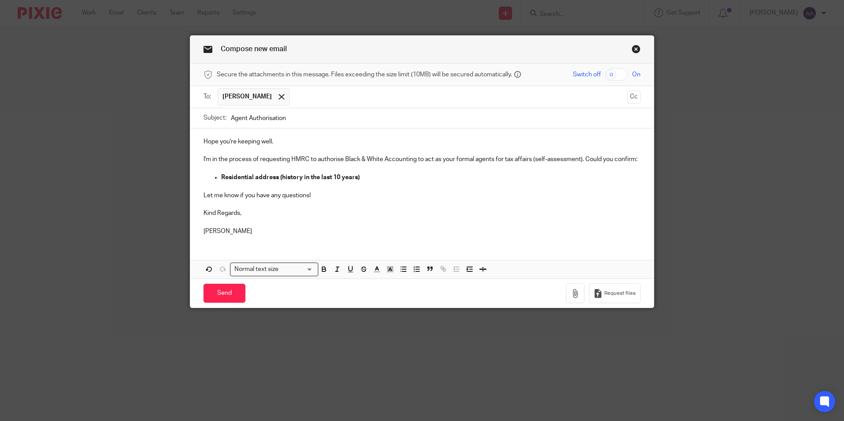
click at [198, 138] on div "Hope you're keeping well. I'm in the process of requesting HMRC to authorise Bl…" at bounding box center [421, 185] width 463 height 114
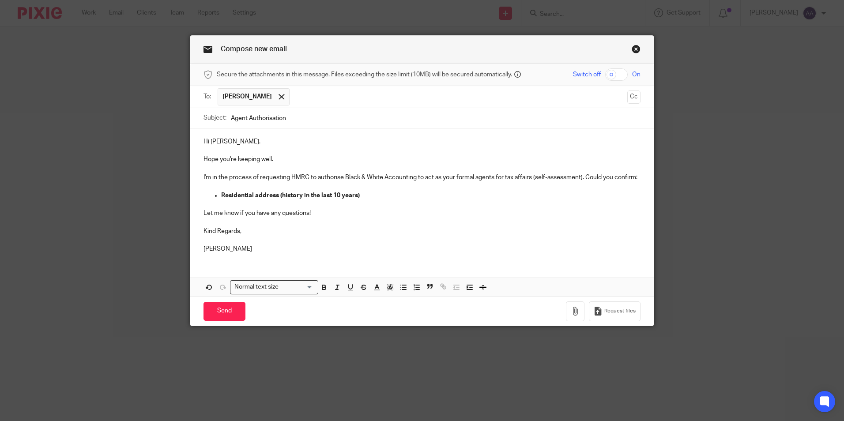
click at [260, 139] on p "Hi Gavin." at bounding box center [421, 141] width 437 height 9
click at [217, 314] on input "Send" at bounding box center [224, 311] width 42 height 19
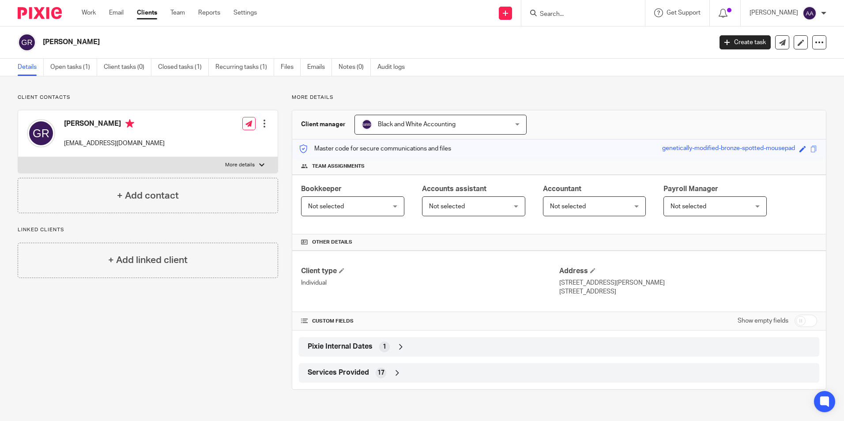
click at [575, 9] on form at bounding box center [586, 13] width 94 height 11
click at [569, 12] on input "Search" at bounding box center [578, 15] width 79 height 8
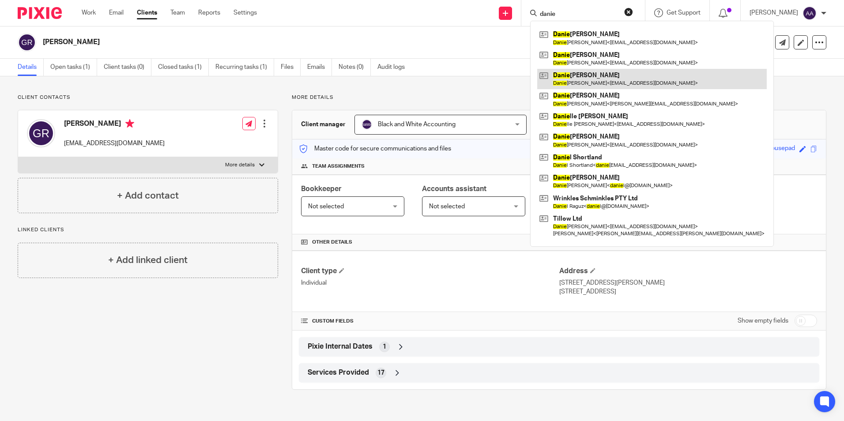
type input "danie"
click at [610, 77] on link at bounding box center [651, 79] width 229 height 20
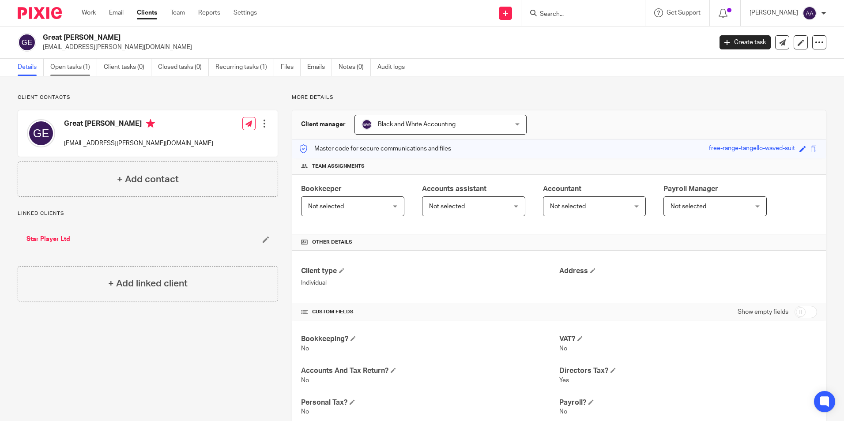
click at [70, 71] on link "Open tasks (1)" at bounding box center [73, 67] width 47 height 17
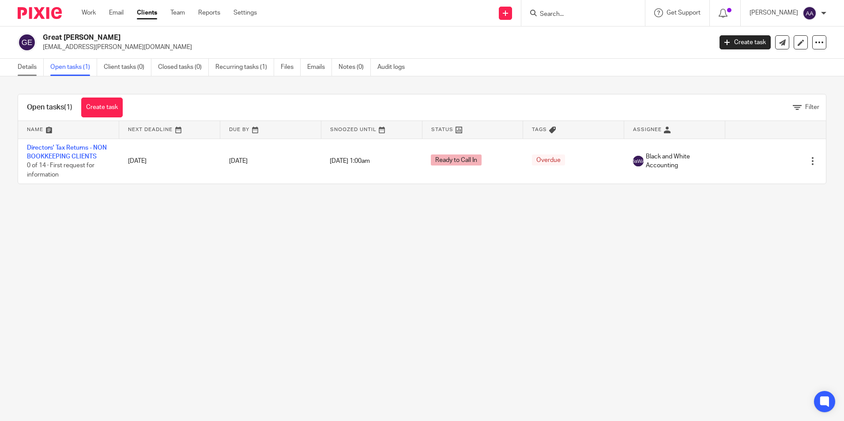
click at [22, 66] on link "Details" at bounding box center [31, 67] width 26 height 17
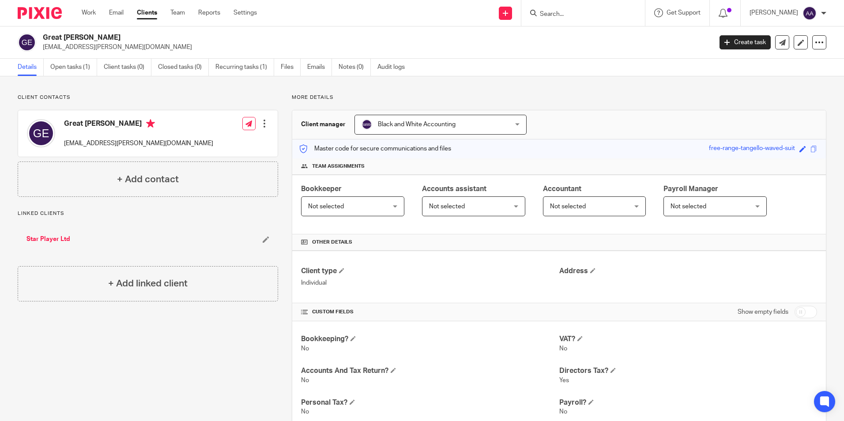
drag, startPoint x: 49, startPoint y: 86, endPoint x: 36, endPoint y: 86, distance: 13.7
click at [36, 86] on div "Client contacts Great [PERSON_NAME] [EMAIL_ADDRESS][PERSON_NAME][DOMAIN_NAME] E…" at bounding box center [422, 372] width 844 height 592
drag, startPoint x: 52, startPoint y: 87, endPoint x: 62, endPoint y: 92, distance: 12.0
drag, startPoint x: 62, startPoint y: 92, endPoint x: 104, endPoint y: 84, distance: 42.2
click at [104, 84] on div "Client contacts Great [PERSON_NAME] [EMAIL_ADDRESS][PERSON_NAME][DOMAIN_NAME] E…" at bounding box center [422, 372] width 844 height 592
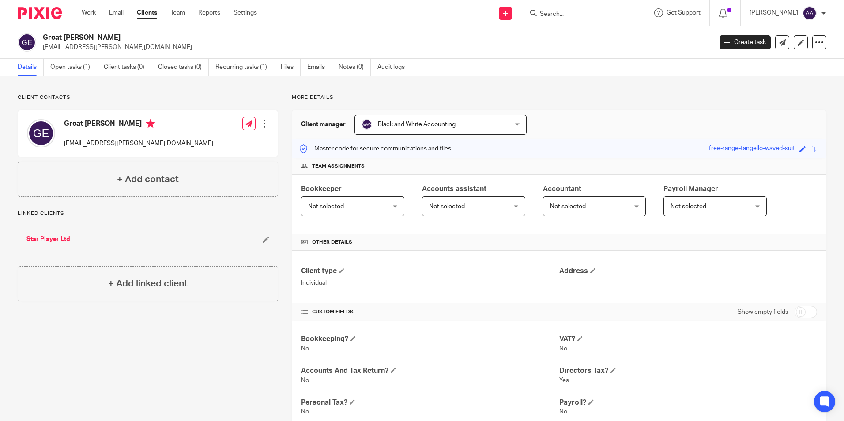
click at [92, 85] on div "Client contacts Great [PERSON_NAME] [EMAIL_ADDRESS][PERSON_NAME][DOMAIN_NAME] E…" at bounding box center [422, 372] width 844 height 592
click at [132, 103] on div "Client contacts Great [PERSON_NAME] [EMAIL_ADDRESS][PERSON_NAME][DOMAIN_NAME] E…" at bounding box center [148, 145] width 260 height 103
drag, startPoint x: 594, startPoint y: 147, endPoint x: 605, endPoint y: 111, distance: 36.9
click at [594, 147] on div "Master code for secure communications and files free-range-tangello-waved-suit …" at bounding box center [559, 148] width 534 height 19
click at [608, 92] on div "Client contacts Great [PERSON_NAME] [EMAIL_ADDRESS][PERSON_NAME][DOMAIN_NAME] E…" at bounding box center [422, 372] width 844 height 592
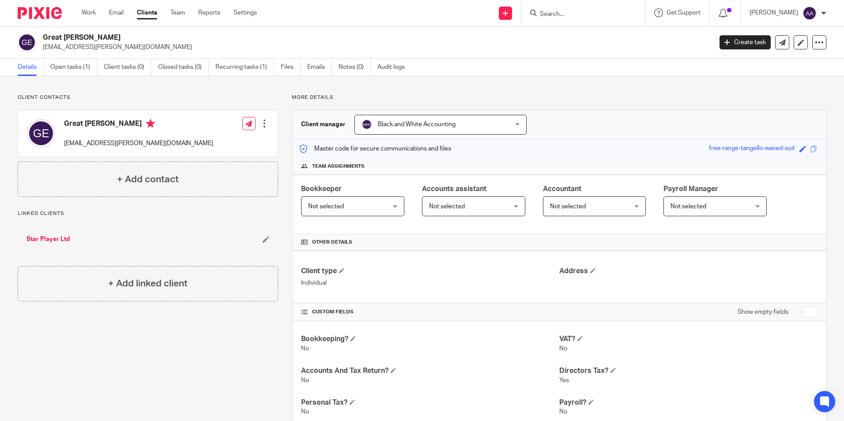
click at [614, 85] on div "Client contacts Great [PERSON_NAME] [EMAIL_ADDRESS][PERSON_NAME][DOMAIN_NAME] E…" at bounding box center [422, 372] width 844 height 592
click at [616, 85] on div "Client contacts Great [PERSON_NAME] [EMAIL_ADDRESS][PERSON_NAME][DOMAIN_NAME] E…" at bounding box center [422, 372] width 844 height 592
click at [607, 85] on div "Client contacts Great [PERSON_NAME] [EMAIL_ADDRESS][PERSON_NAME][DOMAIN_NAME] E…" at bounding box center [422, 372] width 844 height 592
click at [577, 16] on input "Search" at bounding box center [578, 15] width 79 height 8
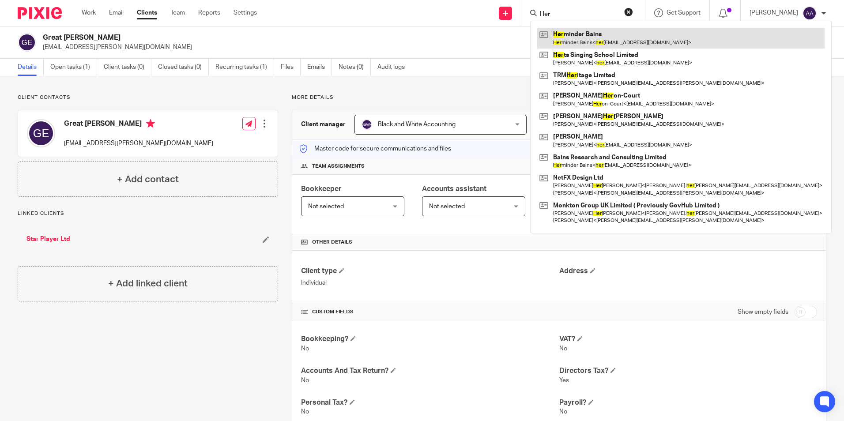
type input "Her"
click at [585, 28] on link at bounding box center [680, 38] width 287 height 20
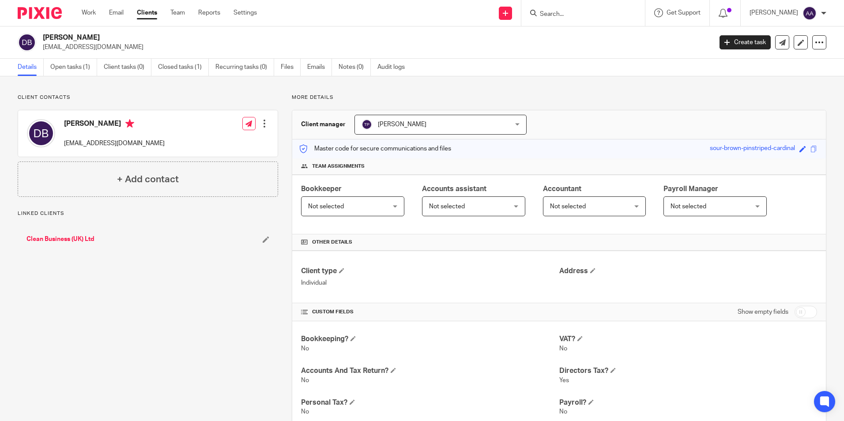
click at [68, 65] on link "Open tasks (1)" at bounding box center [73, 67] width 47 height 17
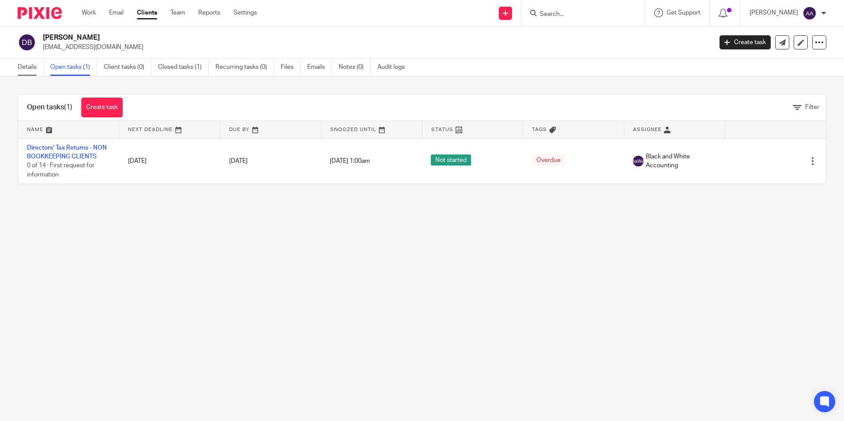
click at [30, 71] on link "Details" at bounding box center [31, 67] width 26 height 17
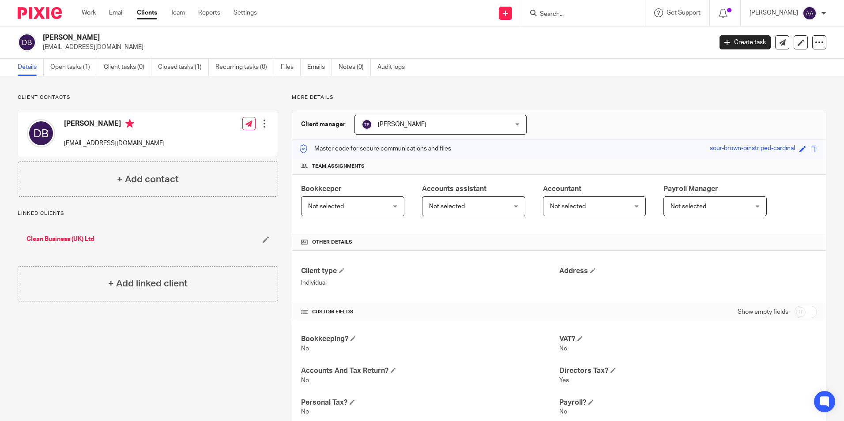
click at [188, 91] on div "Client contacts [PERSON_NAME] [EMAIL_ADDRESS][DOMAIN_NAME] Edit contact Create …" at bounding box center [422, 307] width 844 height 462
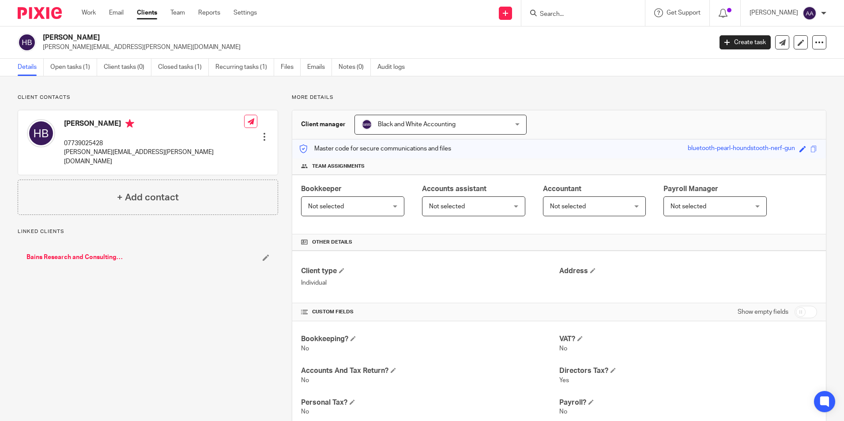
click at [165, 318] on div "Client contacts Herminder Bains 07739025428 herminder.bains@outlook.com Edit co…" at bounding box center [141, 307] width 274 height 427
click at [188, 368] on div "Client contacts Herminder Bains 07739025428 herminder.bains@outlook.com Edit co…" at bounding box center [141, 307] width 274 height 427
click at [185, 369] on div "Client contacts Herminder Bains 07739025428 herminder.bains@outlook.com Edit co…" at bounding box center [141, 307] width 274 height 427
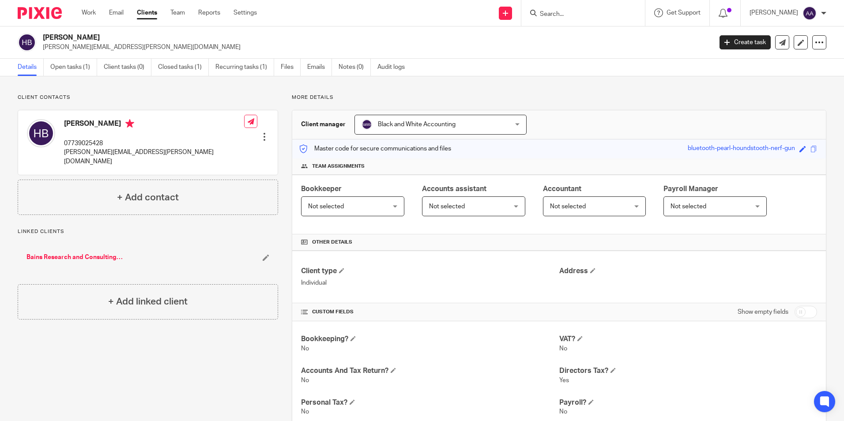
click at [161, 375] on div "Client contacts Herminder Bains 07739025428 herminder.bains@outlook.com Edit co…" at bounding box center [141, 307] width 274 height 427
click at [316, 66] on link "Emails" at bounding box center [319, 67] width 25 height 17
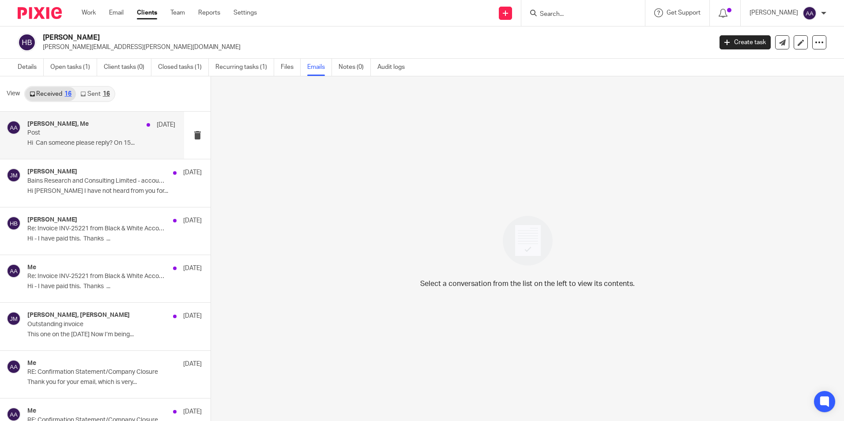
click at [72, 128] on div "[PERSON_NAME], Me [DATE]" at bounding box center [101, 124] width 148 height 9
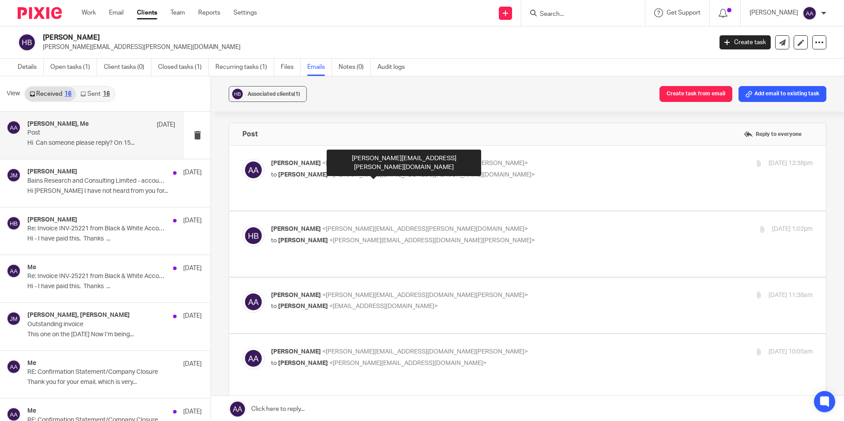
click at [329, 172] on span "<[PERSON_NAME][EMAIL_ADDRESS][PERSON_NAME][DOMAIN_NAME]>" at bounding box center [432, 175] width 206 height 6
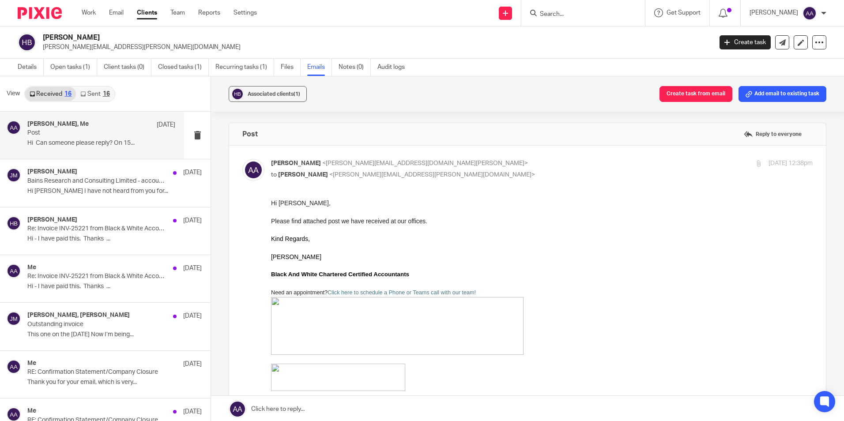
click at [343, 169] on div "[PERSON_NAME] <[PERSON_NAME][EMAIL_ADDRESS][DOMAIN_NAME][PERSON_NAME]> to [PERS…" at bounding box center [451, 169] width 361 height 20
checkbox input "false"
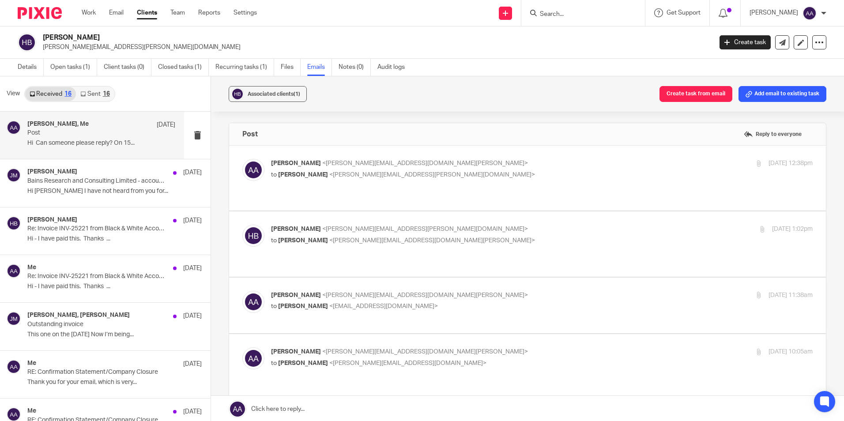
click at [313, 211] on label at bounding box center [527, 243] width 597 height 65
click at [242, 224] on input "checkbox" at bounding box center [242, 224] width 0 height 0
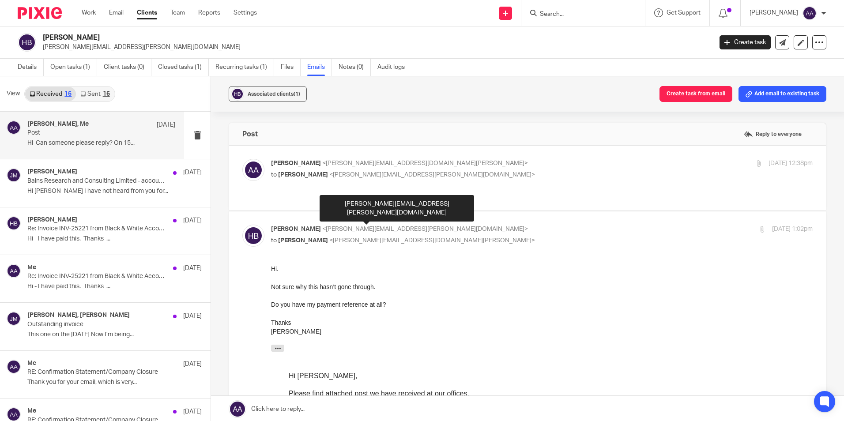
click at [323, 226] on span "<[PERSON_NAME][EMAIL_ADDRESS][PERSON_NAME][DOMAIN_NAME]>" at bounding box center [425, 229] width 206 height 6
checkbox input "false"
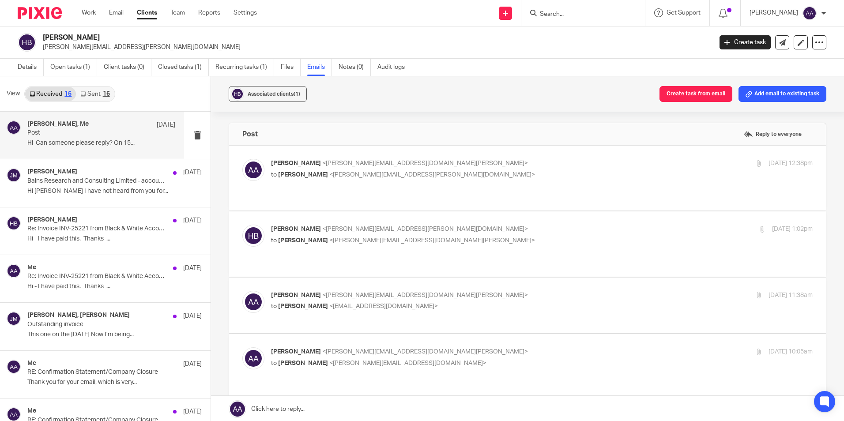
click at [344, 302] on p "to [PERSON_NAME] <[EMAIL_ADDRESS][DOMAIN_NAME]>" at bounding box center [451, 306] width 361 height 9
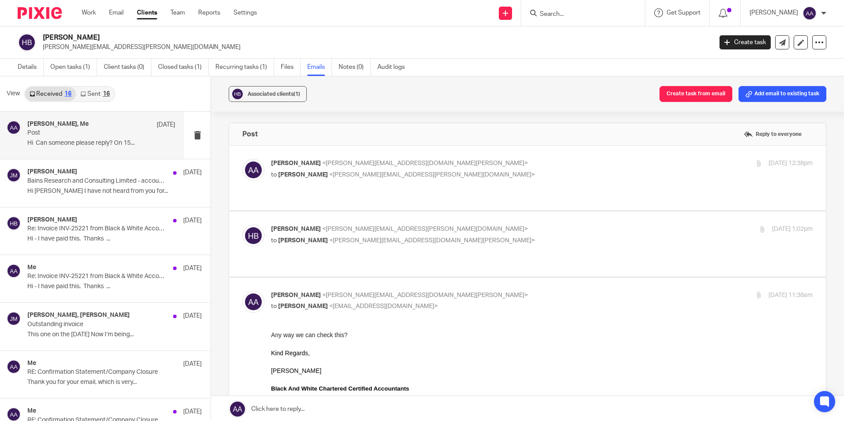
click at [344, 292] on span "<[PERSON_NAME][EMAIL_ADDRESS][DOMAIN_NAME][PERSON_NAME]>" at bounding box center [425, 295] width 206 height 6
checkbox input "false"
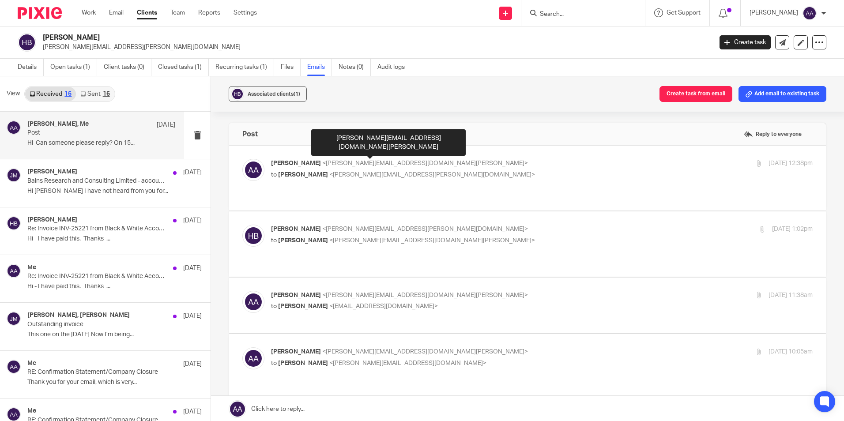
scroll to position [147, 0]
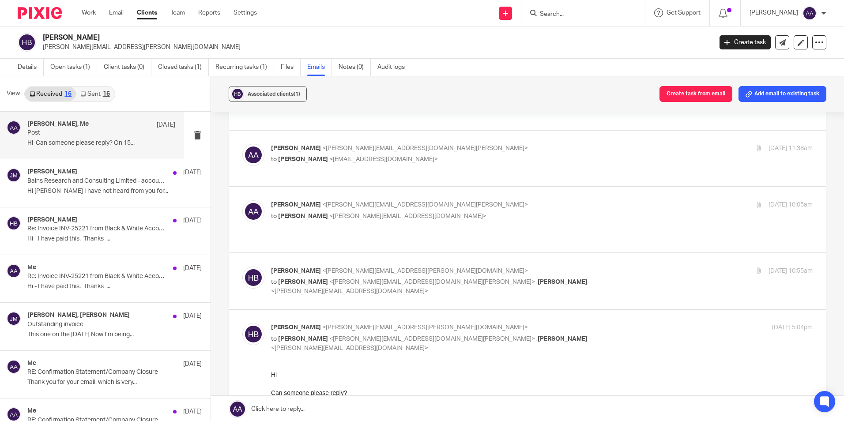
click at [329, 202] on span "<[PERSON_NAME][EMAIL_ADDRESS][DOMAIN_NAME][PERSON_NAME]>" at bounding box center [425, 205] width 206 height 6
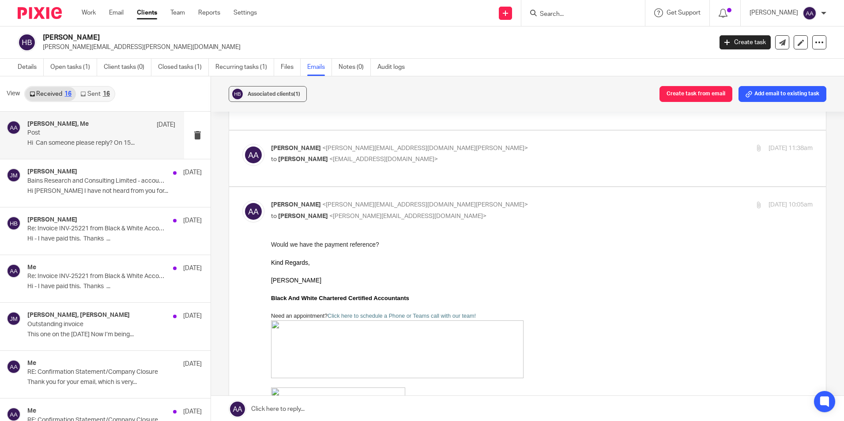
scroll to position [0, 0]
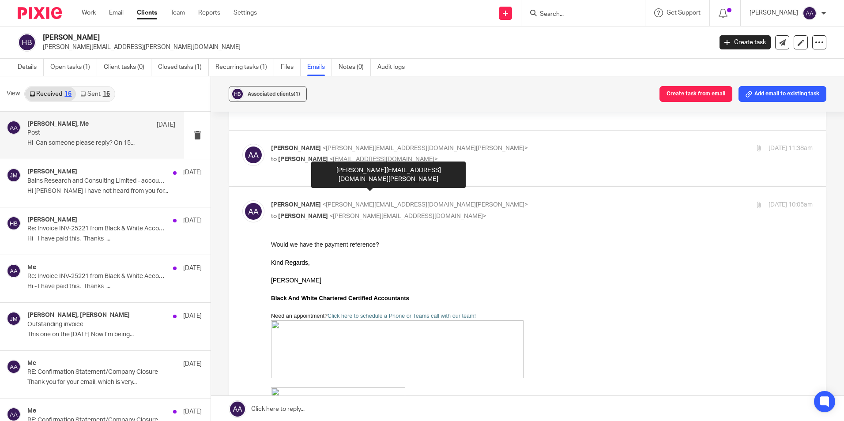
click at [330, 202] on span "<[PERSON_NAME][EMAIL_ADDRESS][DOMAIN_NAME][PERSON_NAME]>" at bounding box center [425, 205] width 206 height 6
checkbox input "false"
